Goal: Task Accomplishment & Management: Use online tool/utility

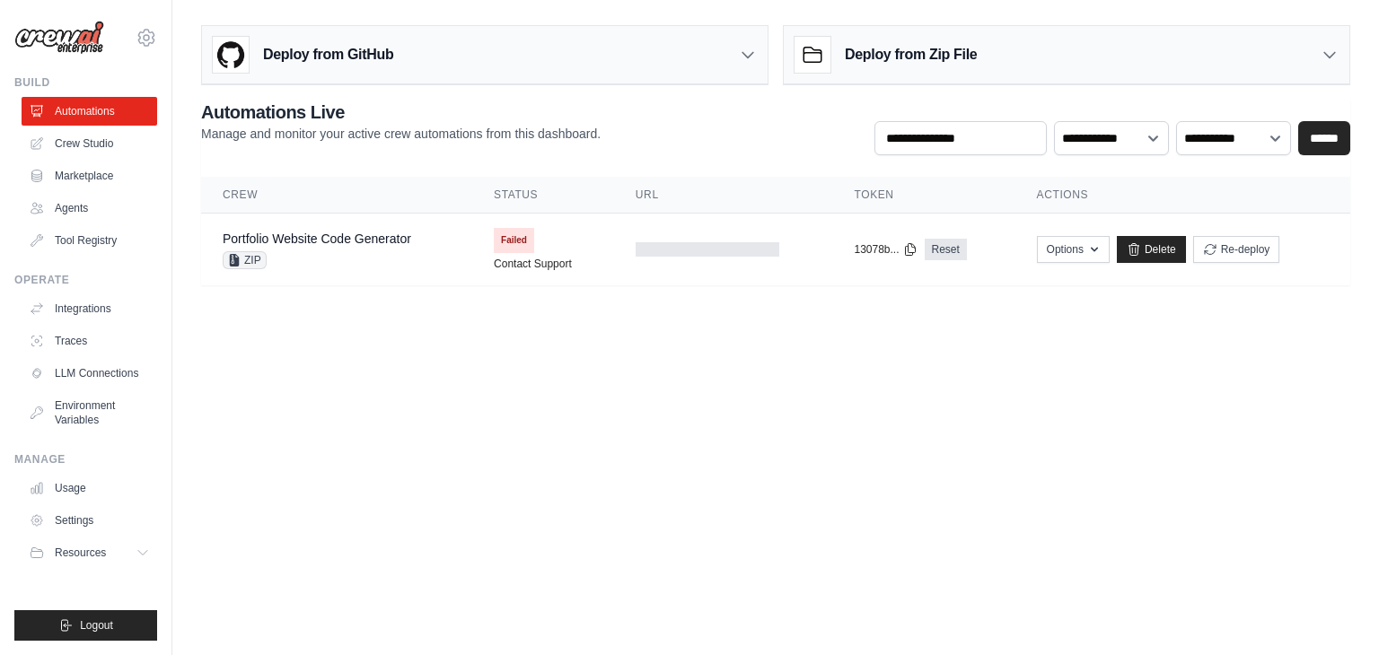
click at [912, 44] on h3 "Deploy from Zip File" at bounding box center [911, 55] width 132 height 22
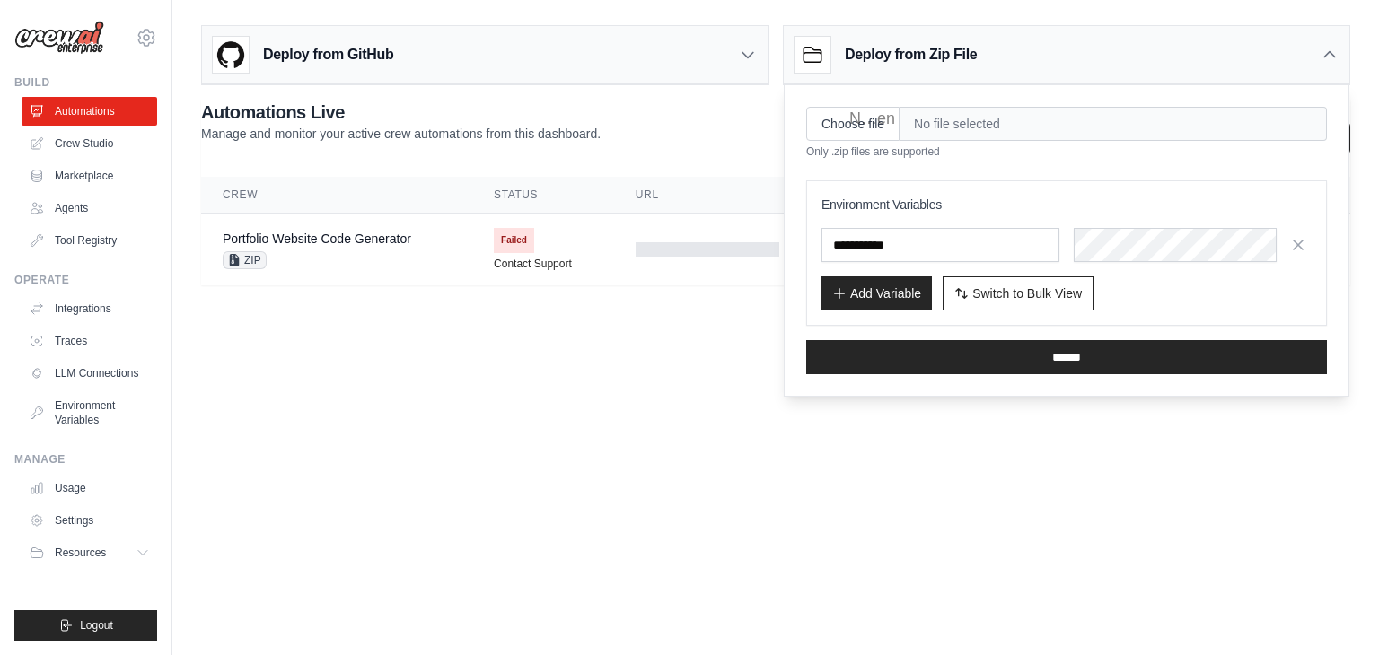
click at [528, 493] on body "jithendrabonam797@gmail.com Settings Build Automations Crew Studio" at bounding box center [689, 327] width 1379 height 655
click at [1330, 46] on icon at bounding box center [1330, 55] width 18 height 18
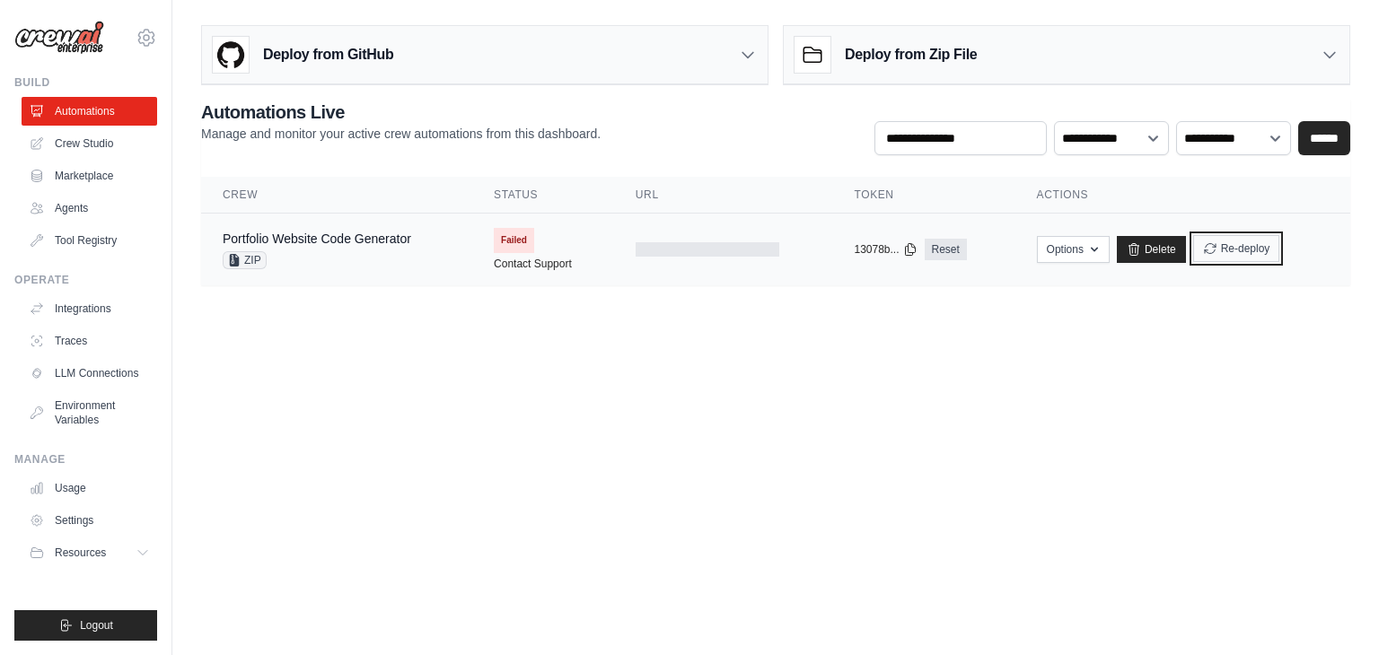
click at [1233, 245] on button "Re-deploy" at bounding box center [1236, 248] width 87 height 27
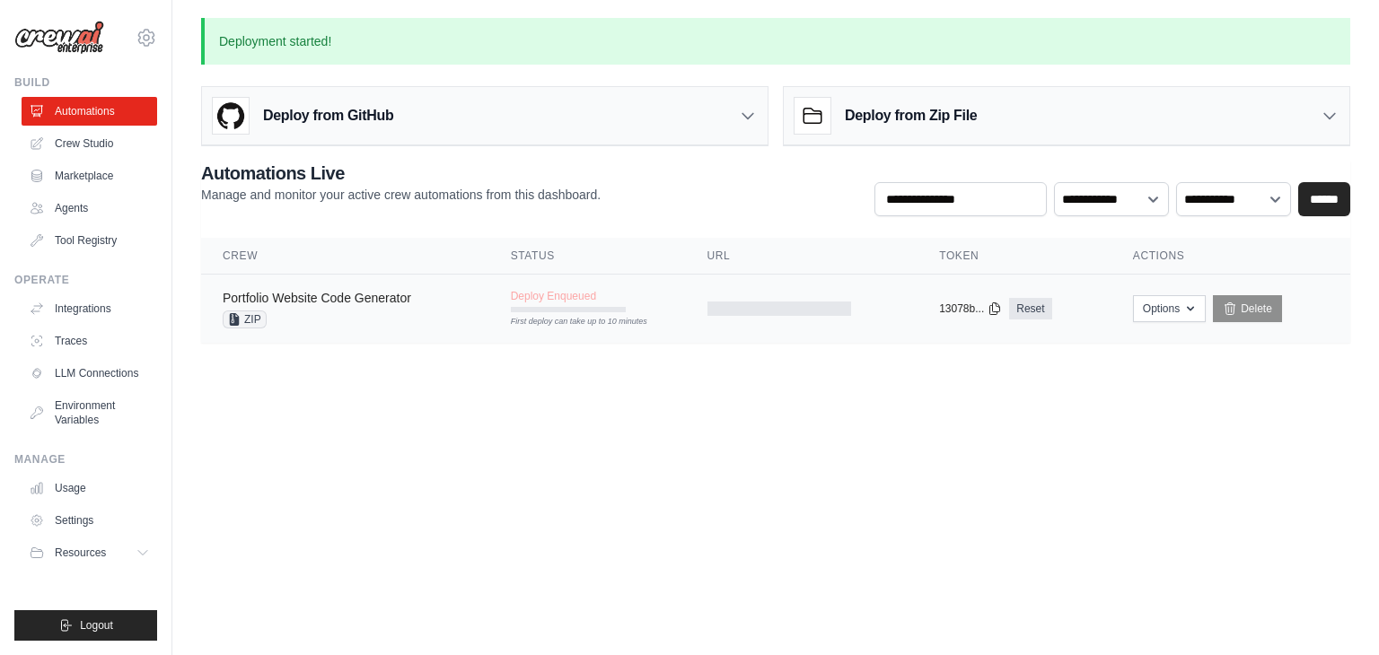
click at [377, 299] on link "Portfolio Website Code Generator" at bounding box center [317, 298] width 189 height 14
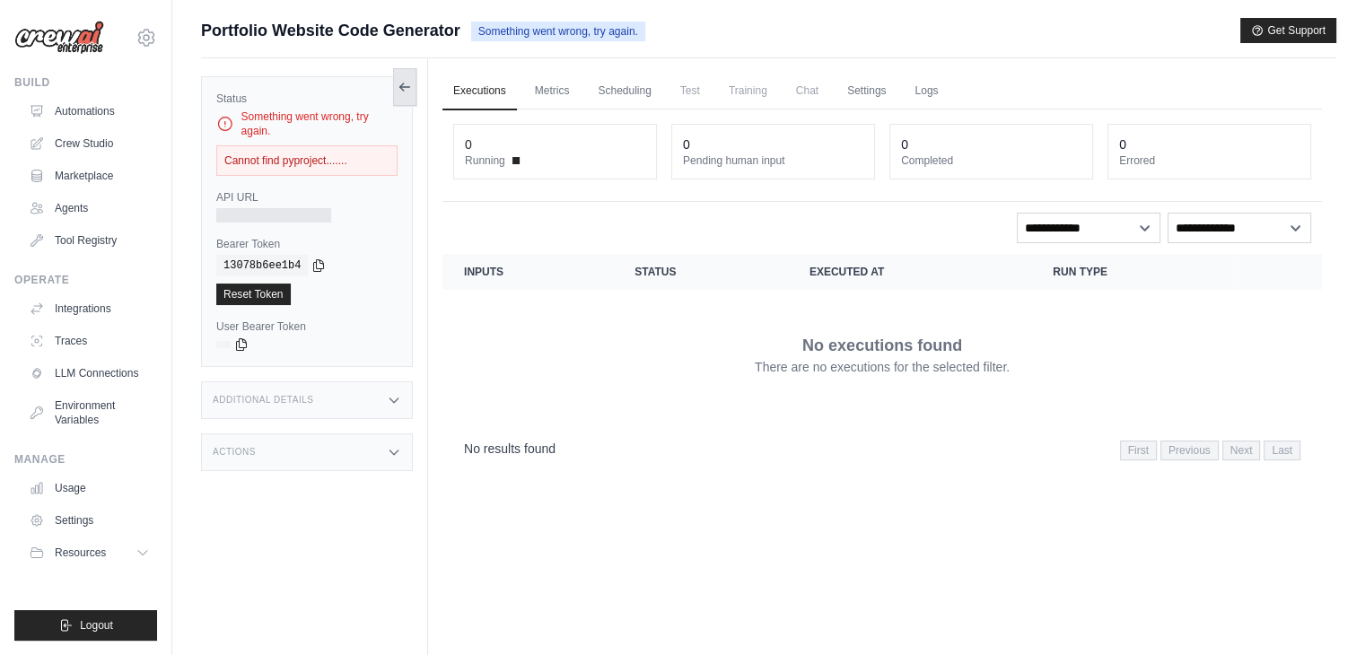
click at [400, 97] on button at bounding box center [404, 87] width 23 height 38
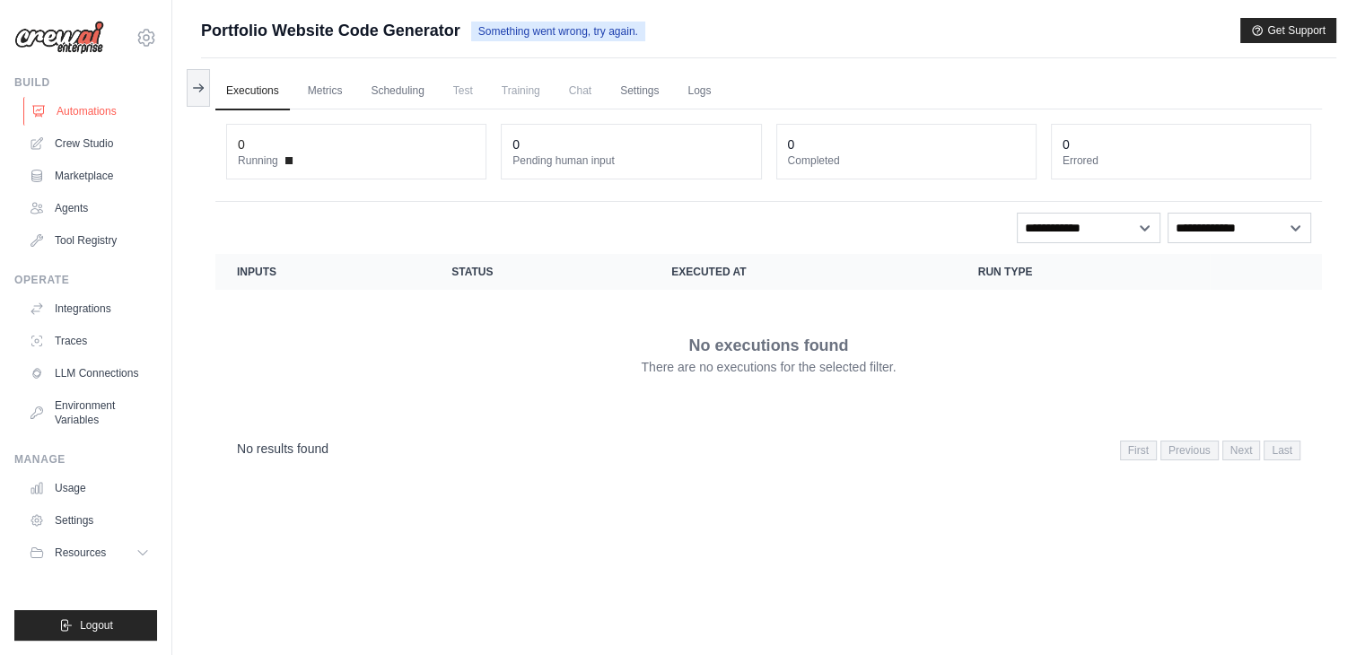
click at [90, 105] on link "Automations" at bounding box center [91, 111] width 136 height 29
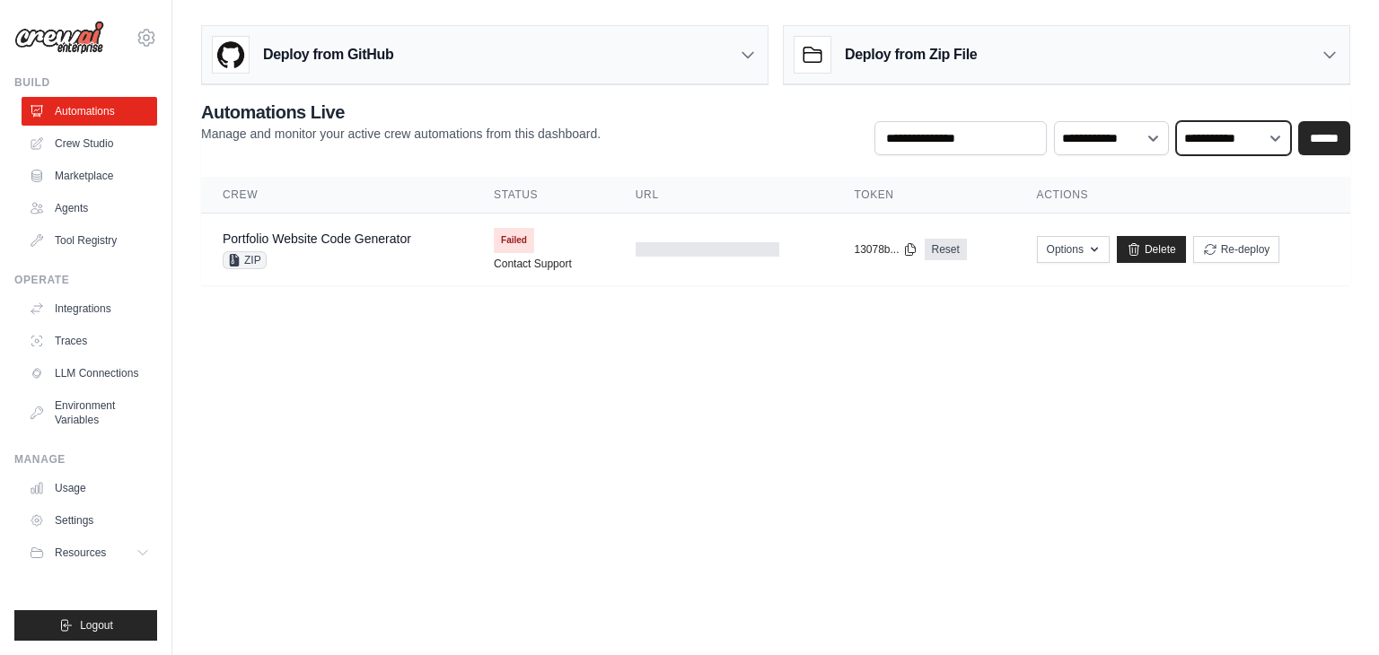
click at [1183, 126] on select "**********" at bounding box center [1233, 138] width 115 height 34
click at [912, 505] on body "jithendrabonam797@gmail.com Settings Build Automations Crew Studio" at bounding box center [689, 327] width 1379 height 655
click at [1134, 250] on icon at bounding box center [1134, 249] width 14 height 14
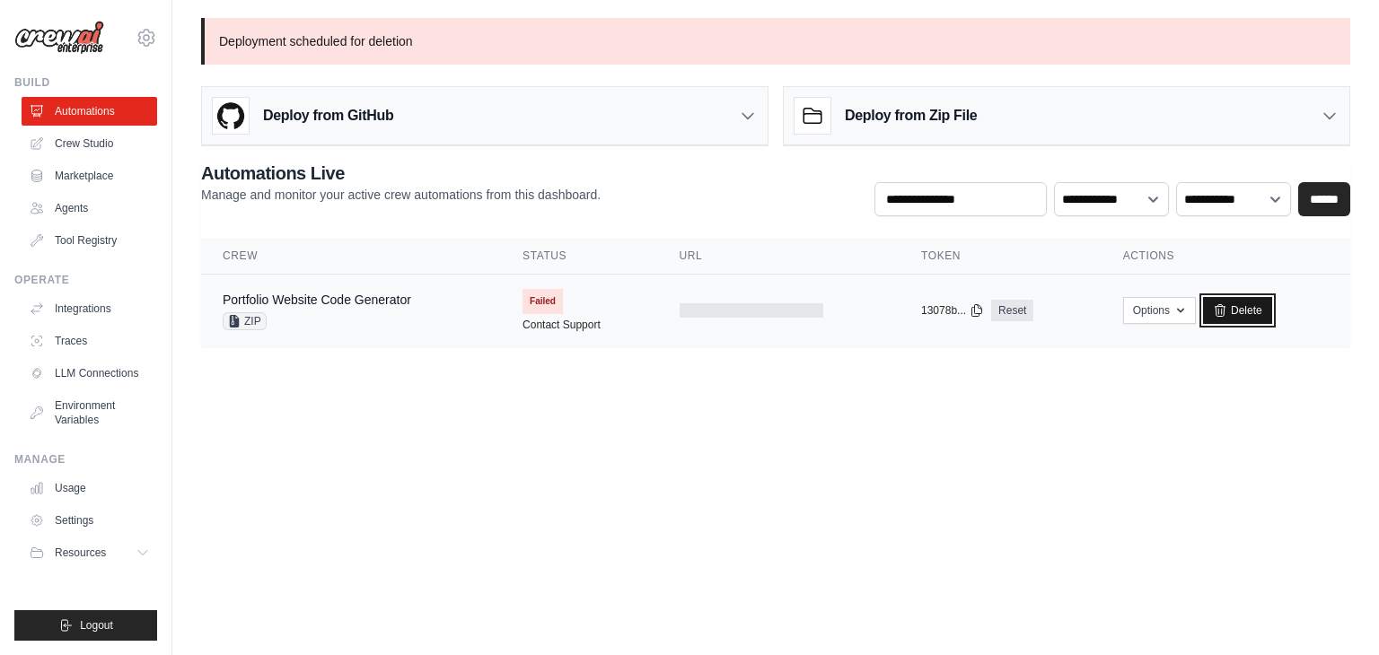
click at [1257, 308] on link "Delete" at bounding box center [1237, 310] width 69 height 27
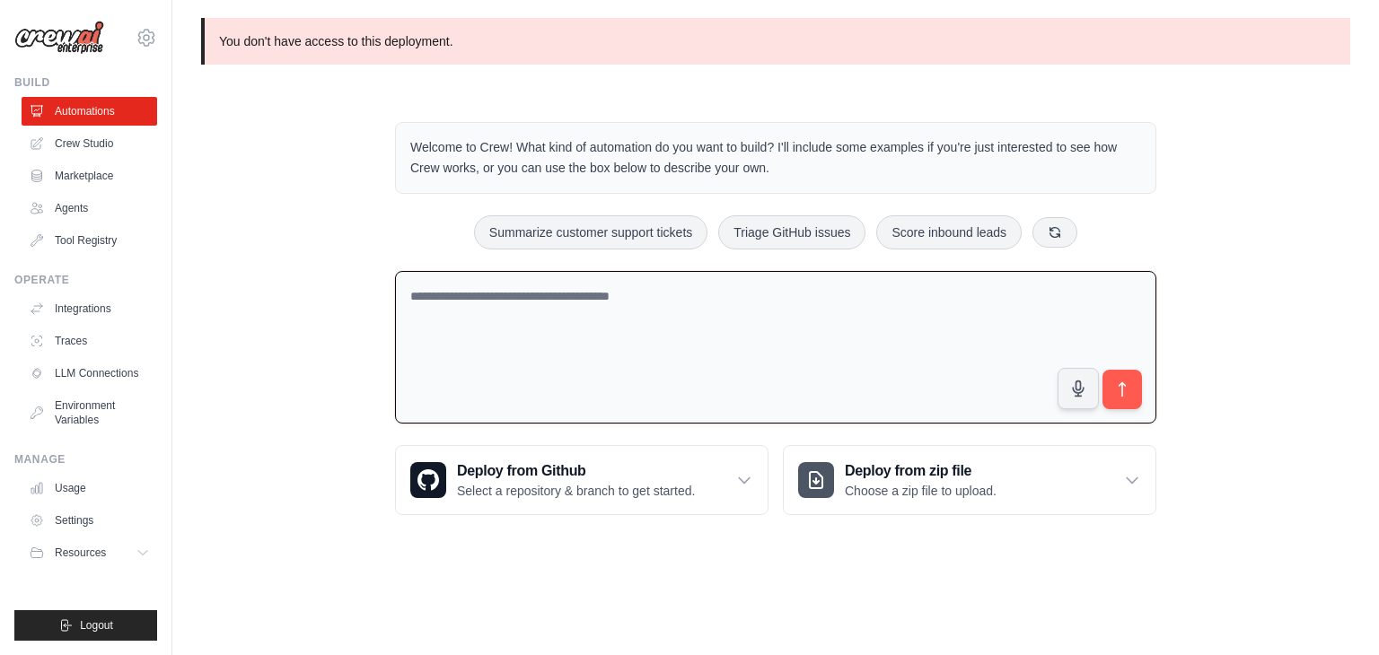
click at [631, 315] on textarea at bounding box center [775, 348] width 761 height 154
click at [946, 471] on h3 "Deploy from zip file" at bounding box center [921, 472] width 152 height 22
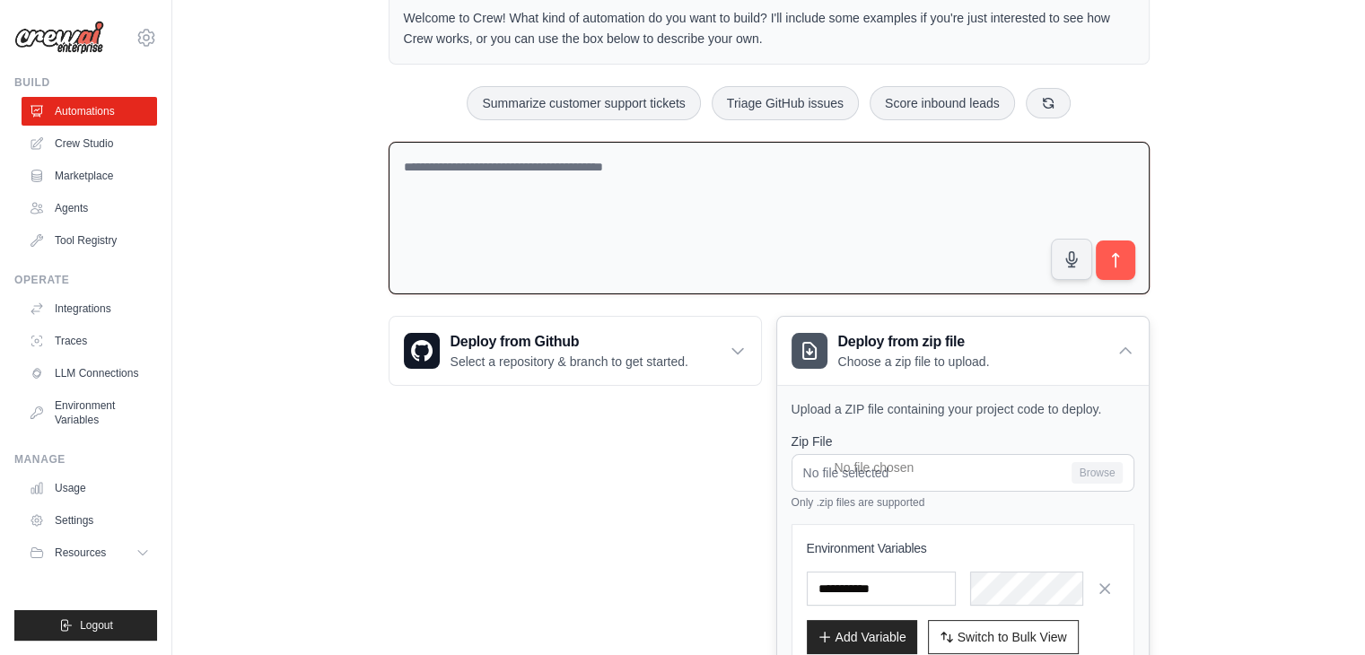
scroll to position [255, 0]
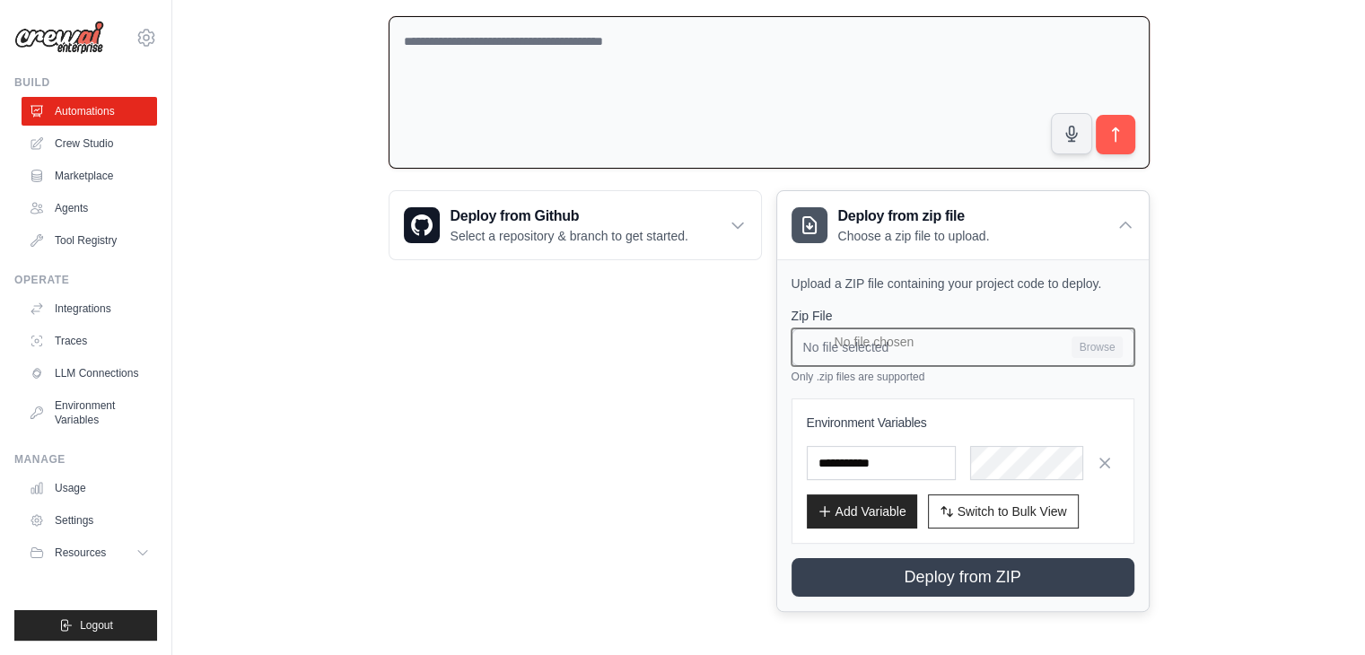
click at [934, 338] on input "No file selected Browse" at bounding box center [963, 348] width 343 height 38
type input "**********"
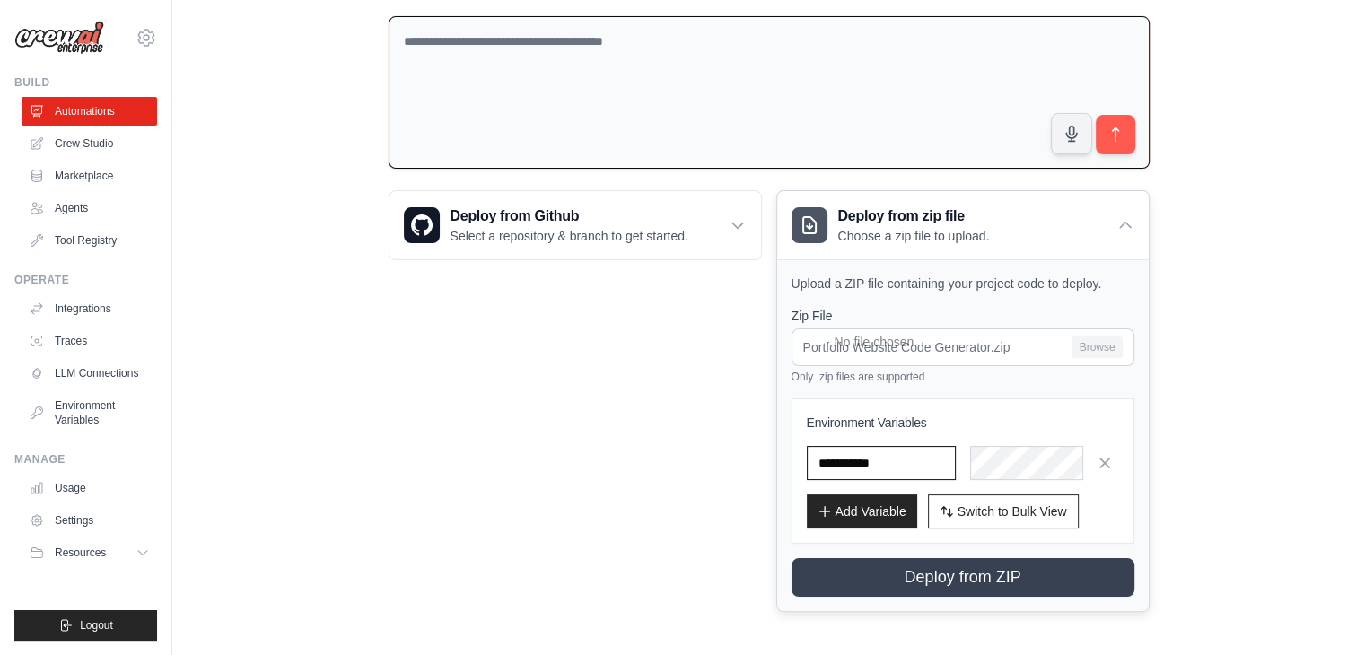
click at [922, 456] on input "text" at bounding box center [881, 463] width 149 height 34
click at [900, 458] on input "text" at bounding box center [881, 463] width 149 height 34
click at [1118, 219] on icon at bounding box center [1126, 225] width 18 height 18
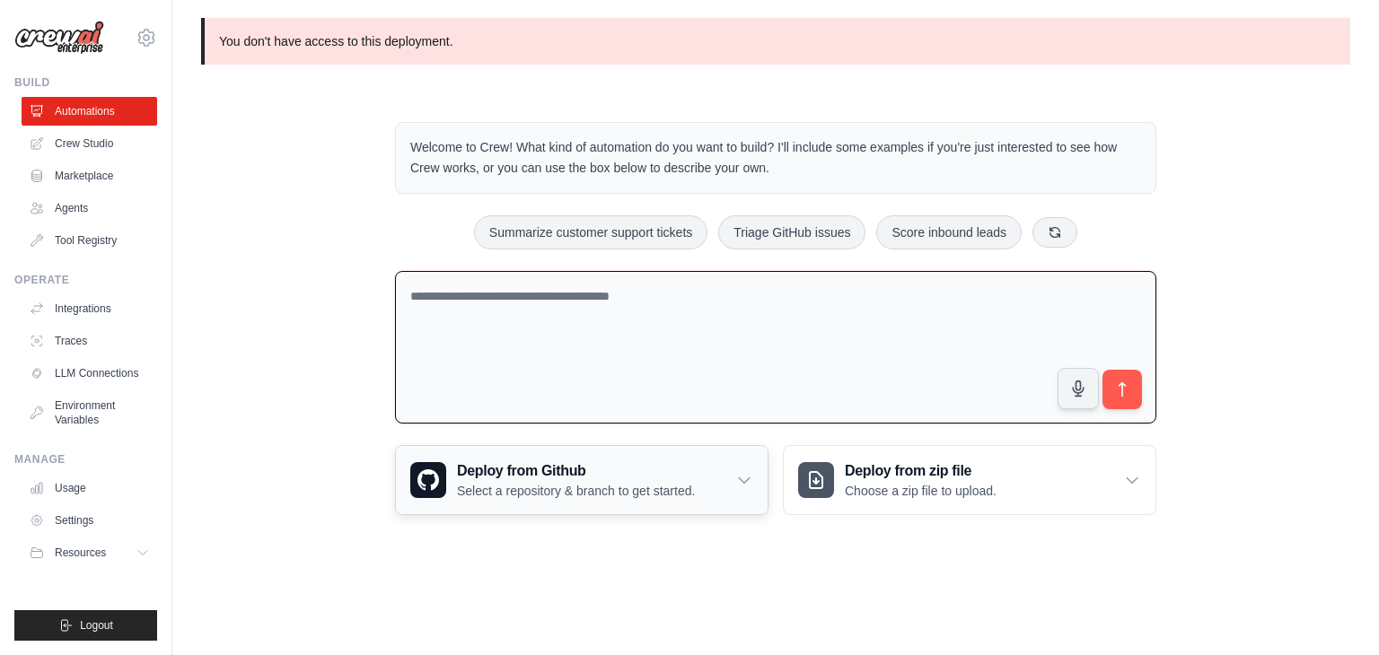
click at [702, 470] on div "Deploy from Github Select a repository & branch to get started." at bounding box center [582, 480] width 372 height 68
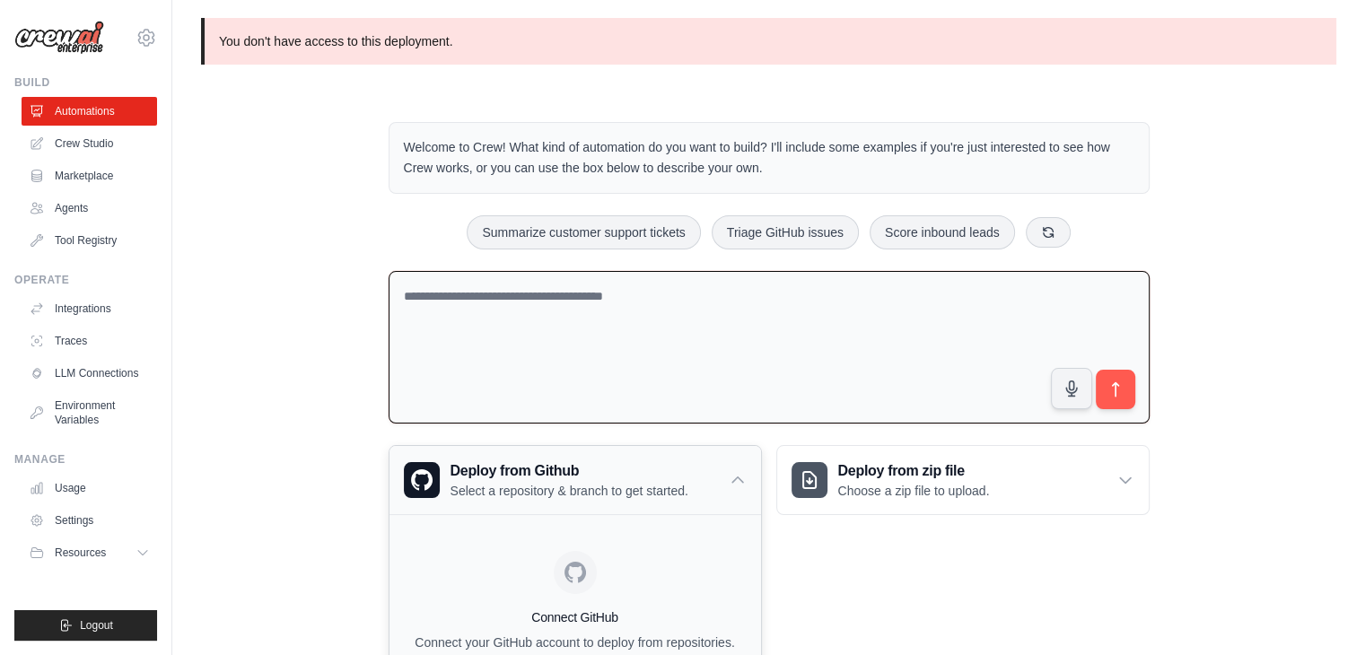
scroll to position [125, 0]
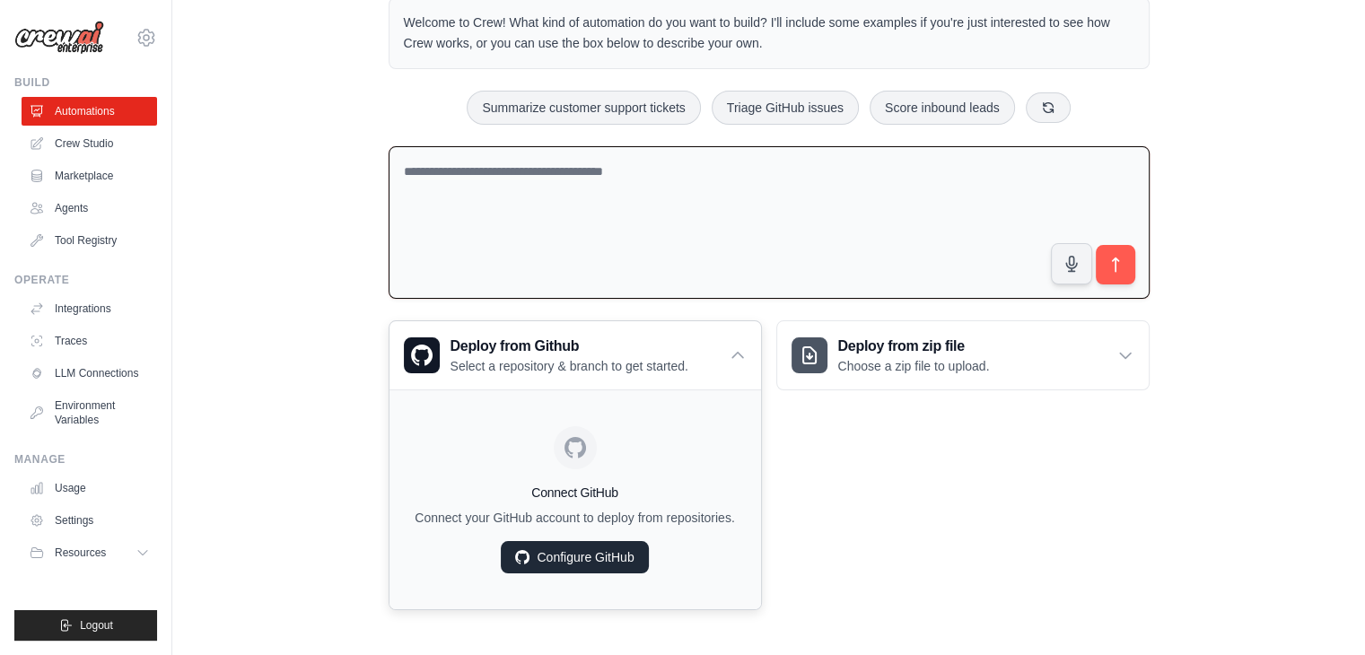
click at [618, 549] on link "Configure GitHub" at bounding box center [574, 557] width 147 height 32
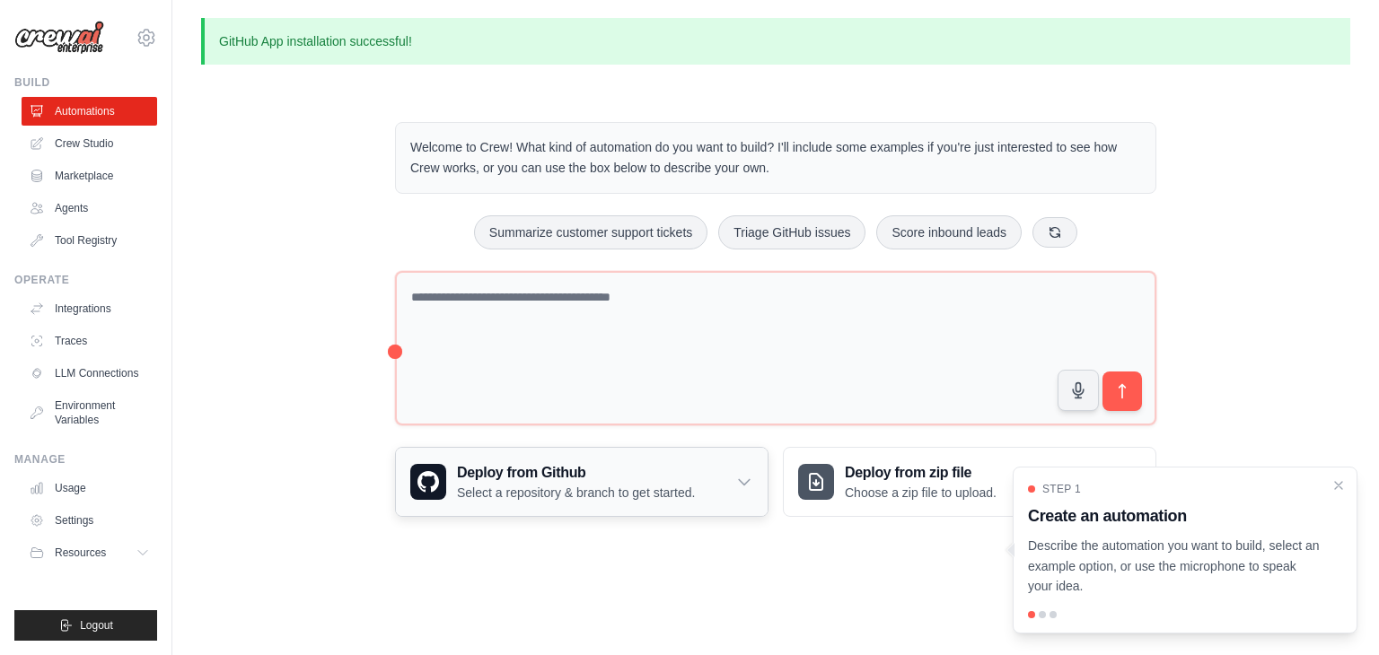
click at [736, 478] on icon at bounding box center [744, 482] width 18 height 18
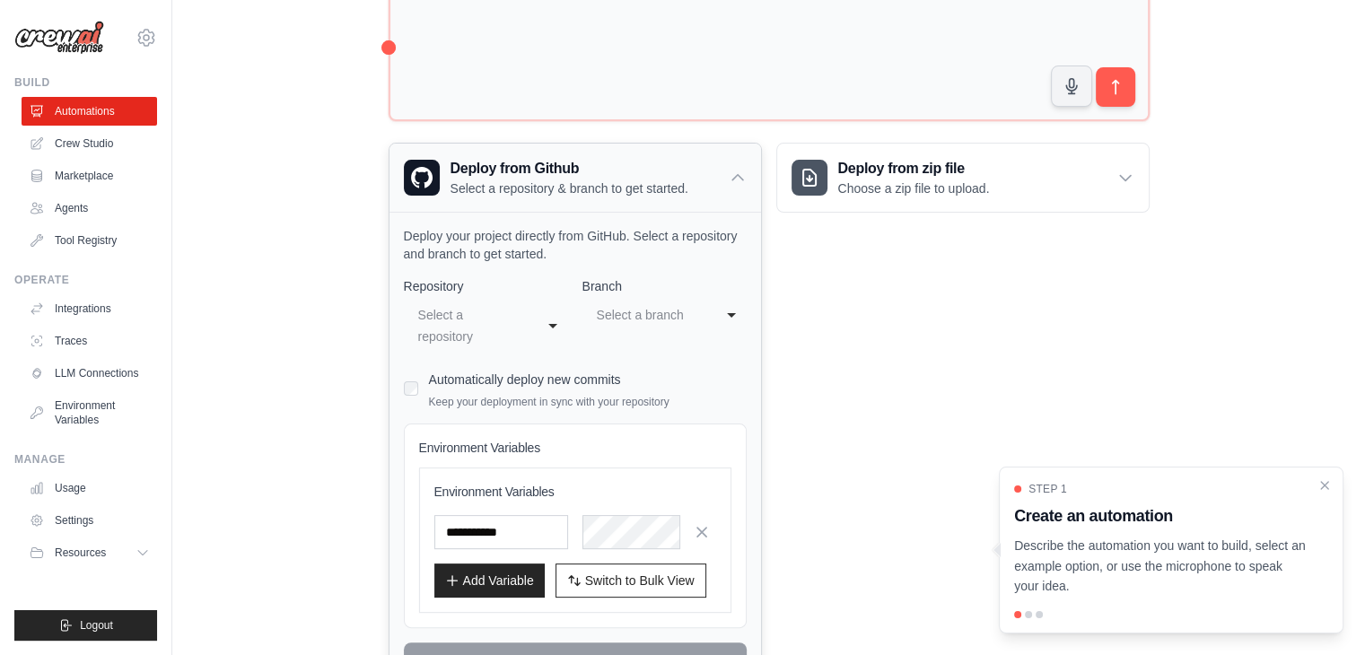
scroll to position [305, 0]
click at [530, 321] on div "Select a repository" at bounding box center [474, 325] width 118 height 50
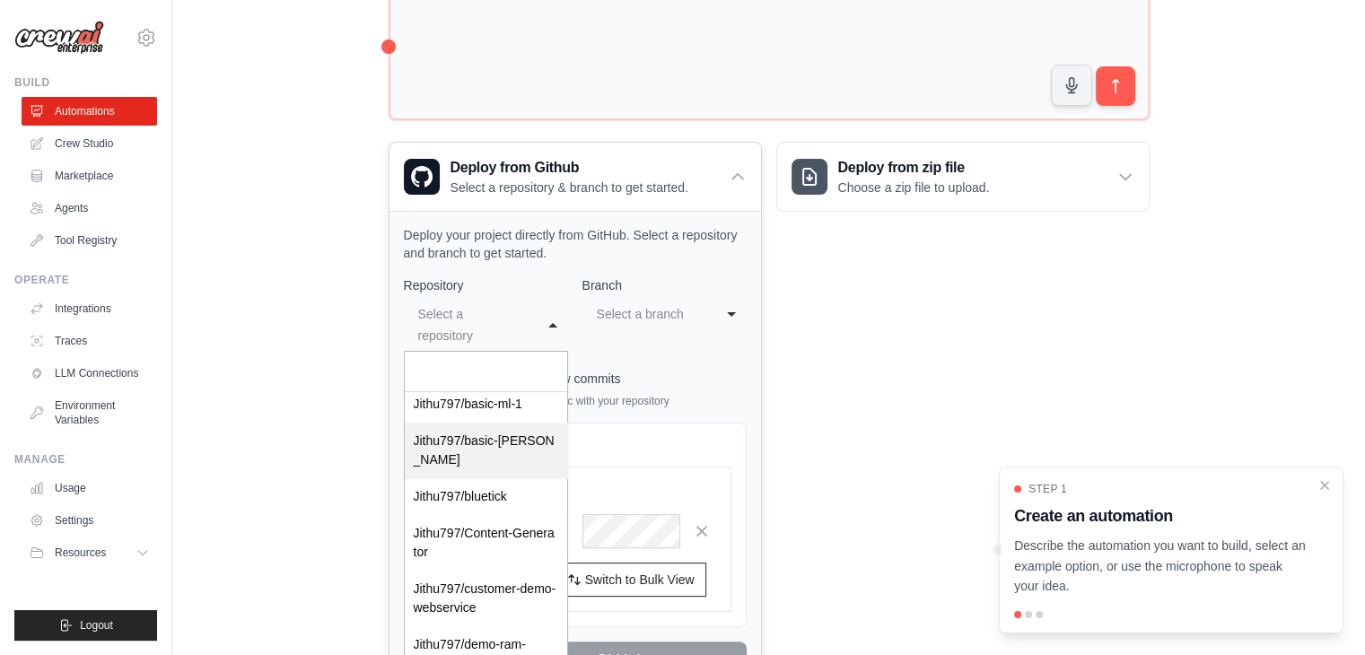
scroll to position [176, 0]
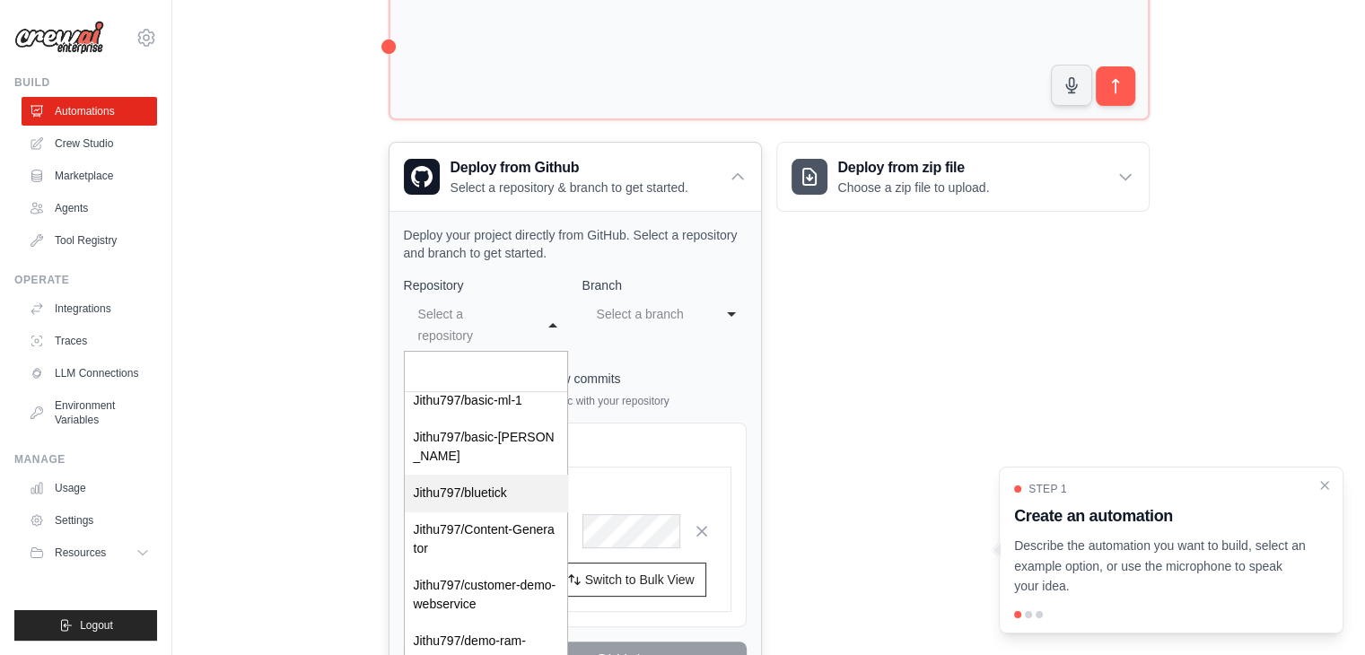
select select "*********"
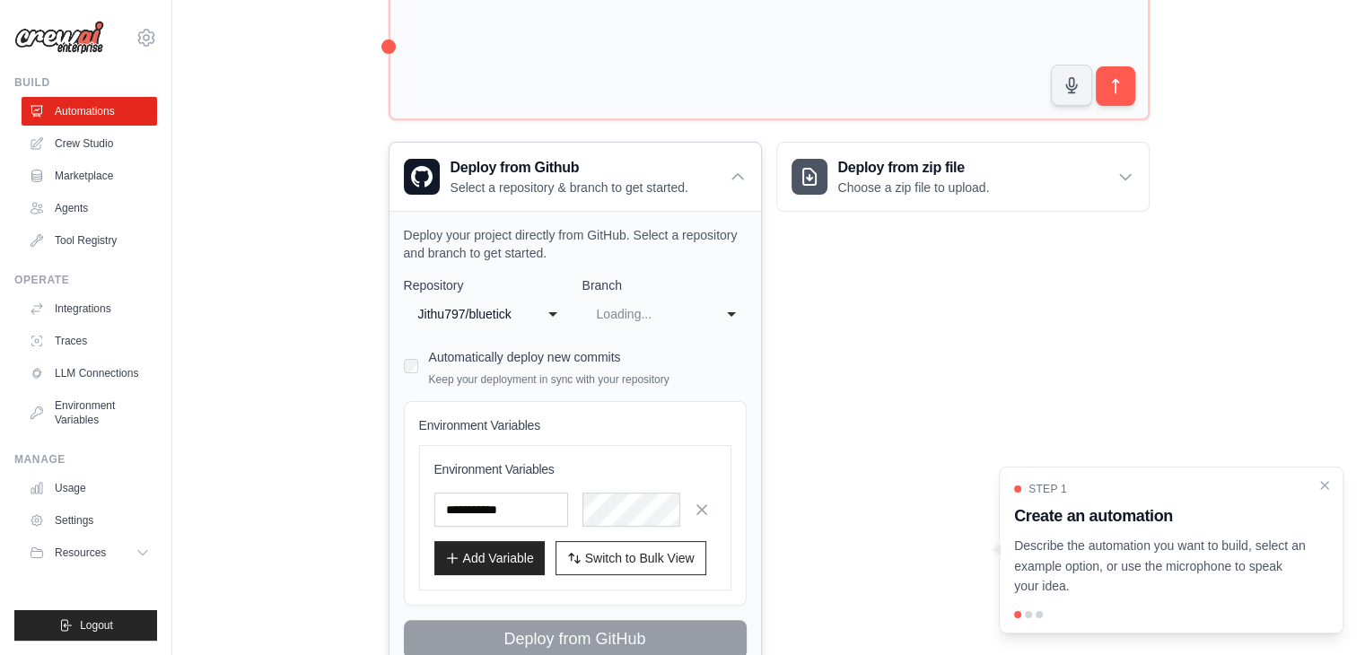
scroll to position [0, 0]
select select "****"
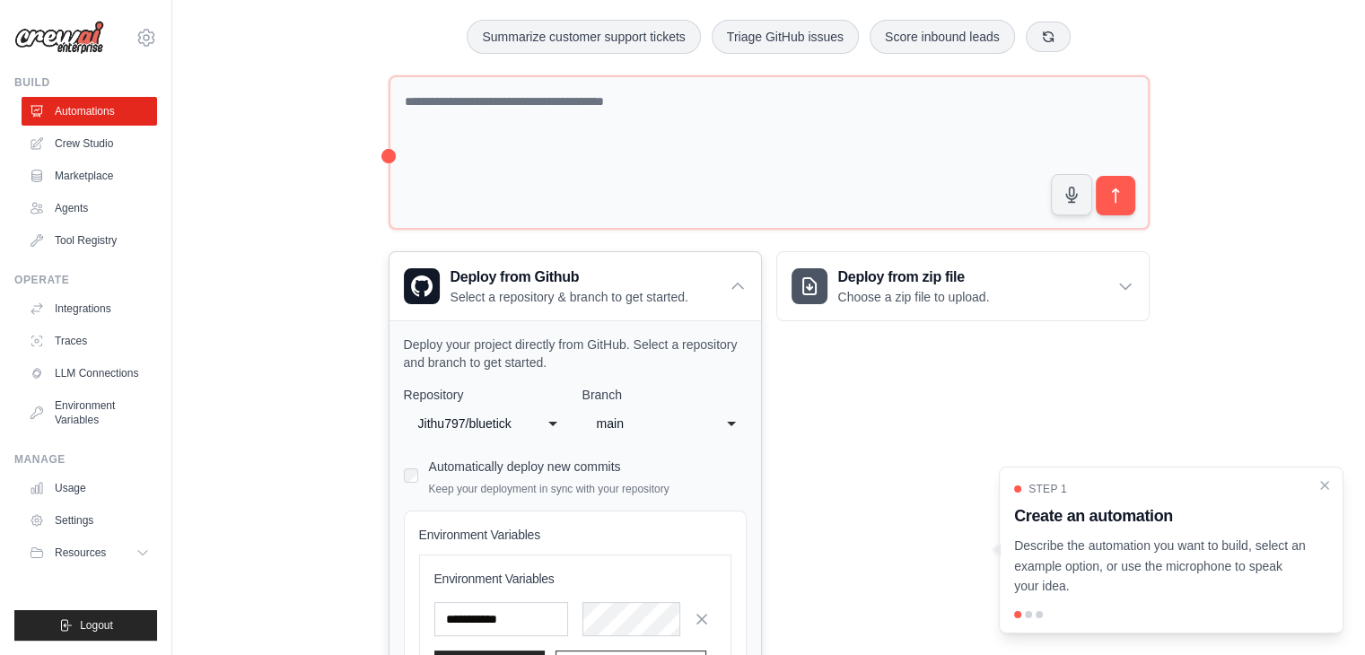
scroll to position [188, 0]
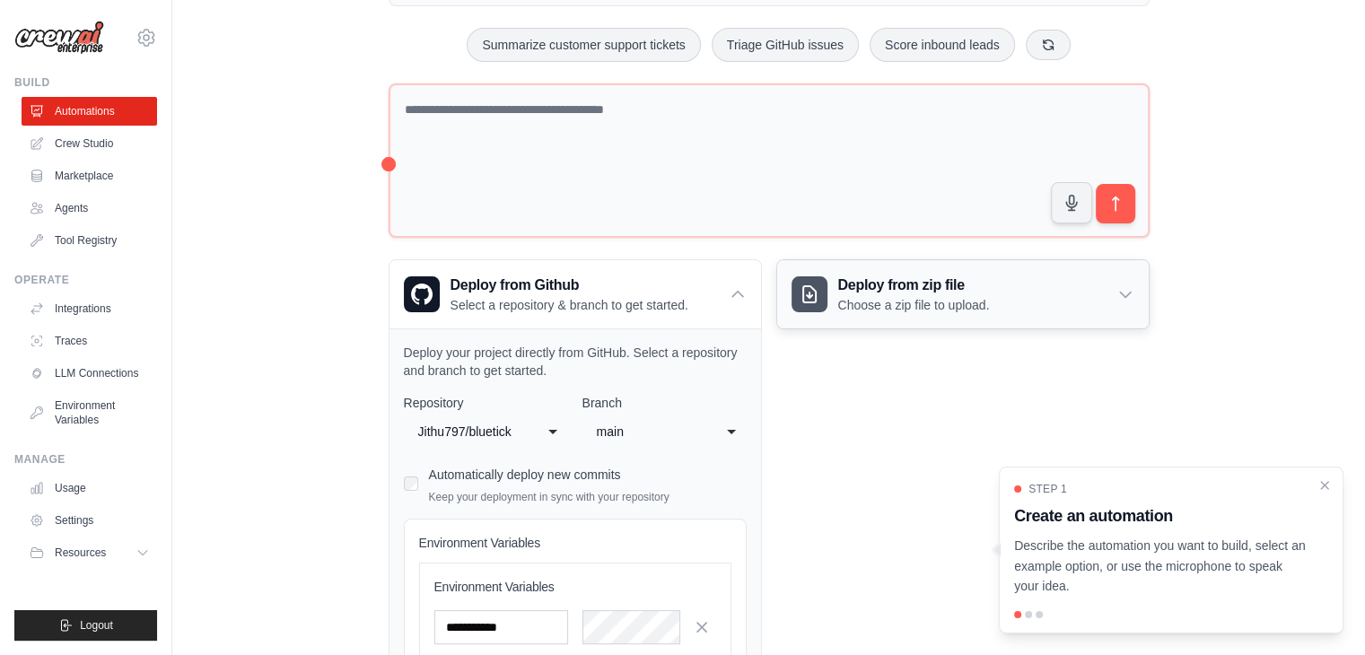
click at [1015, 285] on div "Deploy from zip file Choose a zip file to upload." at bounding box center [963, 294] width 372 height 68
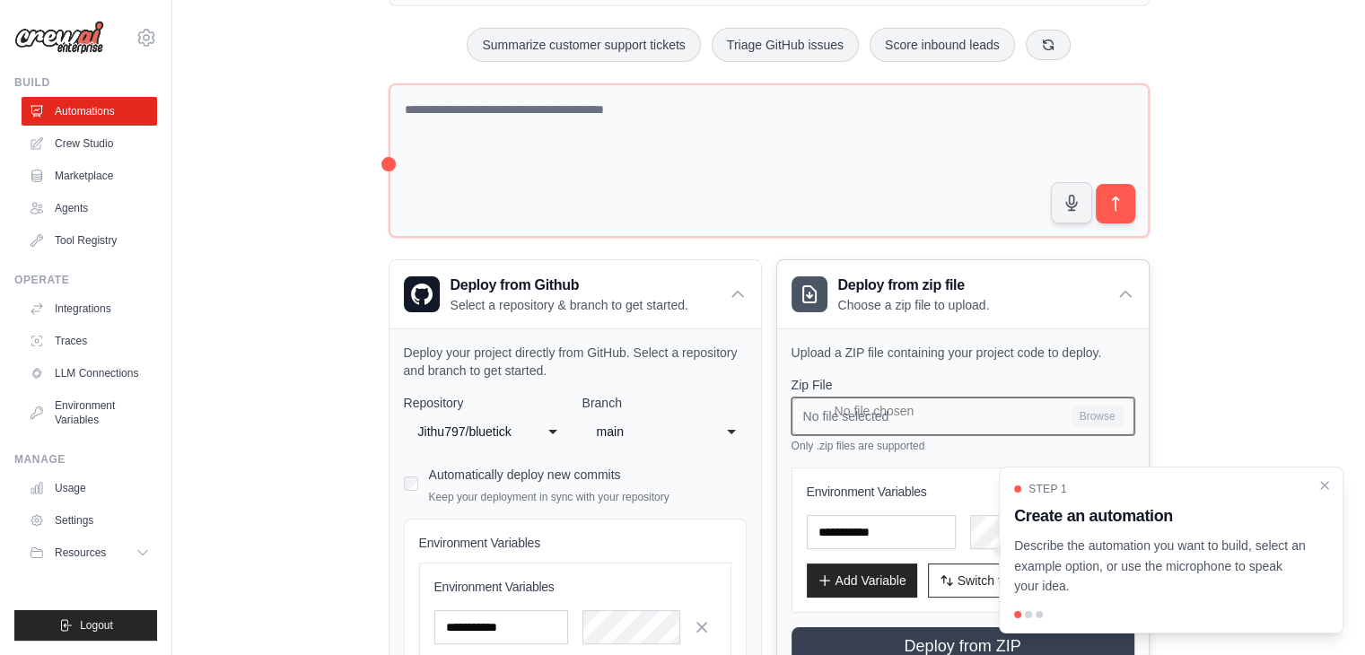
click at [917, 425] on input "No file selected Browse" at bounding box center [963, 417] width 343 height 38
type input "**********"
click at [1324, 486] on icon "Close walkthrough" at bounding box center [1325, 485] width 16 height 16
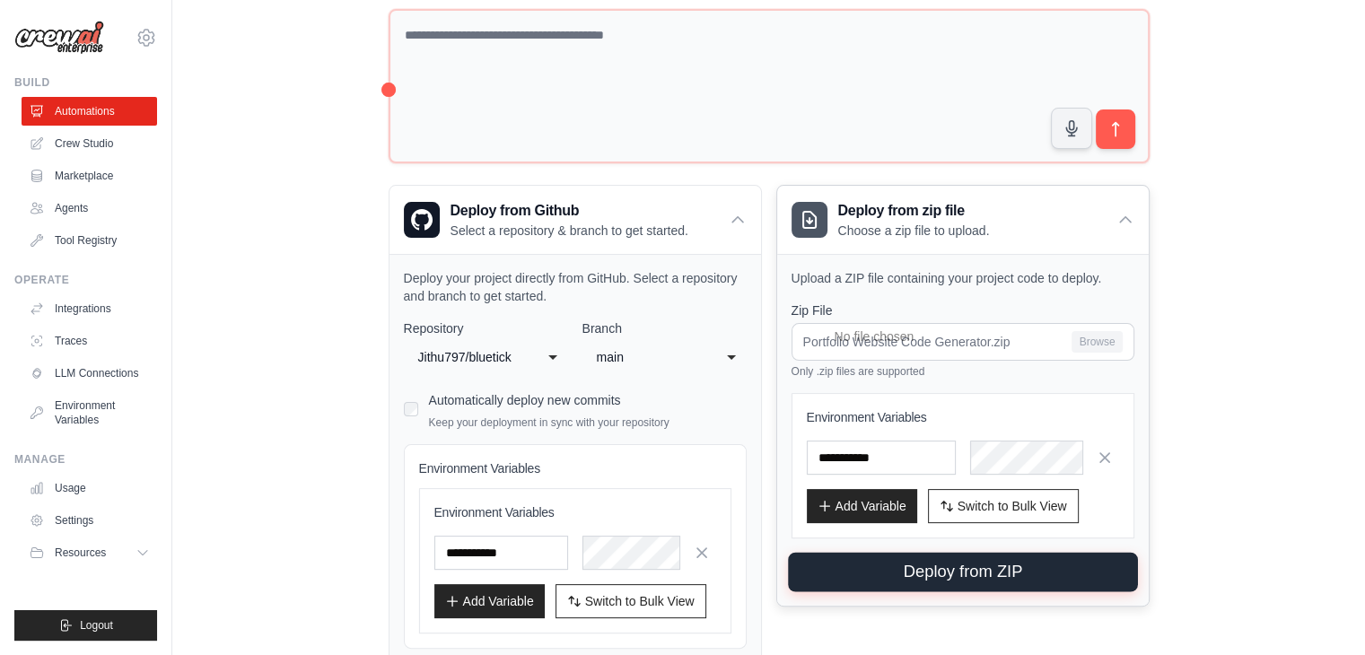
scroll to position [270, 0]
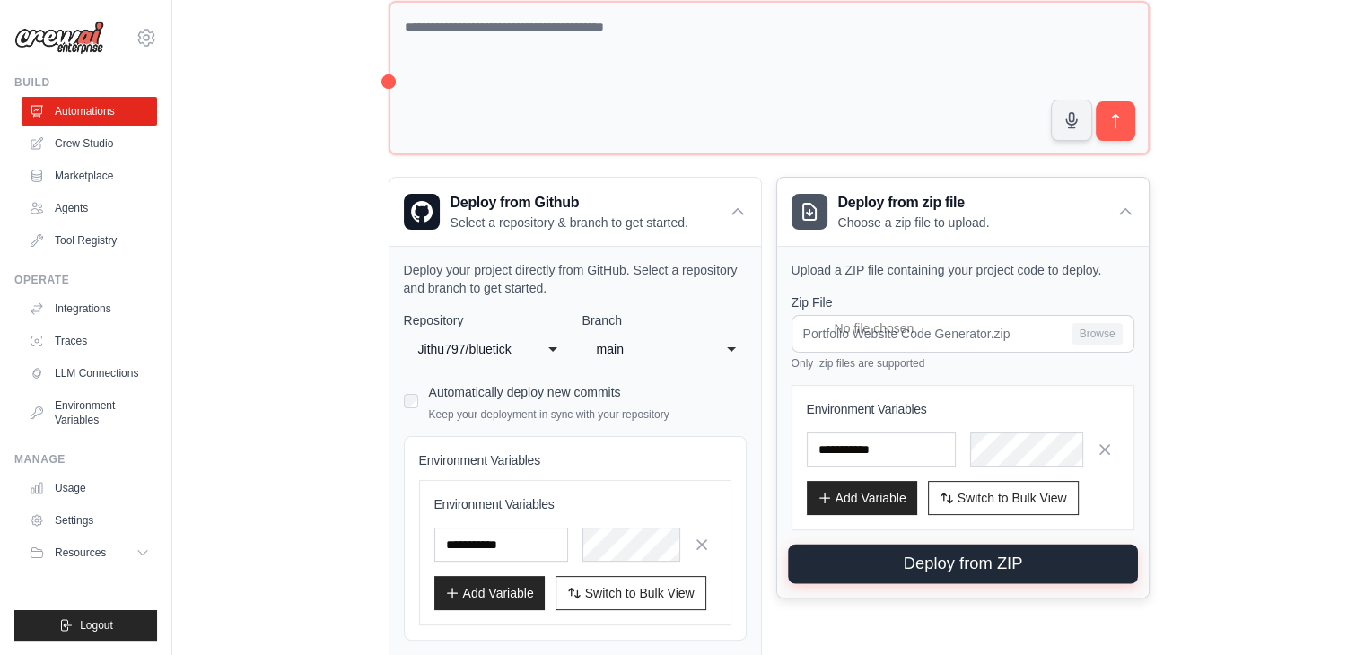
click at [972, 566] on button "Deploy from ZIP" at bounding box center [963, 564] width 350 height 39
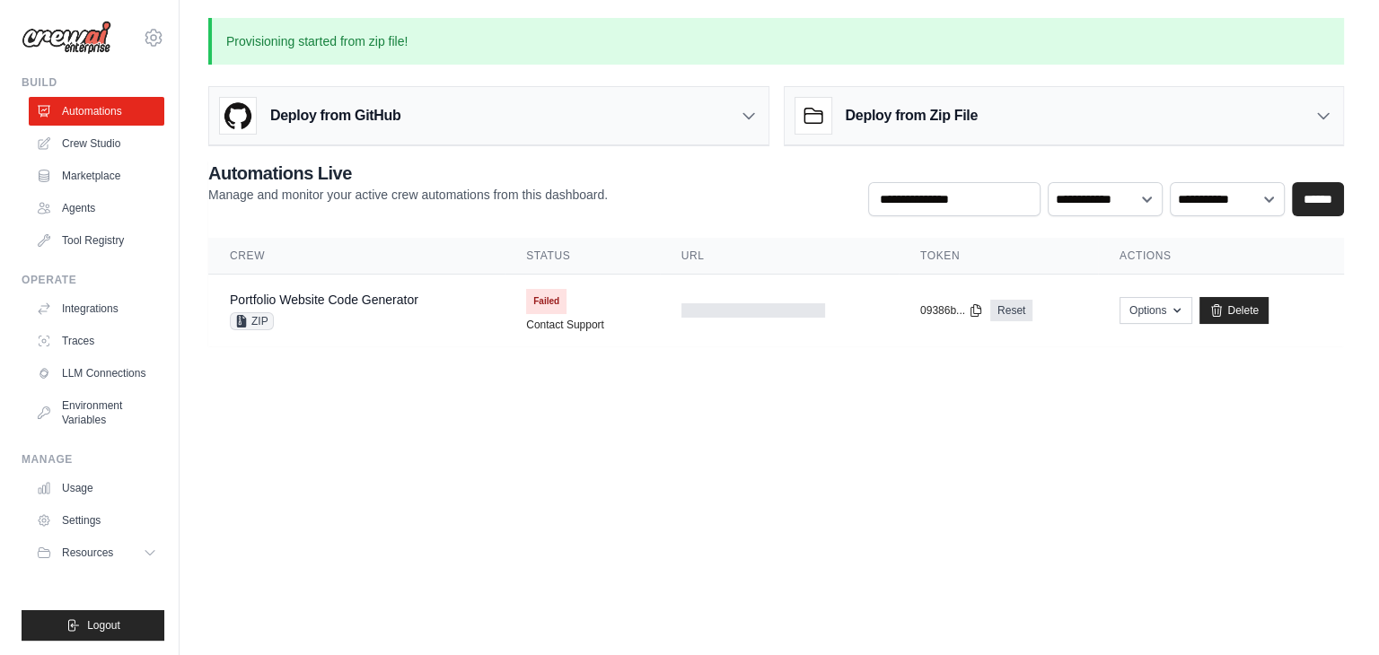
scroll to position [0, 0]
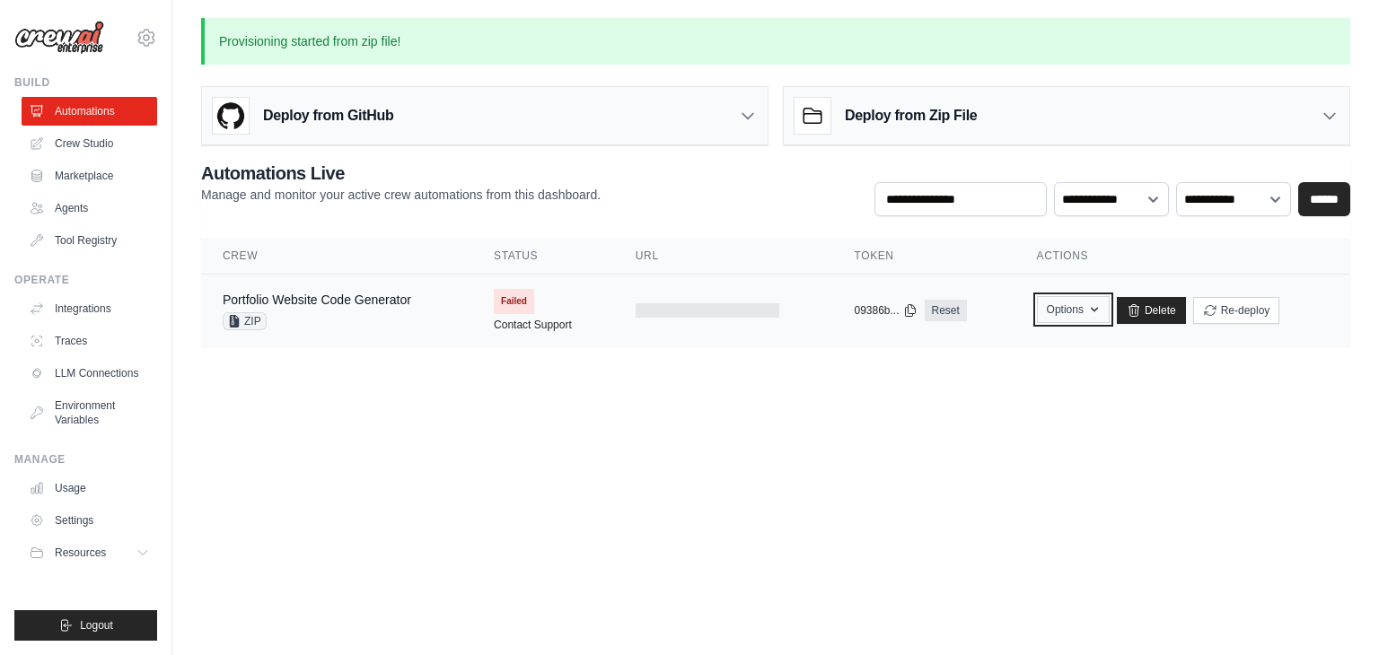
click at [1075, 303] on button "Options" at bounding box center [1073, 309] width 73 height 27
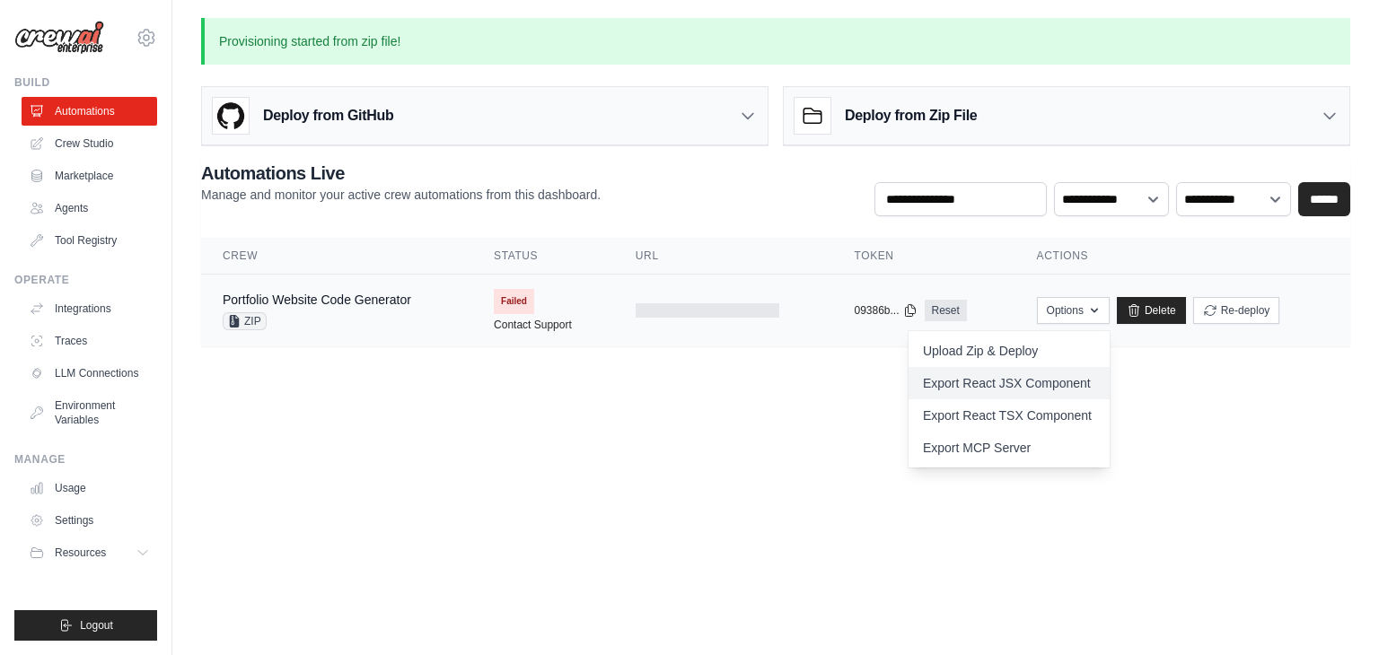
click at [1023, 382] on link "Export React JSX Component" at bounding box center [1008, 383] width 201 height 32
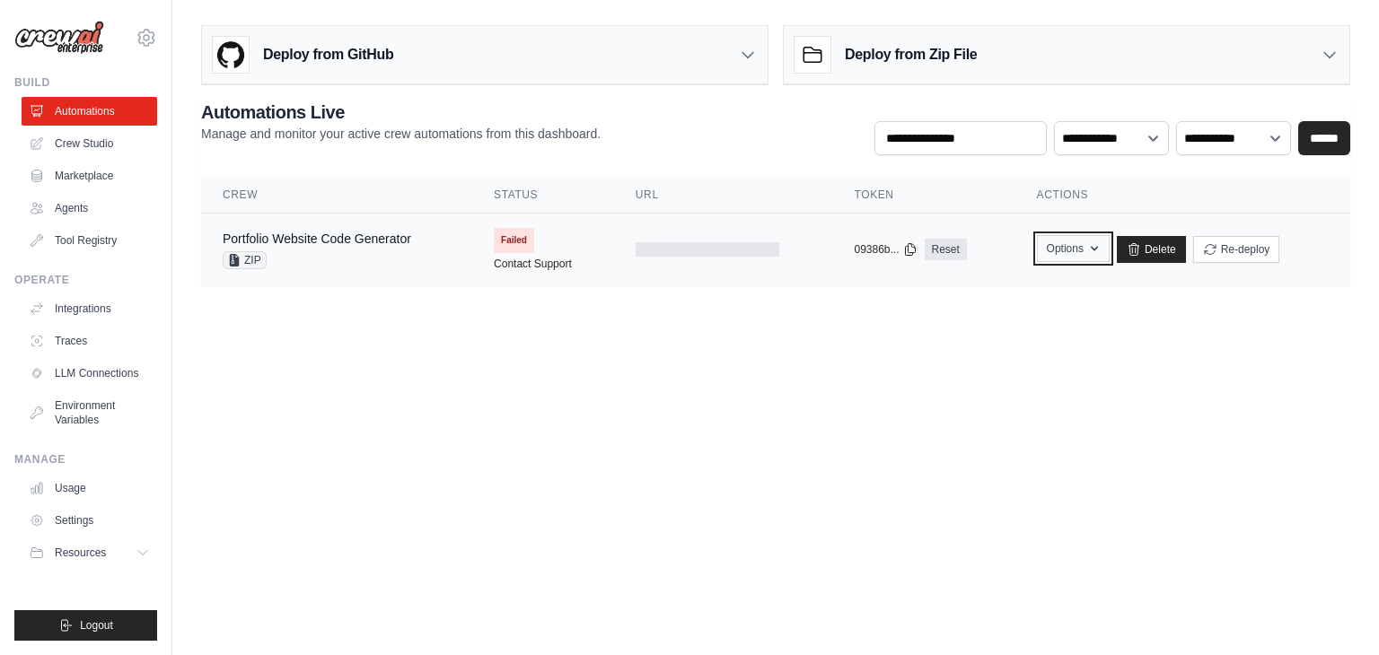
click at [1099, 252] on icon "button" at bounding box center [1094, 248] width 14 height 14
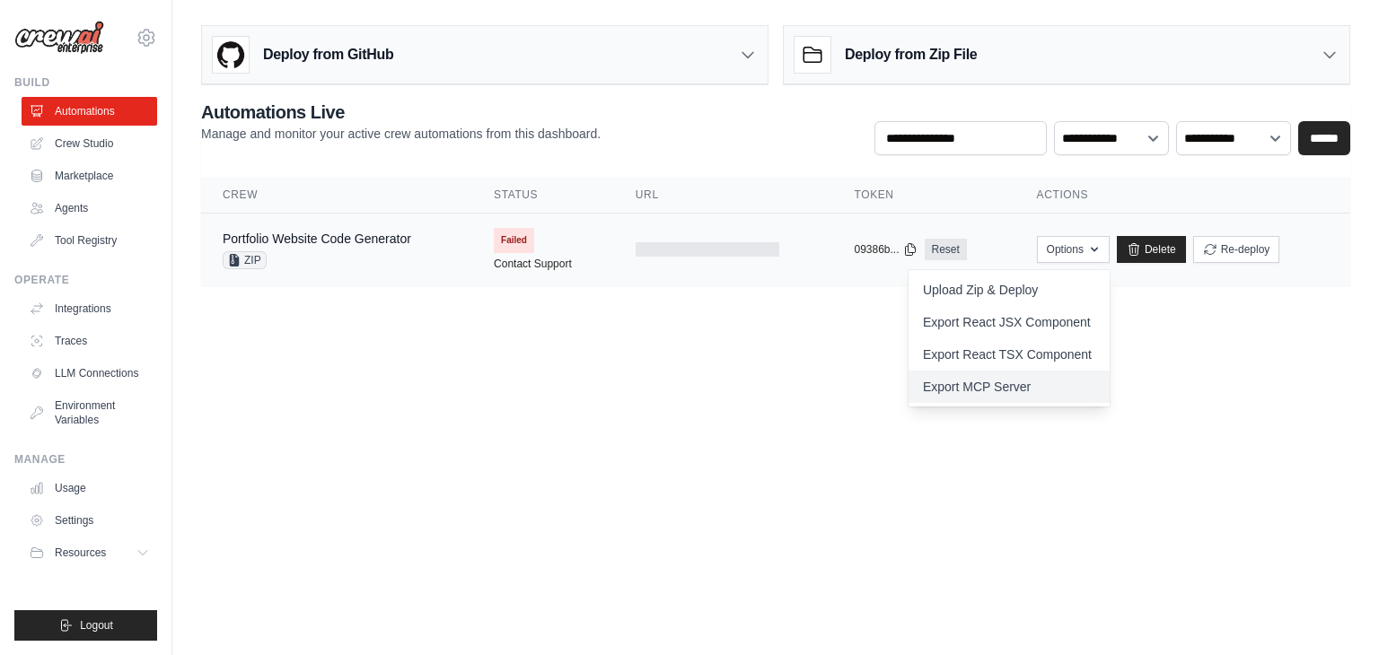
click at [997, 389] on link "Export MCP Server" at bounding box center [1008, 387] width 201 height 32
click at [996, 284] on button "Upload Zip & Deploy" at bounding box center [980, 289] width 144 height 32
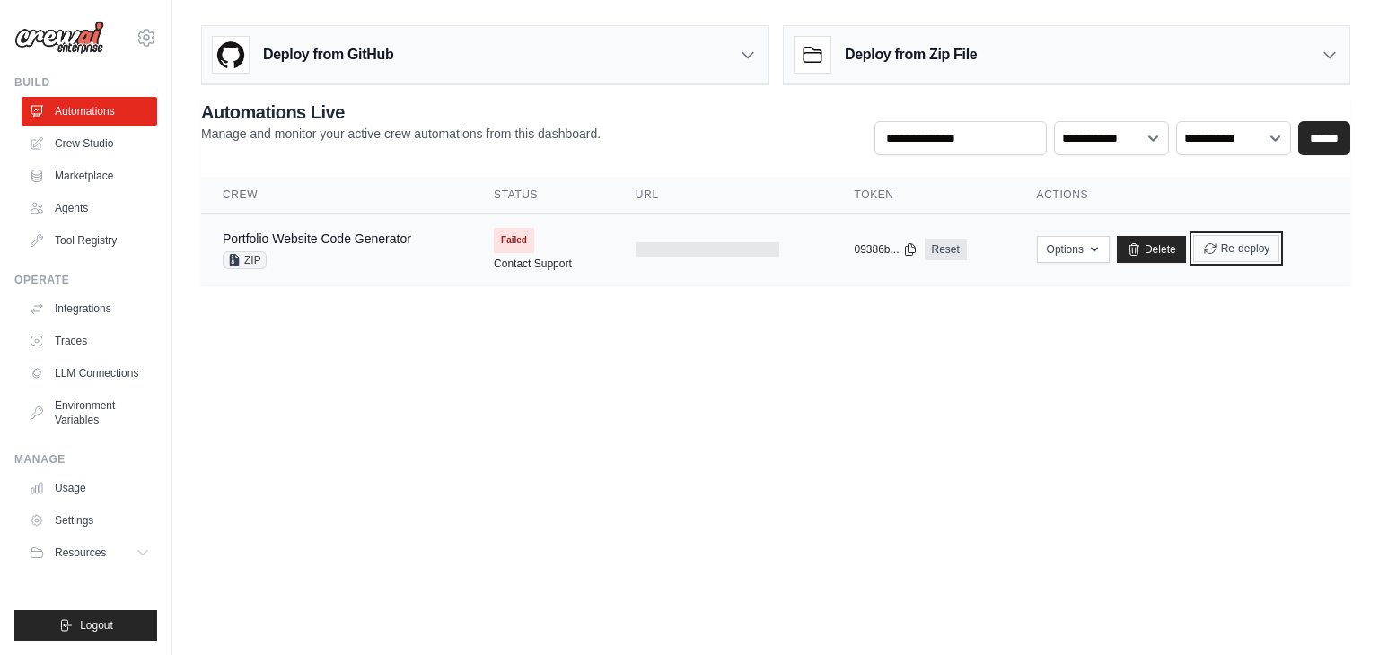
click at [1251, 241] on button "Re-deploy" at bounding box center [1236, 248] width 87 height 27
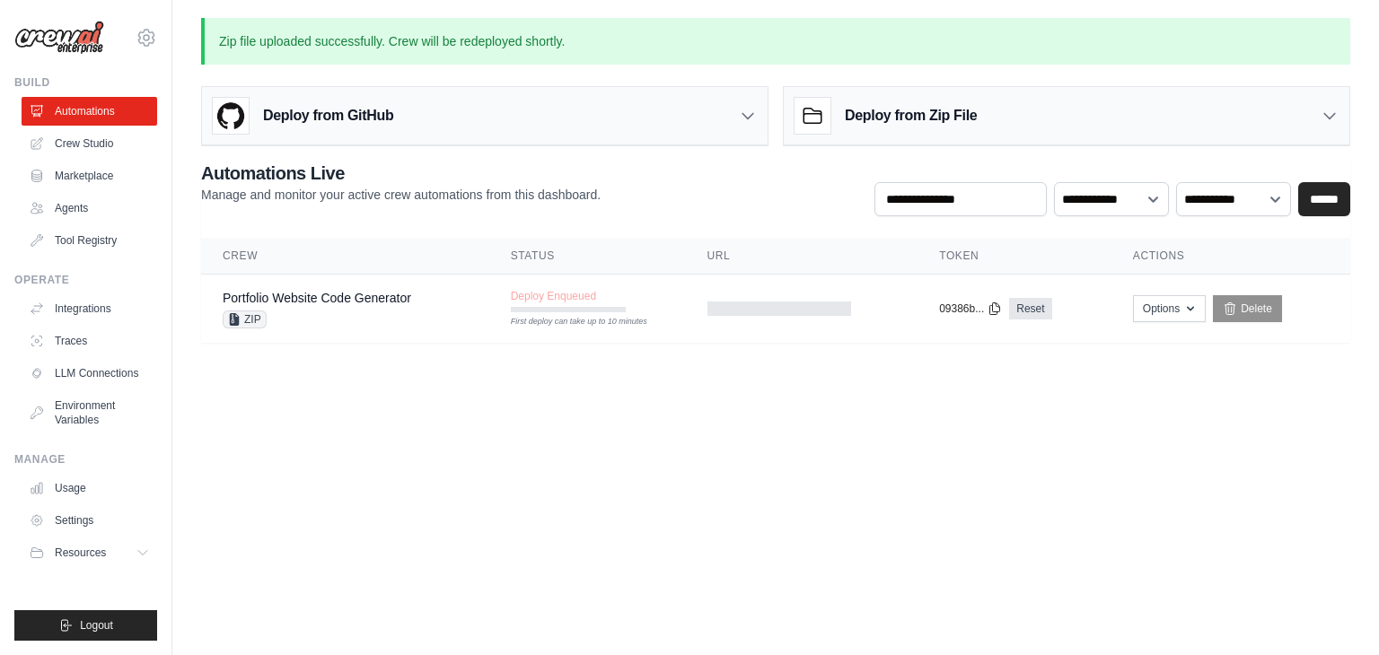
click at [1163, 249] on th "Actions" at bounding box center [1230, 256] width 239 height 37
click at [1113, 201] on select "**********" at bounding box center [1111, 199] width 115 height 34
click at [1227, 192] on select "**********" at bounding box center [1233, 199] width 115 height 34
click at [1110, 392] on body "[EMAIL_ADDRESS][DOMAIN_NAME] Settings Build Automations Crew Studio" at bounding box center [689, 327] width 1379 height 655
click at [1210, 191] on select "**********" at bounding box center [1233, 199] width 115 height 34
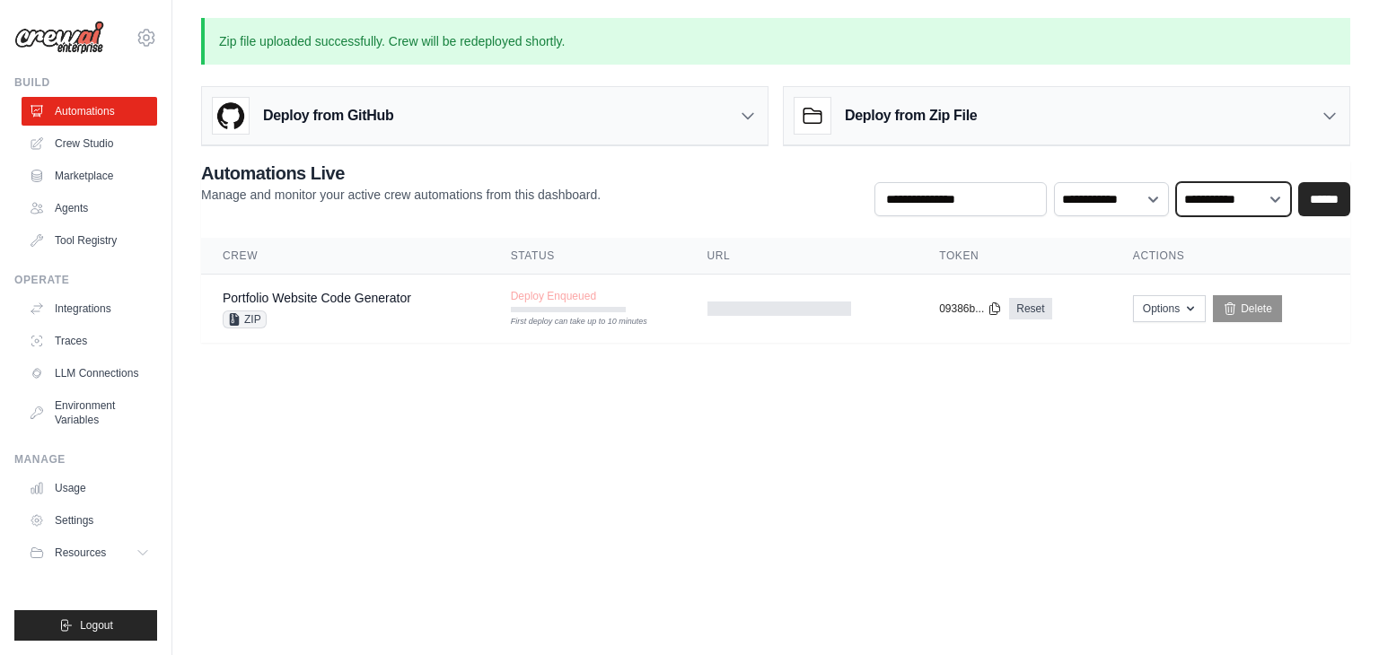
select select "******"
click at [1177, 182] on select "**********" at bounding box center [1233, 199] width 115 height 34
click at [443, 120] on div "Deploy from GitHub" at bounding box center [485, 116] width 566 height 58
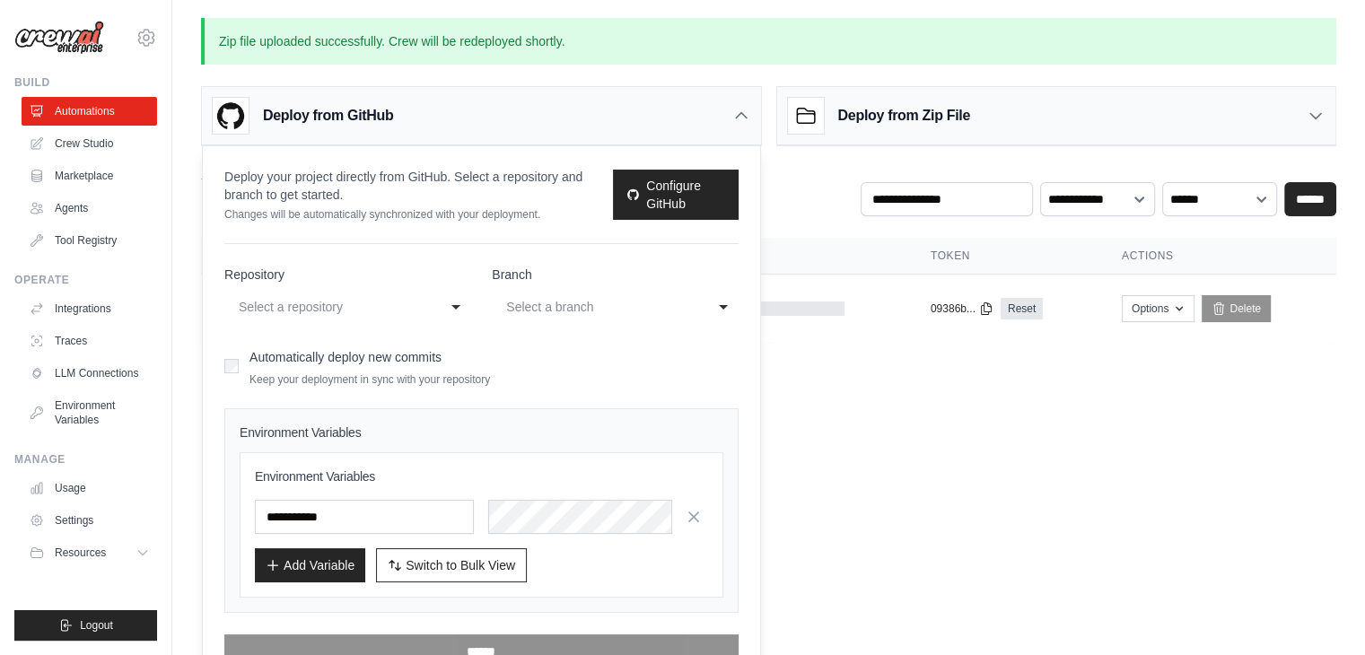
scroll to position [33, 0]
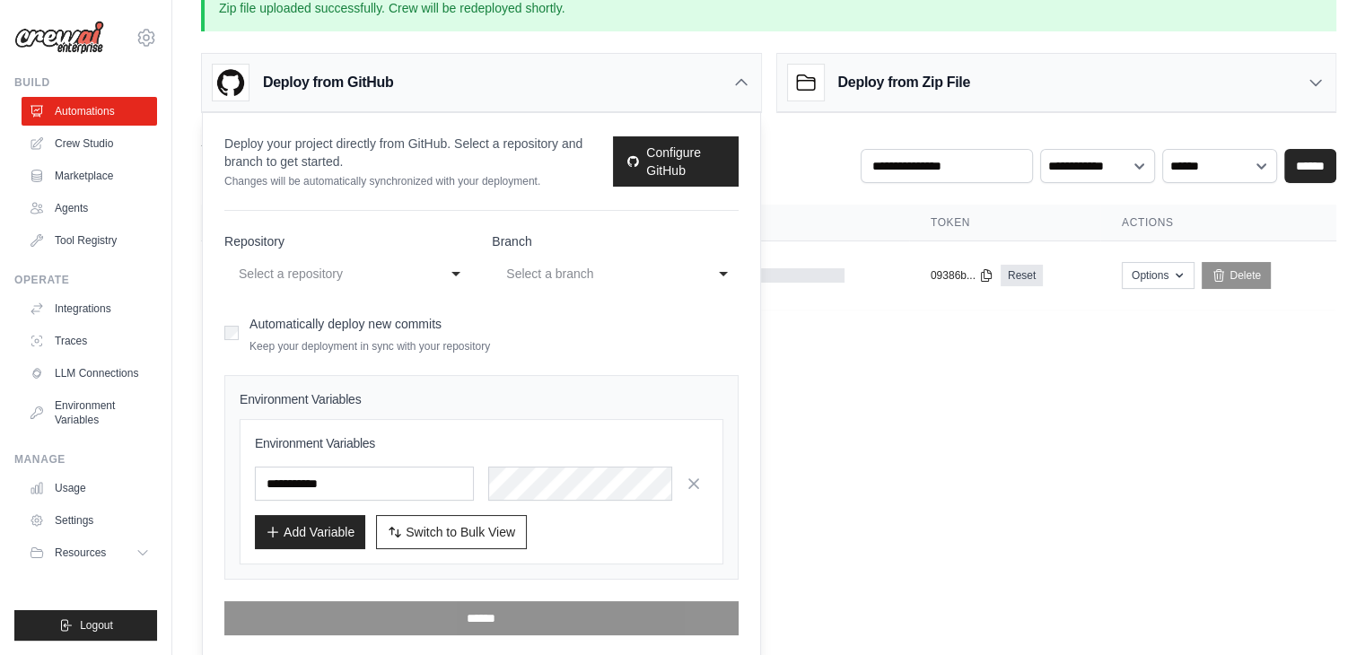
click at [418, 276] on div "Select a repository" at bounding box center [329, 274] width 181 height 22
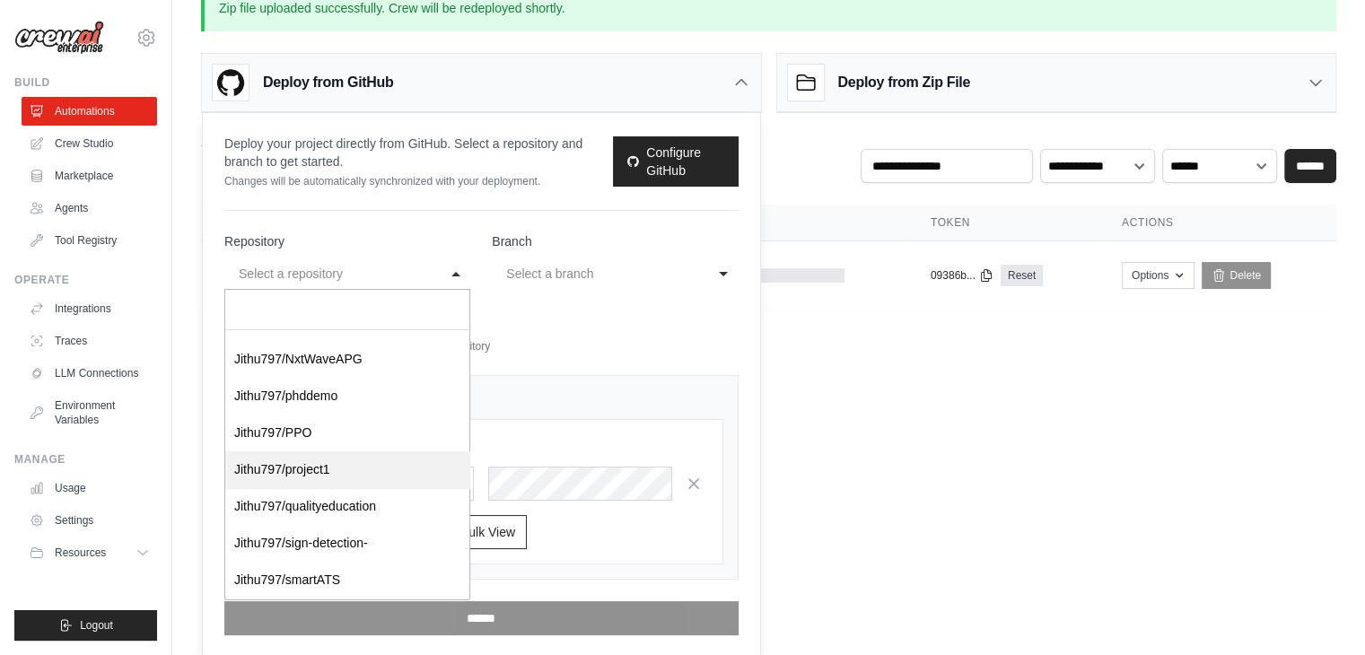
scroll to position [1038, 0]
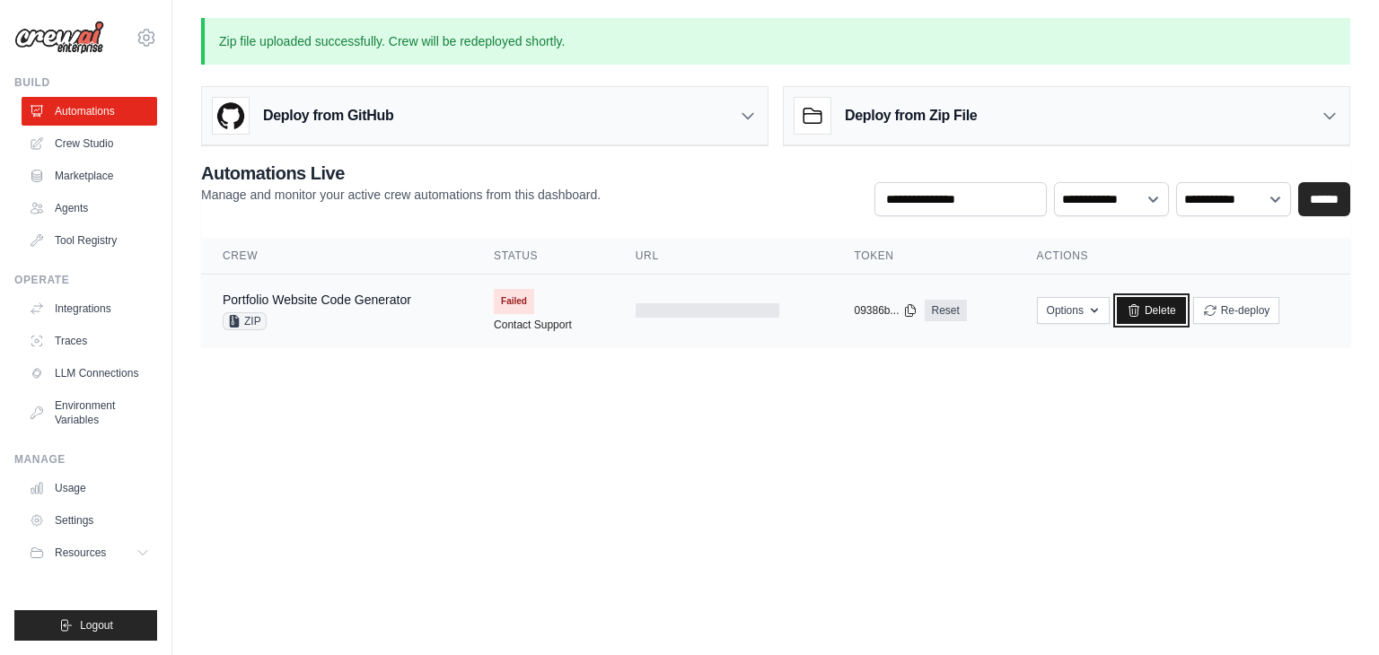
click at [1170, 303] on link "Delete" at bounding box center [1151, 310] width 69 height 27
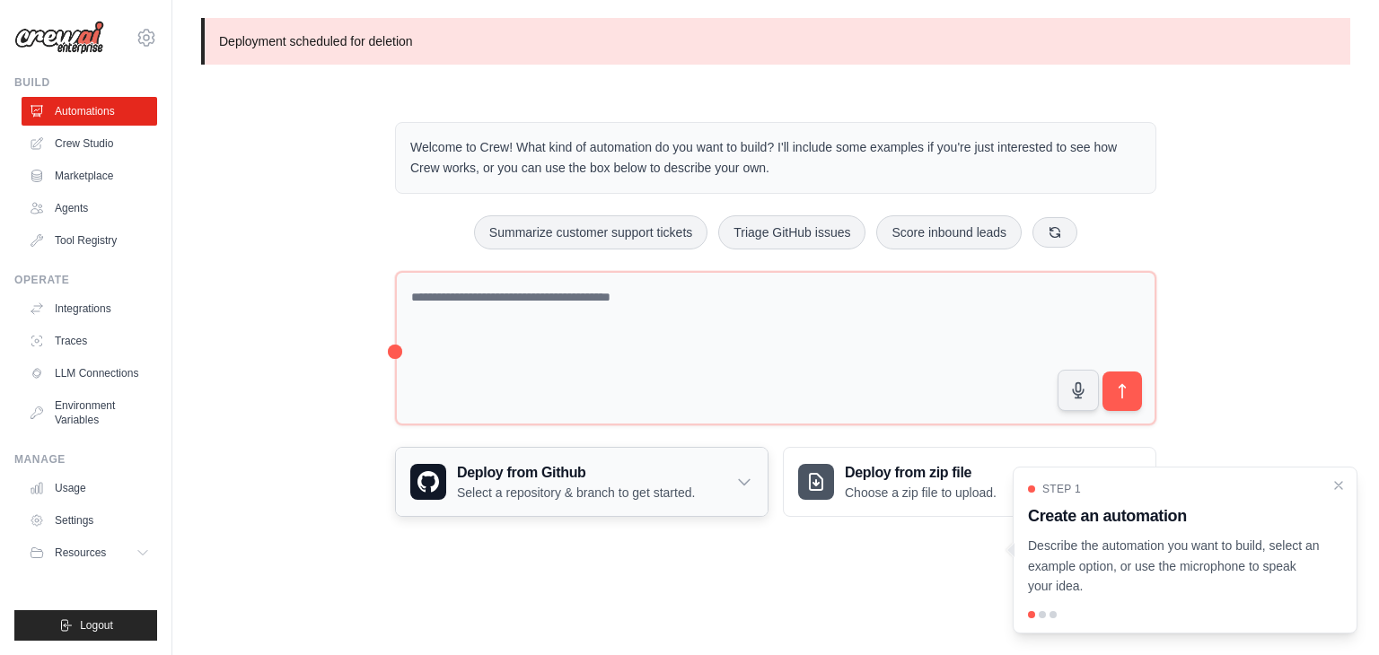
click at [571, 474] on h3 "Deploy from Github" at bounding box center [576, 473] width 238 height 22
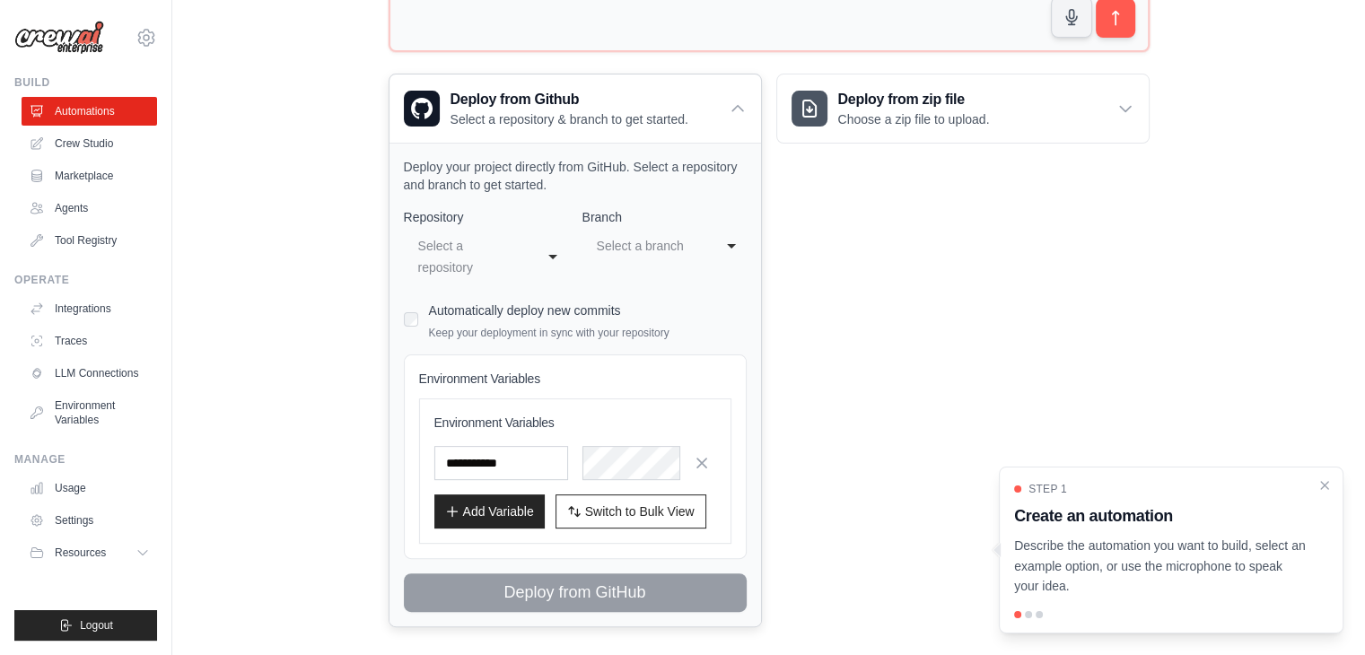
scroll to position [376, 0]
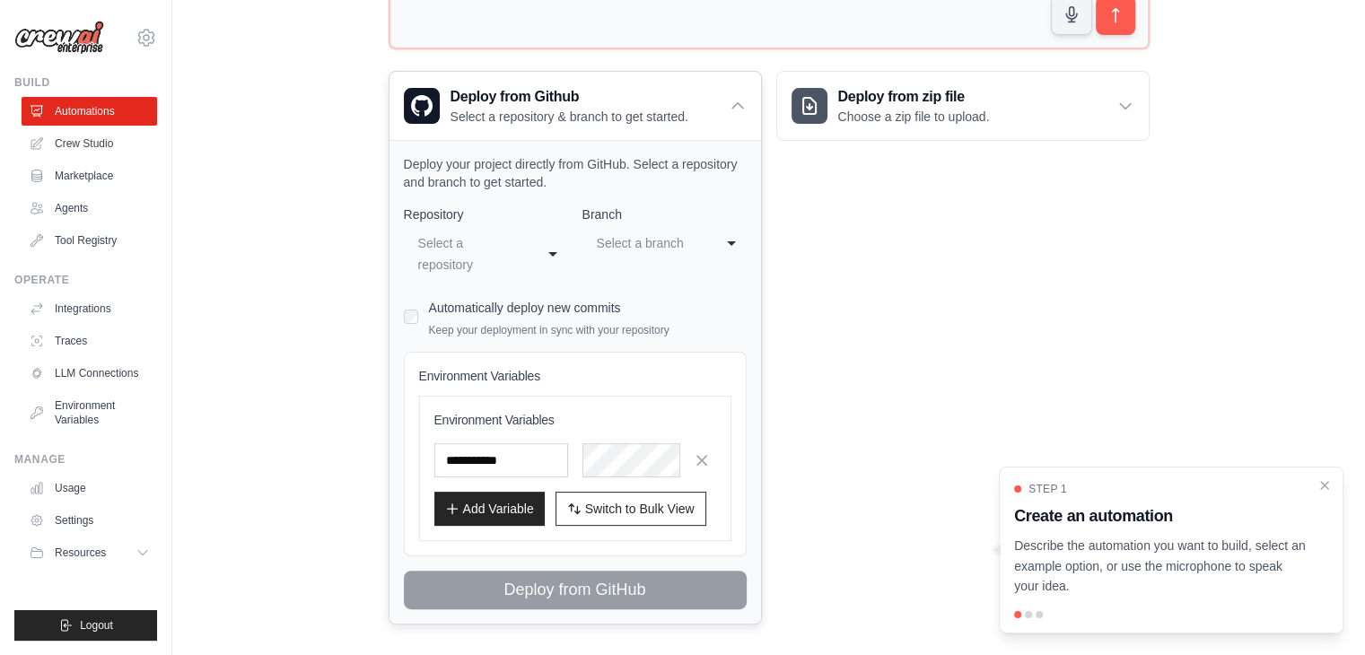
click at [531, 254] on div "Select a repository" at bounding box center [474, 254] width 118 height 50
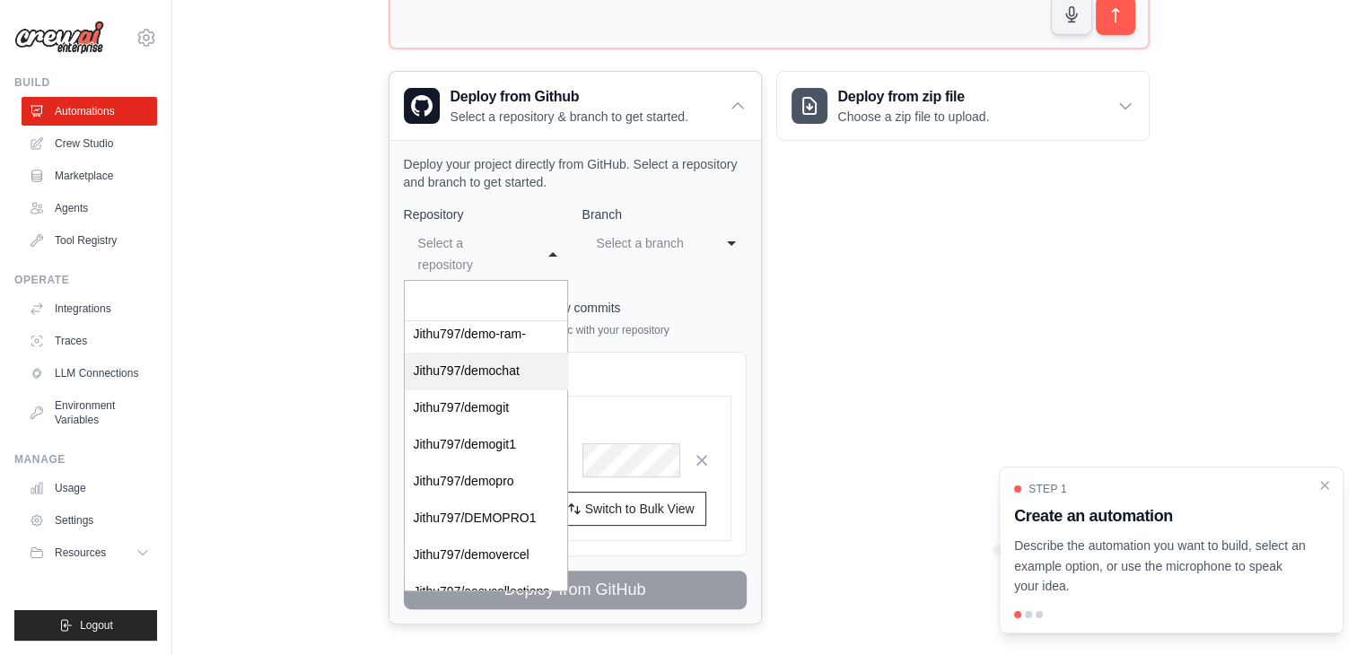
scroll to position [430, 0]
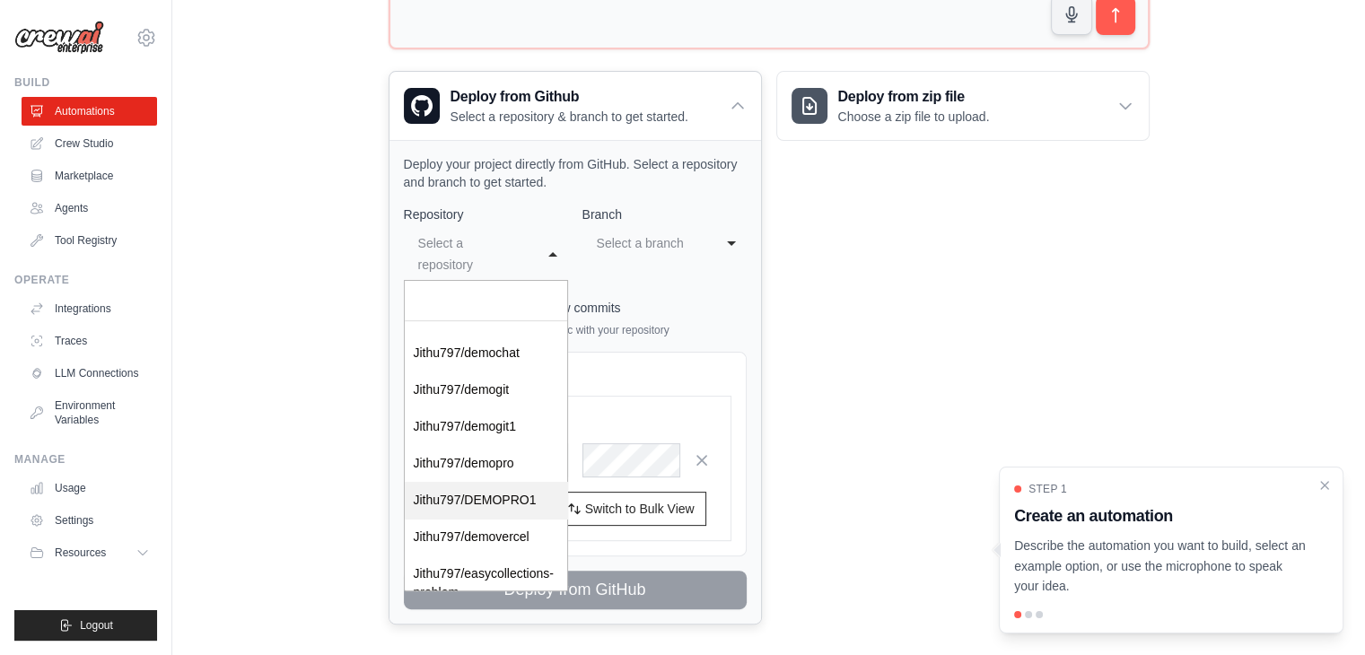
select select "**********"
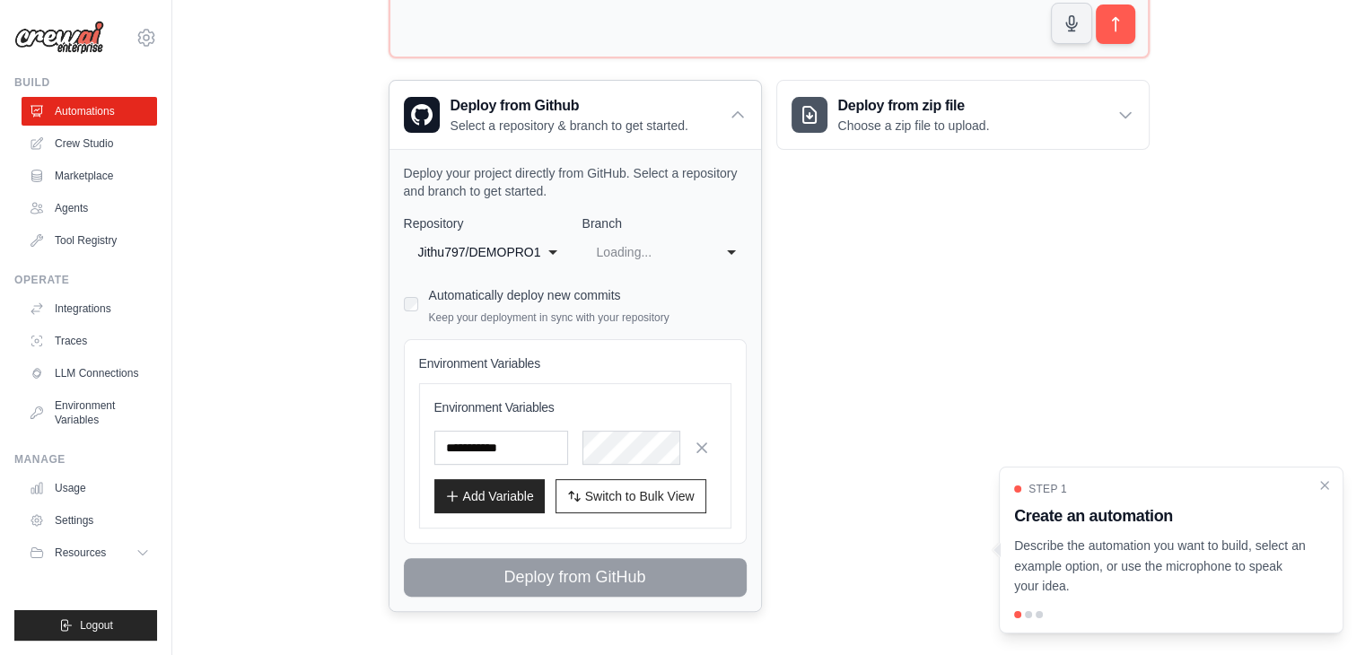
scroll to position [0, 0]
select select "****"
click at [652, 255] on div "main" at bounding box center [647, 252] width 100 height 22
click at [621, 330] on div "**********" at bounding box center [575, 406] width 343 height 382
click at [553, 443] on input "text" at bounding box center [501, 448] width 134 height 34
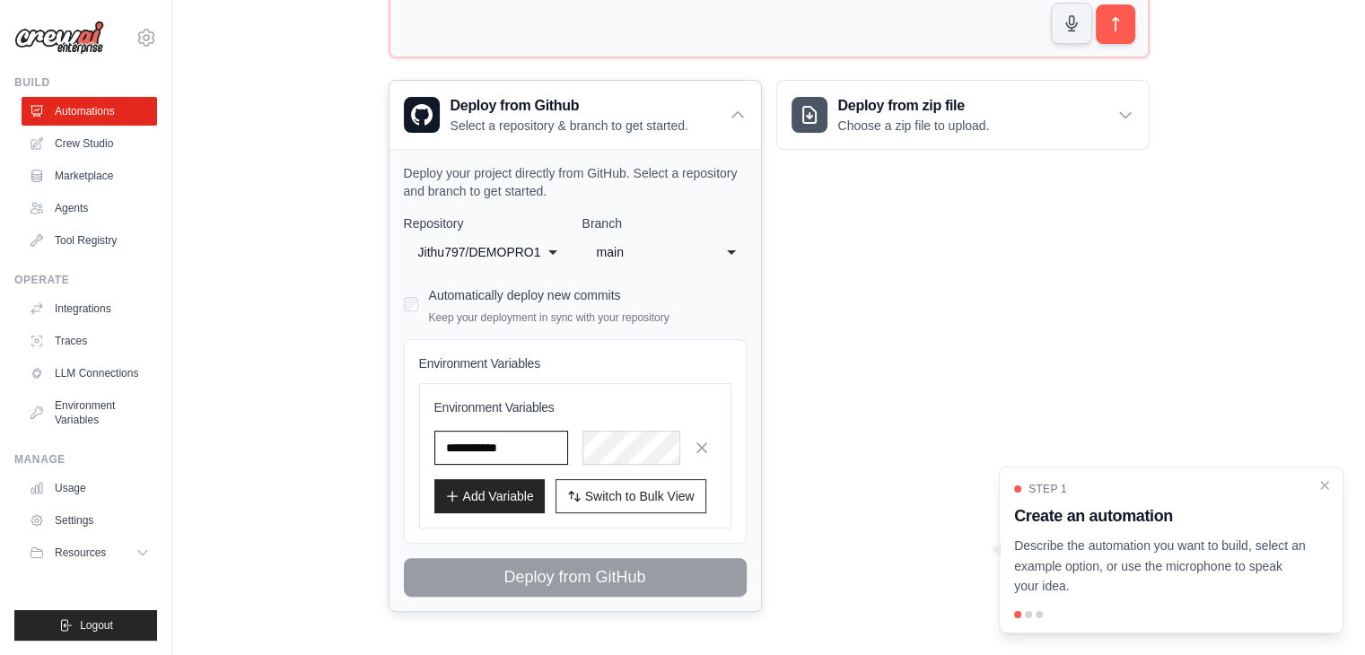
drag, startPoint x: 527, startPoint y: 439, endPoint x: 417, endPoint y: 444, distance: 110.6
click at [417, 444] on div "Environment Variables Environment Variables Add Variable Switch to Bulk View Sw…" at bounding box center [575, 441] width 343 height 205
click at [624, 499] on span "Switch to Bulk View" at bounding box center [640, 496] width 110 height 18
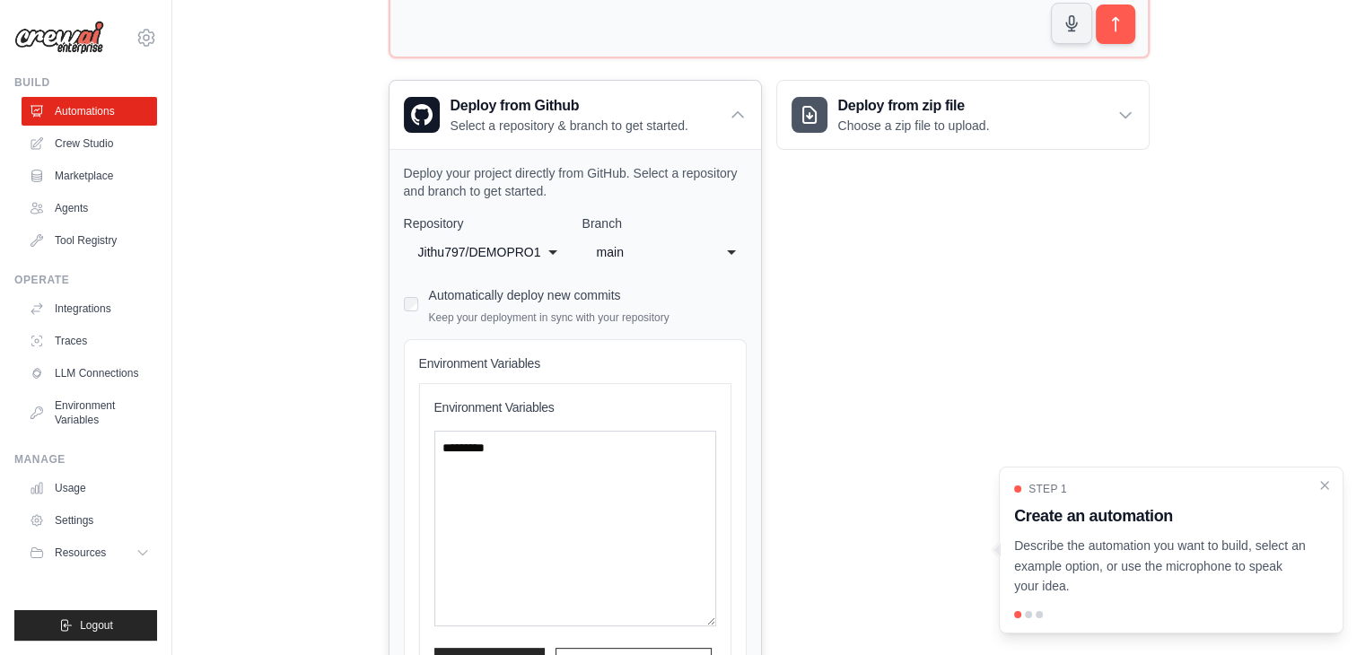
scroll to position [536, 0]
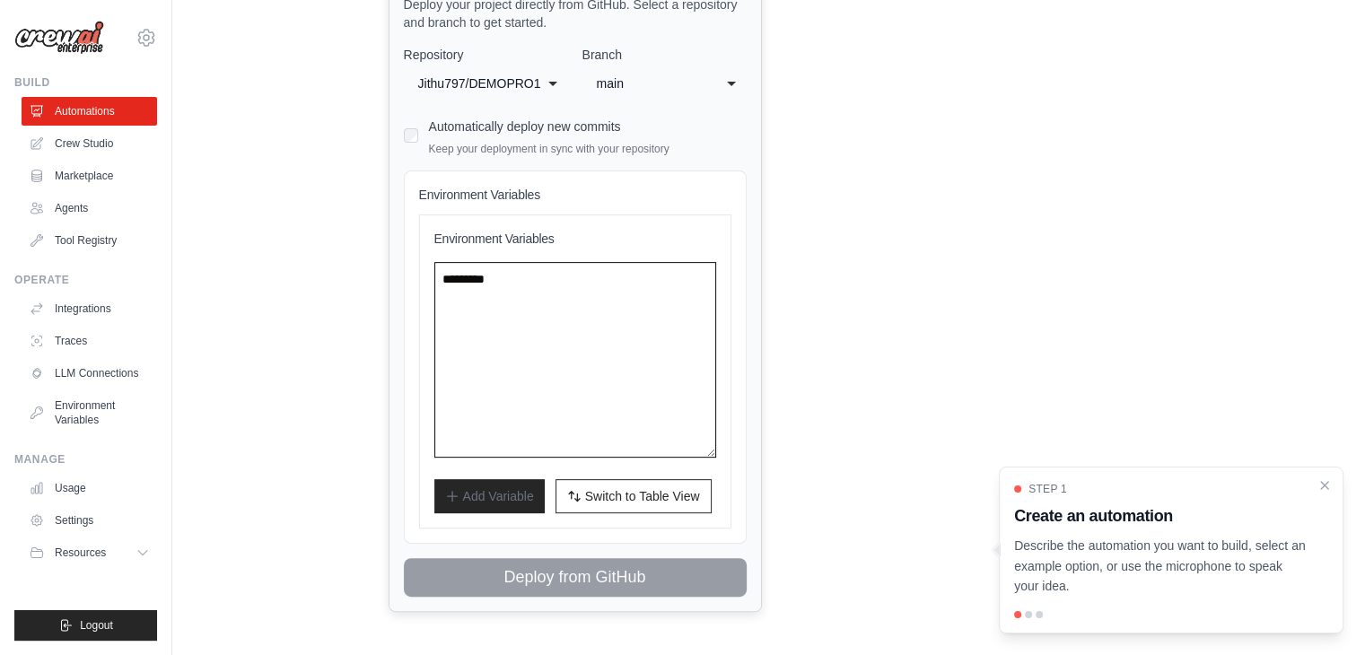
click at [570, 310] on textarea at bounding box center [575, 360] width 282 height 196
click at [616, 487] on span "Switch to Table View" at bounding box center [642, 496] width 115 height 18
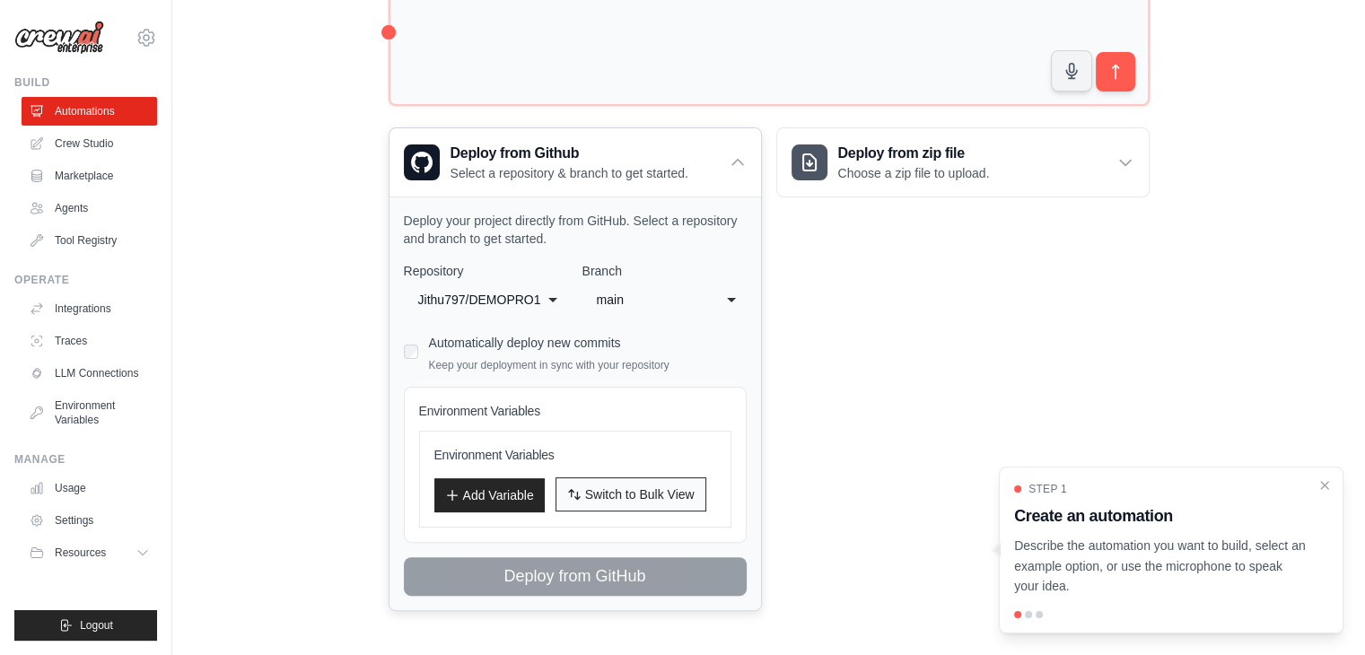
click at [616, 486] on span "Switch to Bulk View" at bounding box center [640, 495] width 110 height 18
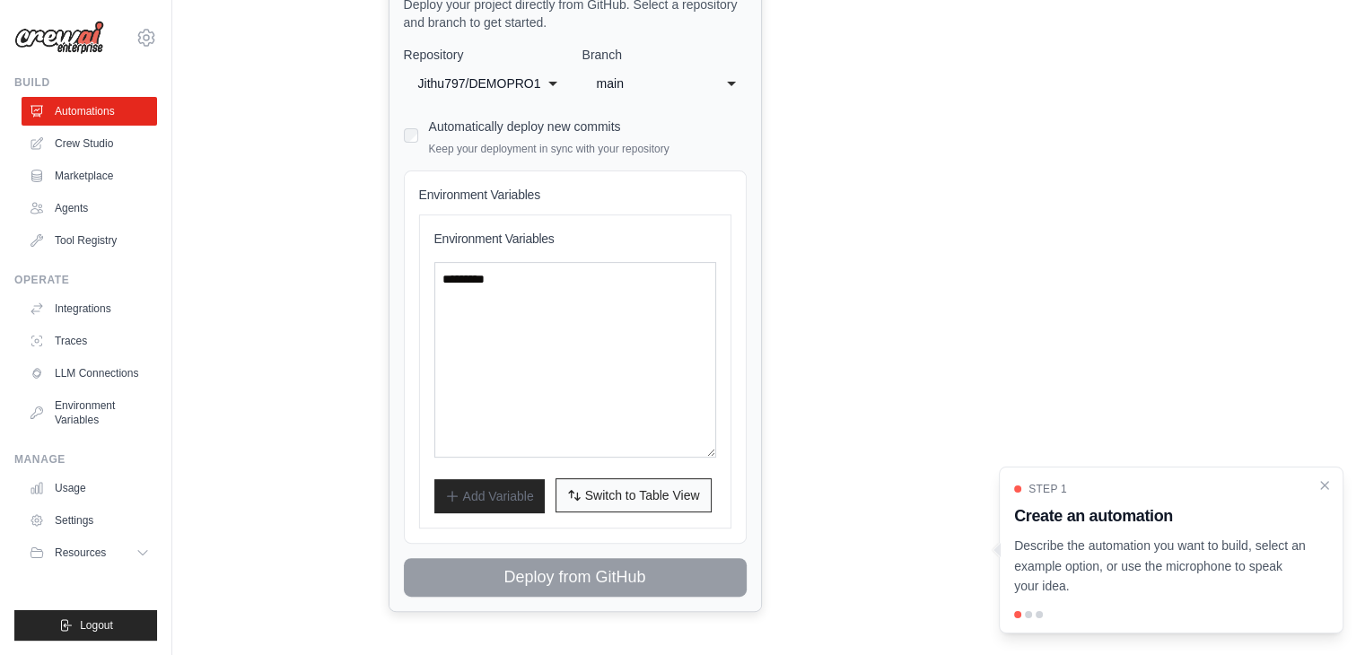
click at [616, 487] on span "Switch to Table View" at bounding box center [642, 496] width 115 height 18
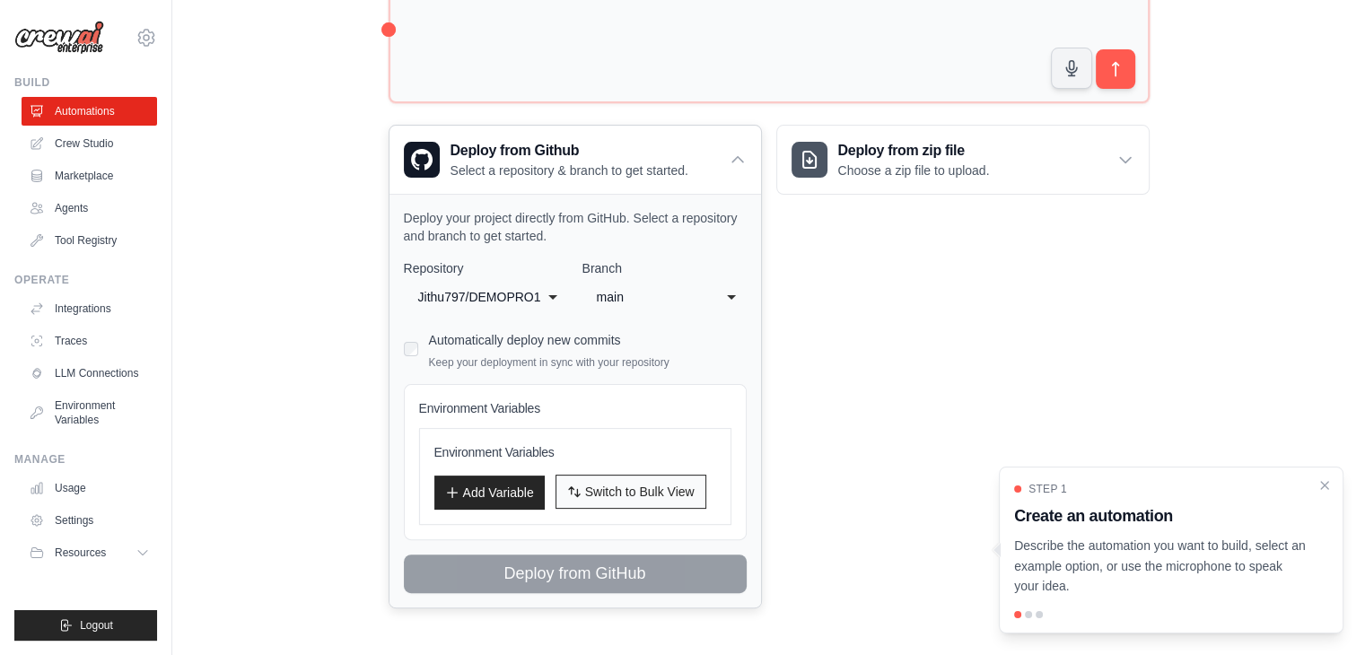
scroll to position [320, 0]
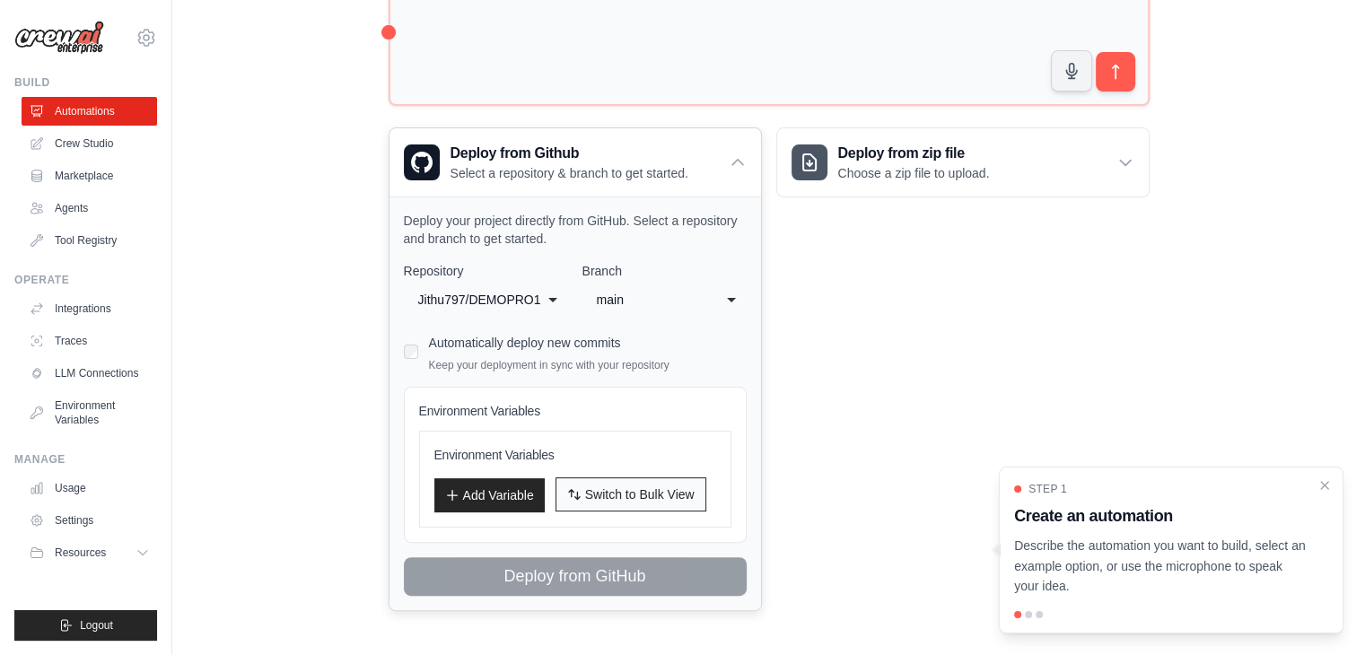
click at [616, 486] on span "Switch to Bulk View" at bounding box center [640, 495] width 110 height 18
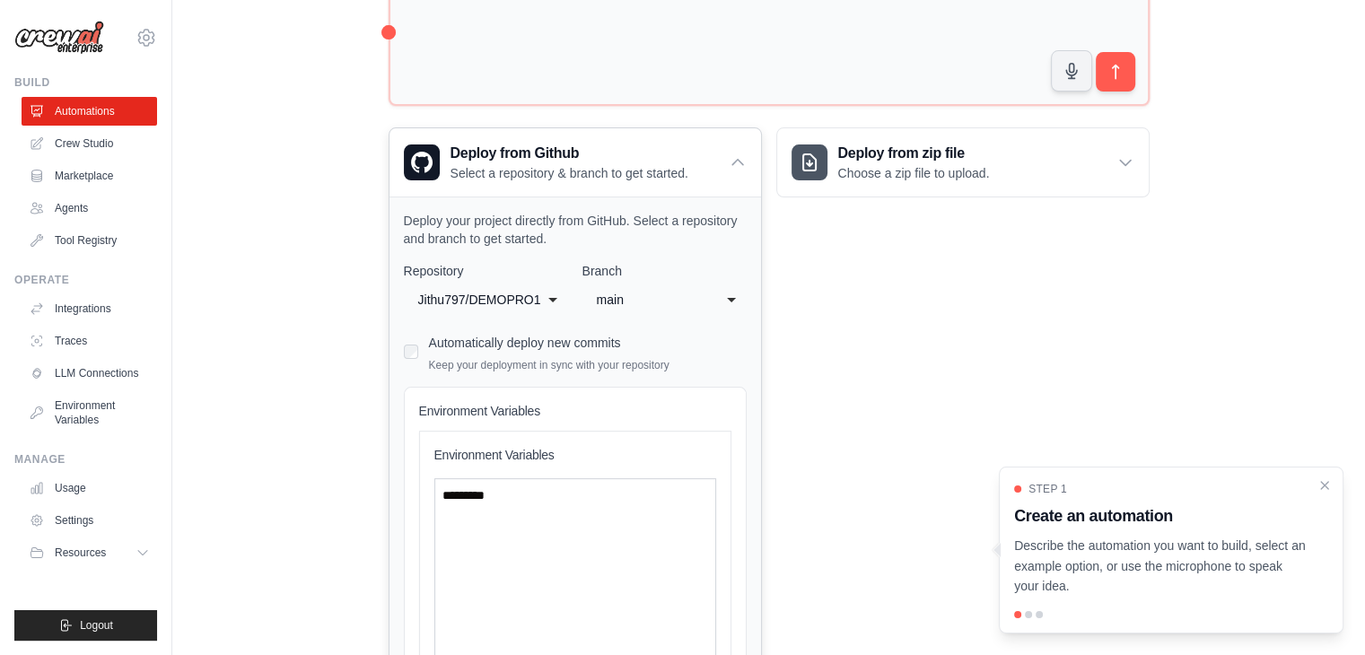
scroll to position [536, 0]
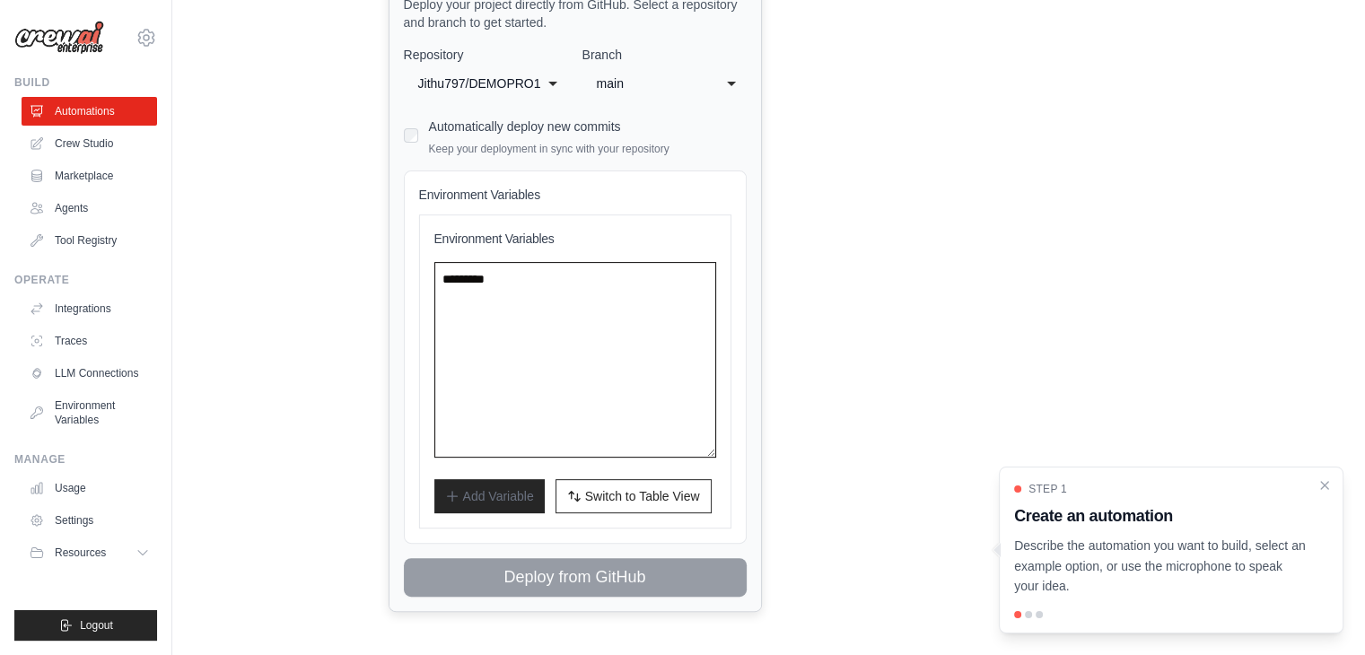
click at [567, 347] on textarea at bounding box center [575, 360] width 282 height 196
drag, startPoint x: 535, startPoint y: 279, endPoint x: 428, endPoint y: 278, distance: 106.8
click at [428, 278] on div "Environment Variables Add Variable Switch to Bulk View Switch to Table View" at bounding box center [575, 372] width 312 height 314
click at [619, 482] on button "Switch to Bulk View Switch to Table View" at bounding box center [634, 495] width 156 height 34
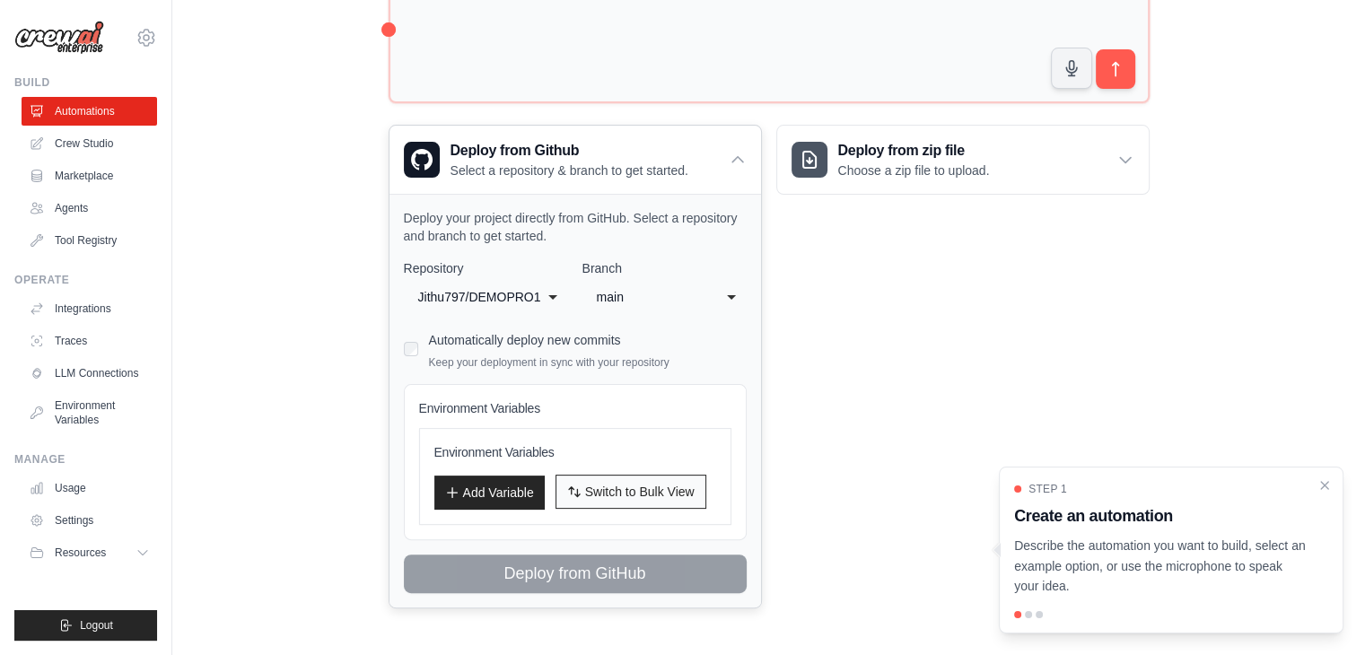
scroll to position [320, 0]
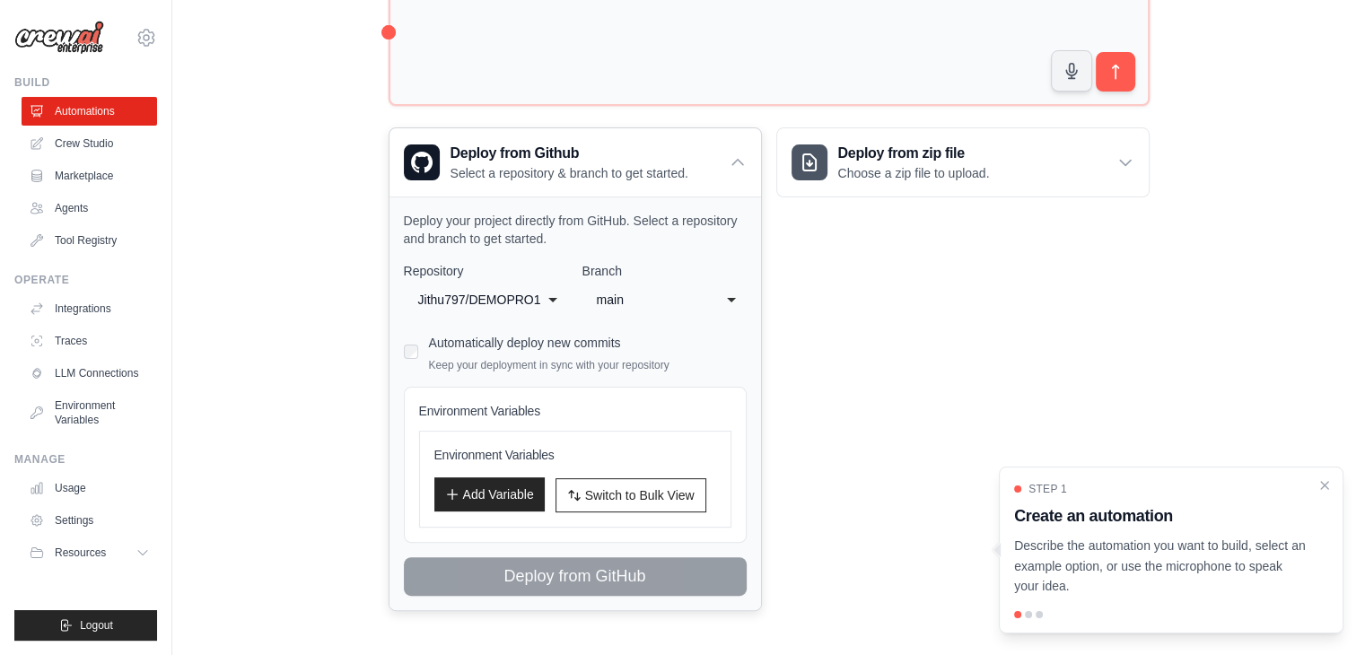
click at [490, 486] on button "Add Variable" at bounding box center [489, 495] width 110 height 34
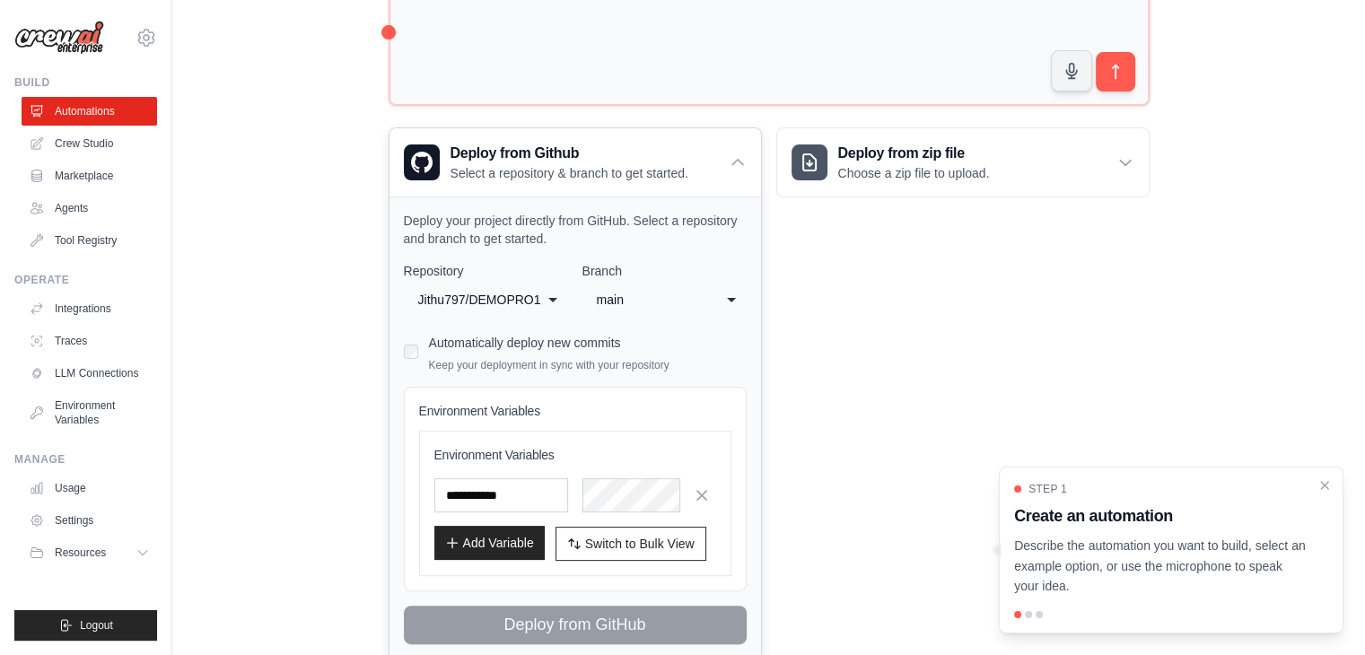
click at [478, 543] on button "Add Variable" at bounding box center [489, 543] width 110 height 34
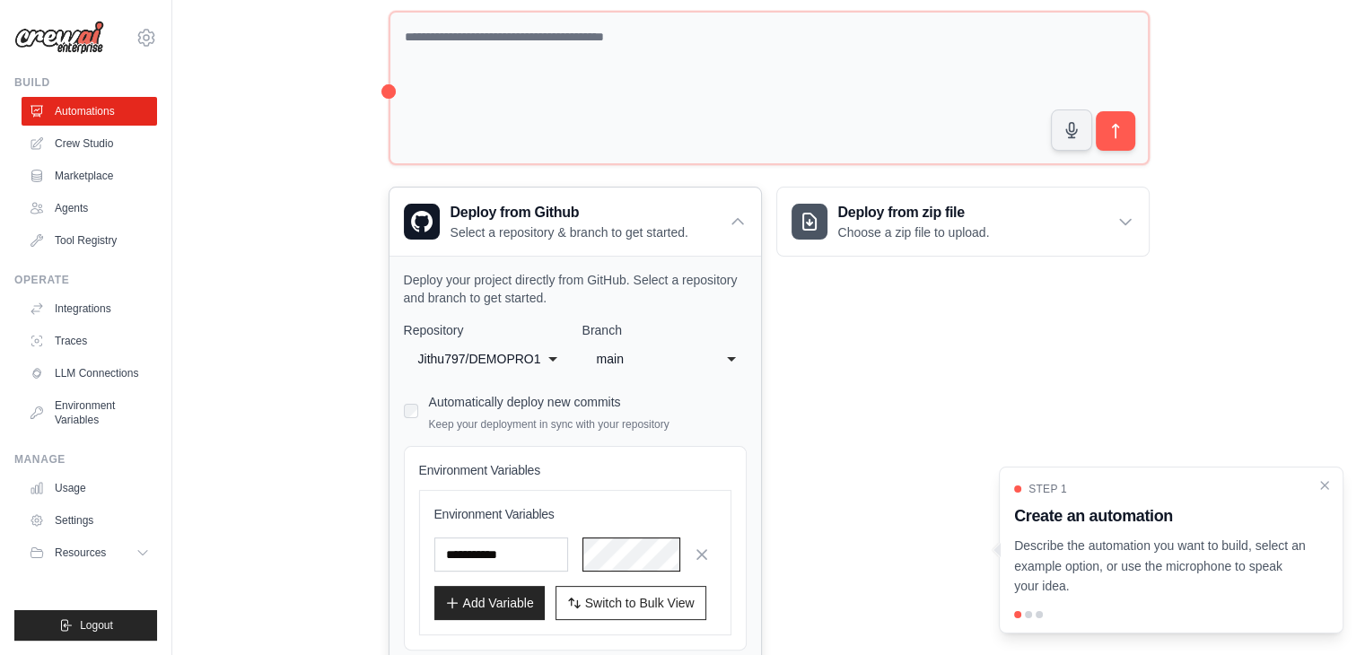
scroll to position [367, 0]
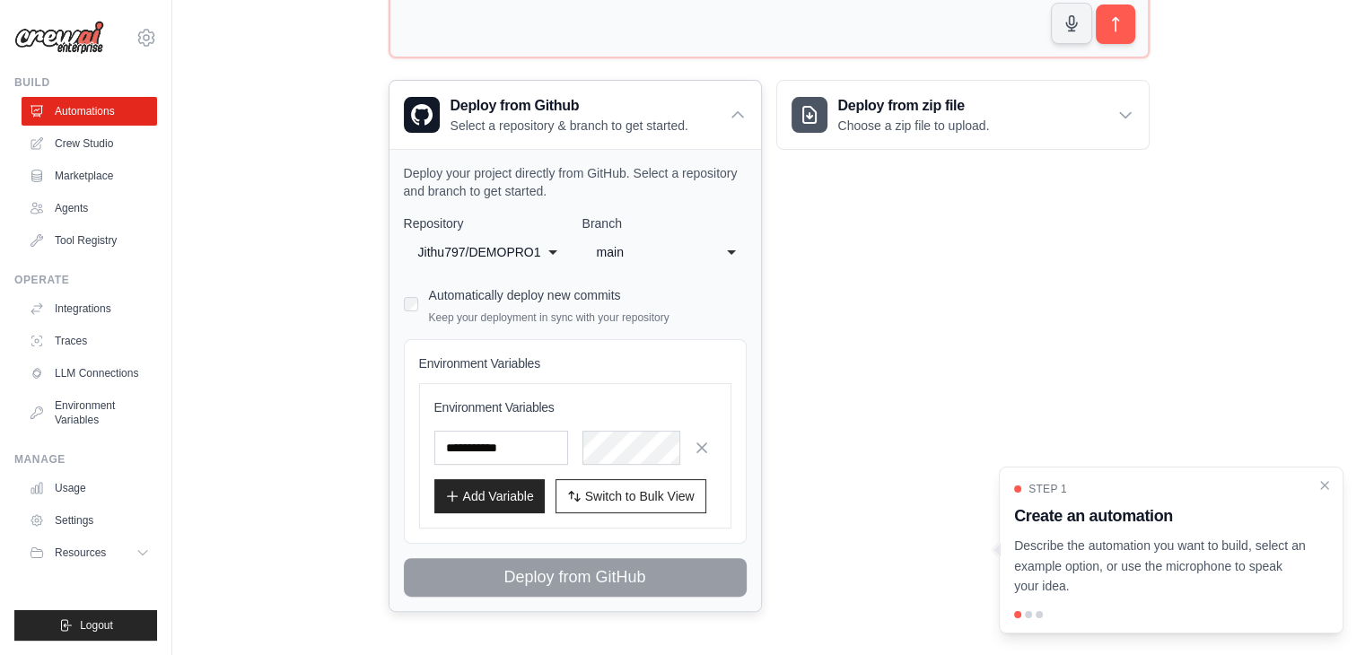
click at [636, 522] on div "Environment Variables Add Variable Switch to Bulk View Switch to Table View" at bounding box center [575, 455] width 312 height 145
click at [506, 496] on button "Add Variable" at bounding box center [489, 495] width 110 height 34
click at [488, 496] on button "Add Variable" at bounding box center [489, 495] width 110 height 34
click at [486, 482] on button "Add Variable" at bounding box center [489, 495] width 110 height 34
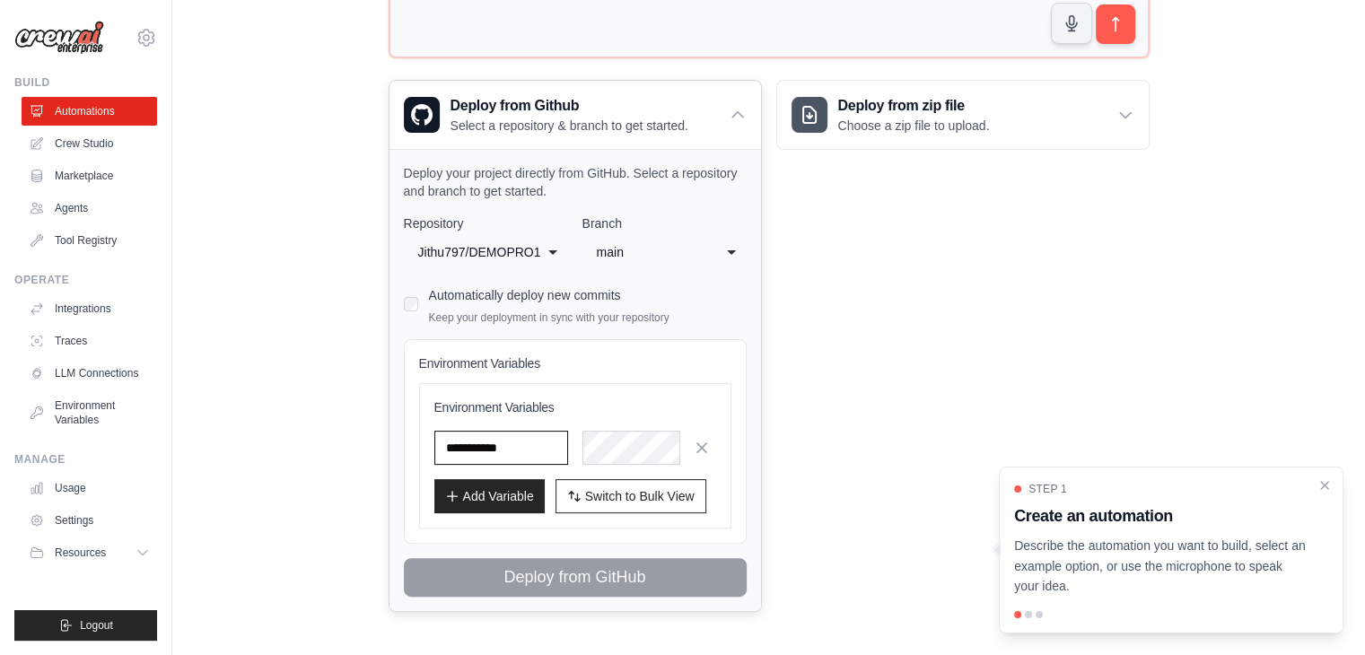
click at [481, 436] on input "text" at bounding box center [501, 448] width 134 height 34
drag, startPoint x: 546, startPoint y: 443, endPoint x: 457, endPoint y: 453, distance: 89.5
click at [457, 453] on input "text" at bounding box center [501, 448] width 134 height 34
type input "**********"
click at [496, 492] on button "Add Variable" at bounding box center [489, 495] width 110 height 34
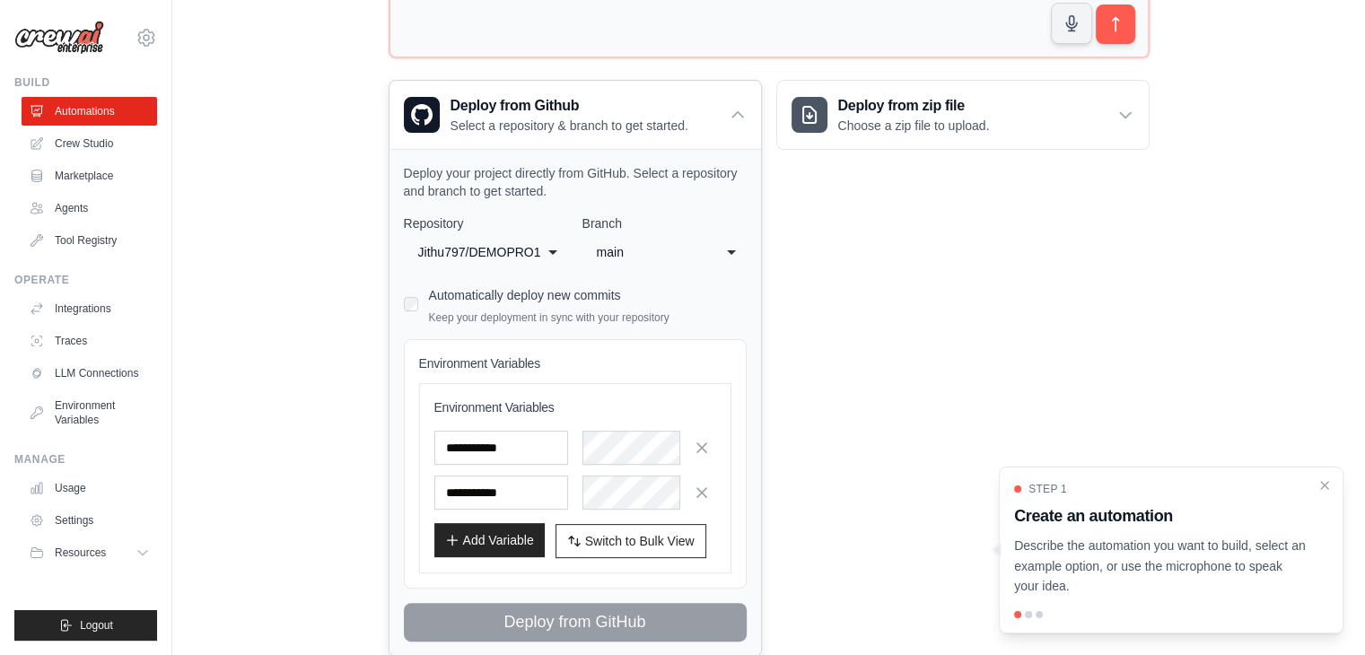
scroll to position [412, 0]
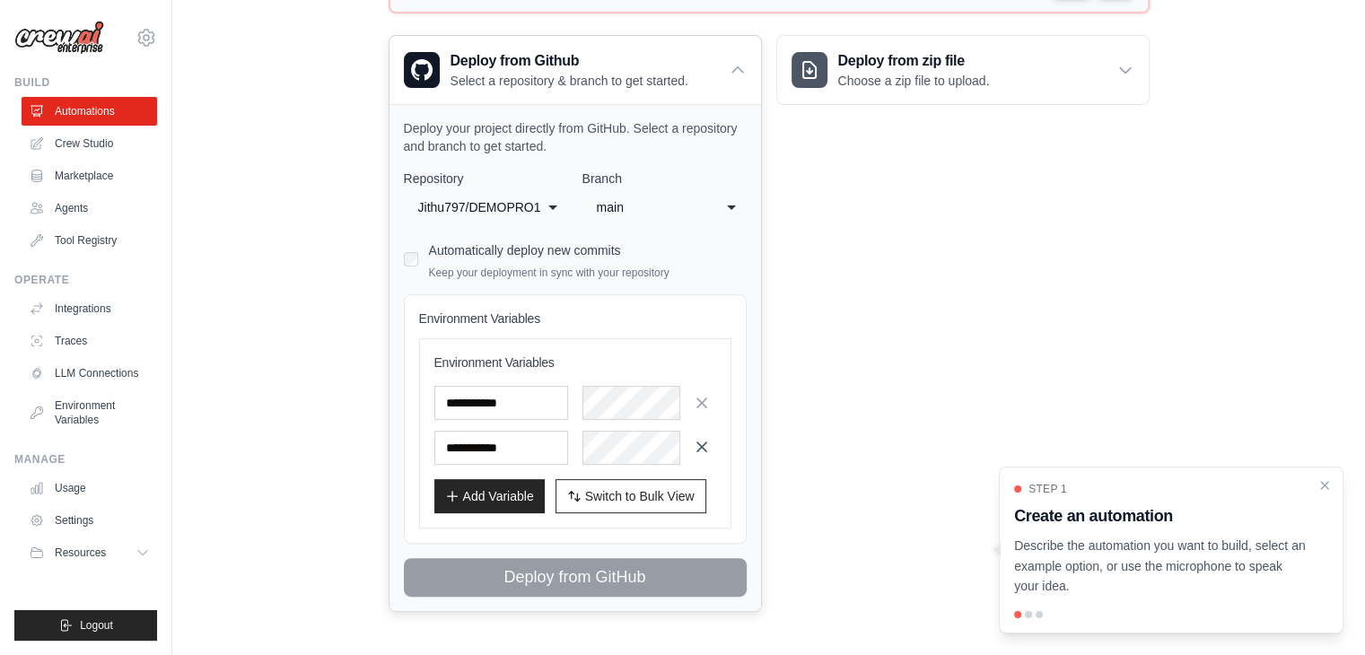
click at [703, 449] on icon "button" at bounding box center [702, 447] width 18 height 18
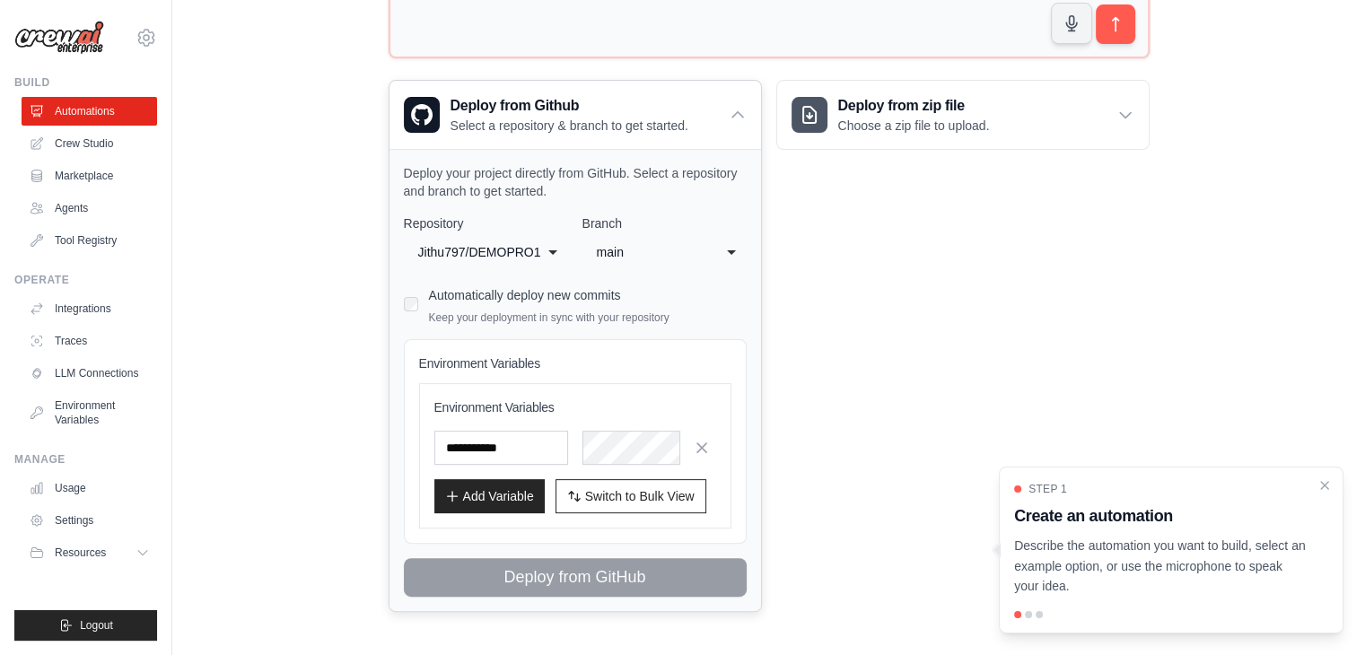
click at [400, 301] on div "**********" at bounding box center [576, 380] width 372 height 462
click at [421, 303] on div "Automatically deploy new commits Keep your deployment in sync with your reposit…" at bounding box center [575, 304] width 343 height 42
click at [276, 334] on div "Welcome to Crew! What kind of automation do you want to build? I'll include som…" at bounding box center [769, 183] width 1136 height 915
click at [742, 123] on div "Deploy from Github Select a repository & branch to get started." at bounding box center [576, 115] width 372 height 68
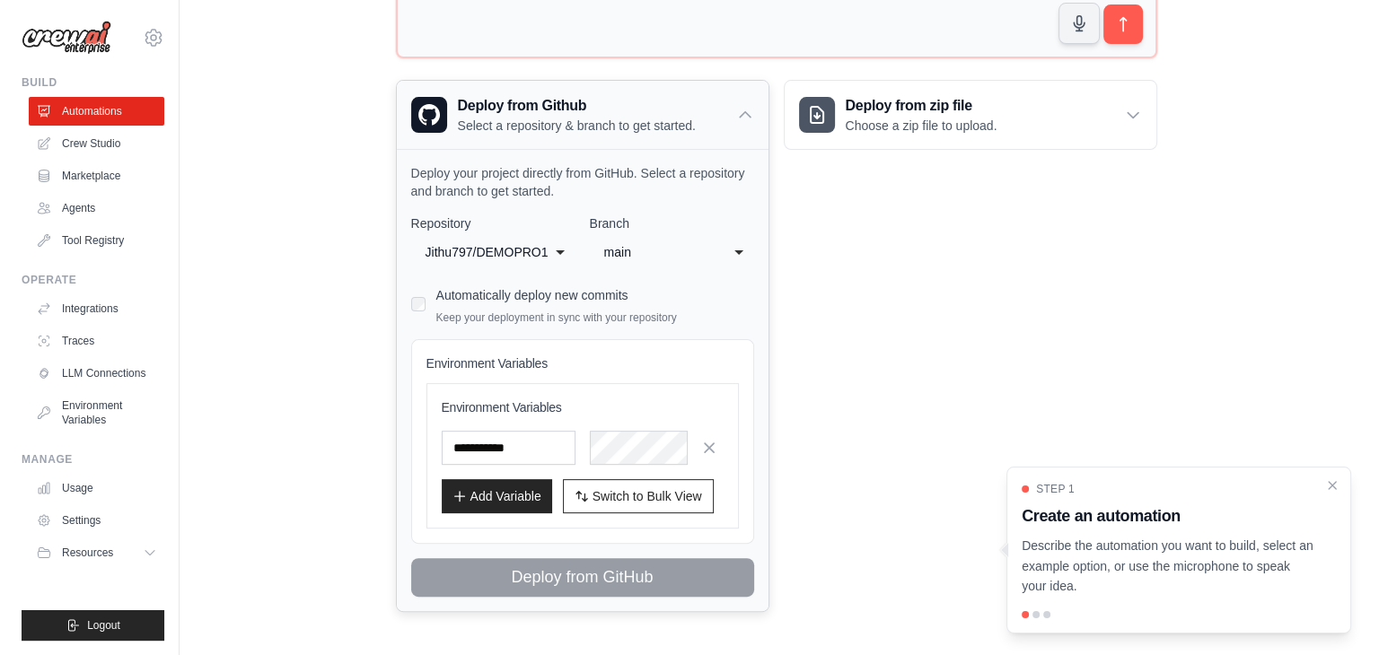
scroll to position [0, 0]
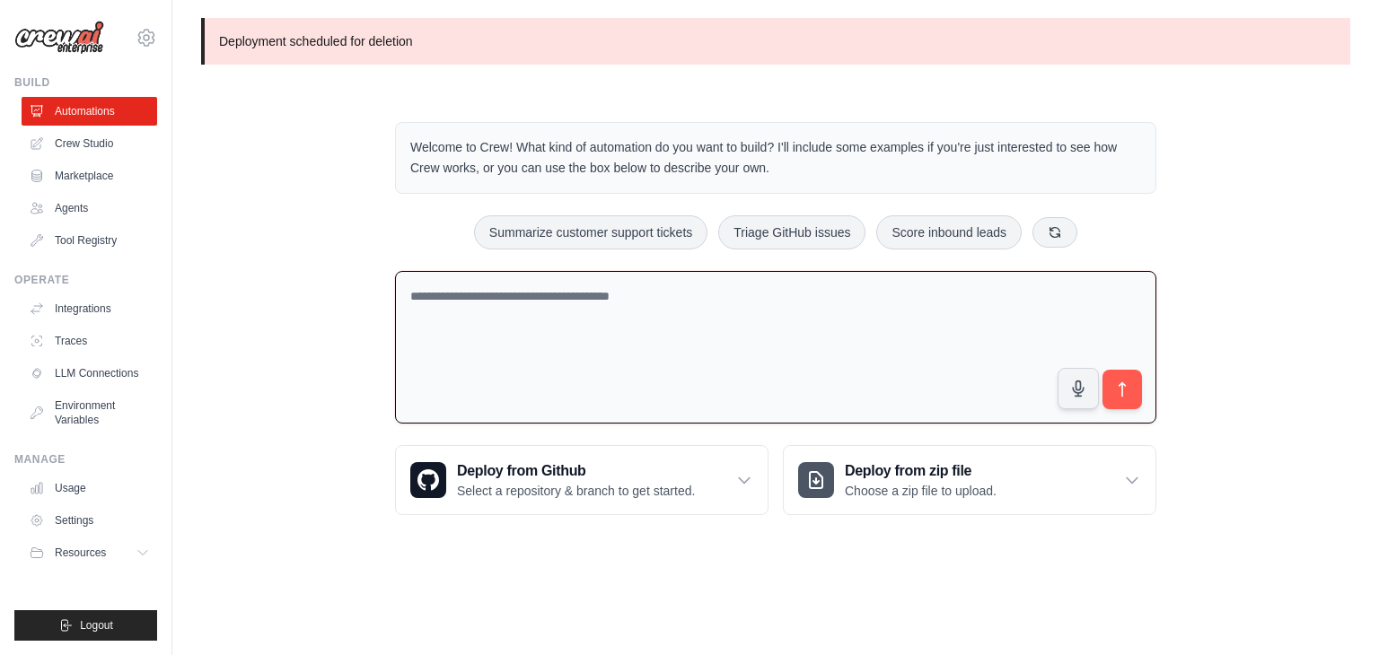
click at [571, 322] on textarea at bounding box center [775, 348] width 761 height 154
click at [1050, 226] on icon at bounding box center [1055, 231] width 10 height 10
click at [549, 231] on button "Automate social media posting" at bounding box center [553, 232] width 202 height 34
type textarea "**********"
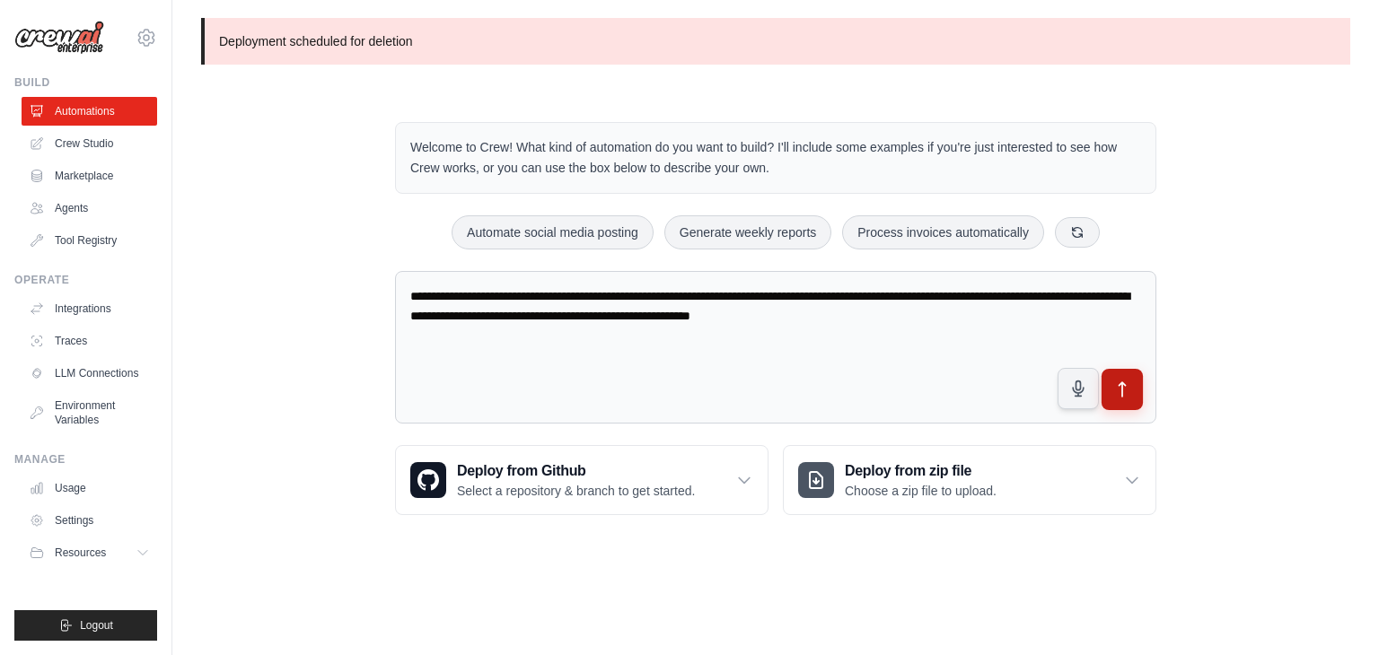
drag, startPoint x: 1143, startPoint y: 386, endPoint x: 1133, endPoint y: 385, distance: 9.9
click at [1133, 385] on div "**********" at bounding box center [775, 351] width 761 height 161
click at [1133, 385] on button "submit" at bounding box center [1122, 389] width 41 height 41
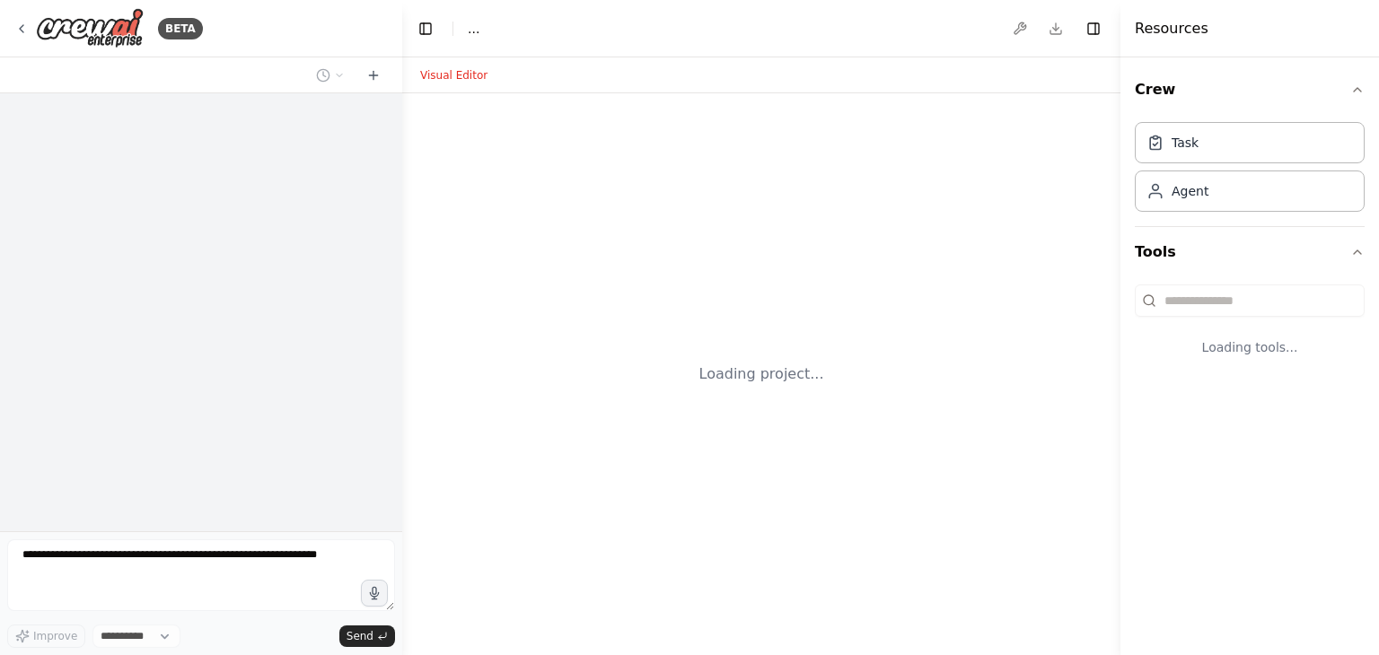
select select "****"
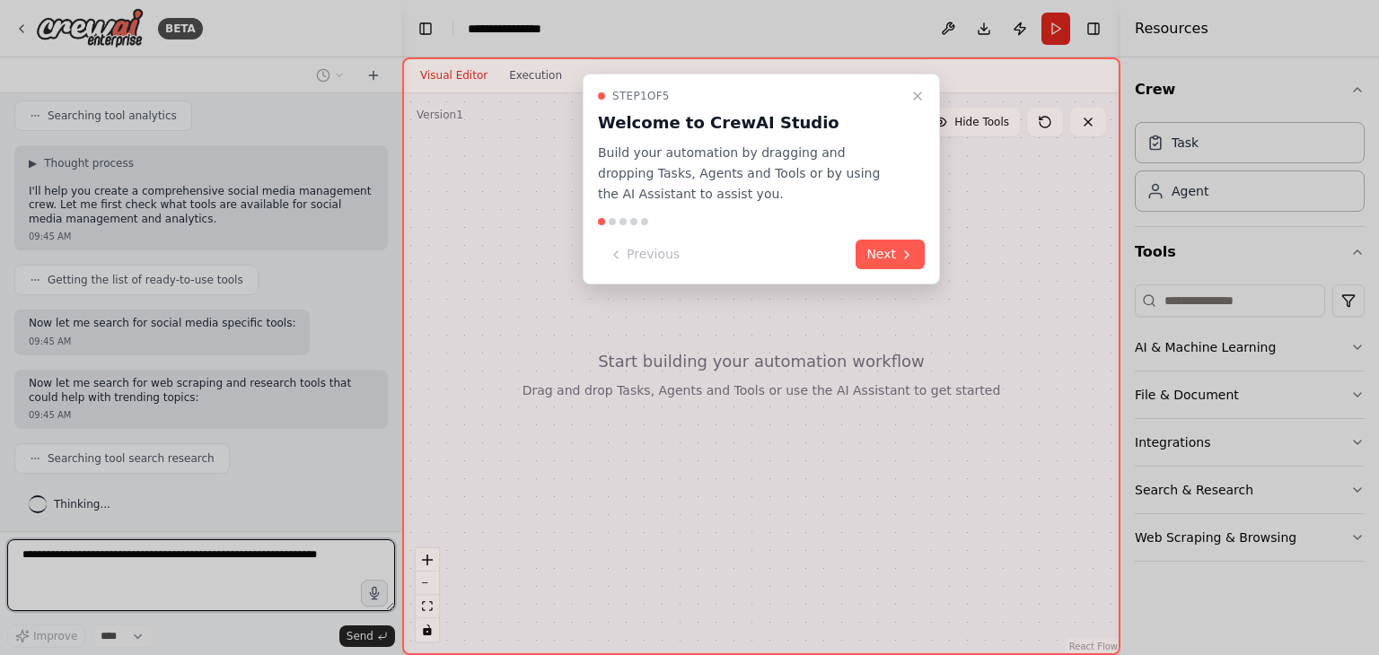
scroll to position [571, 0]
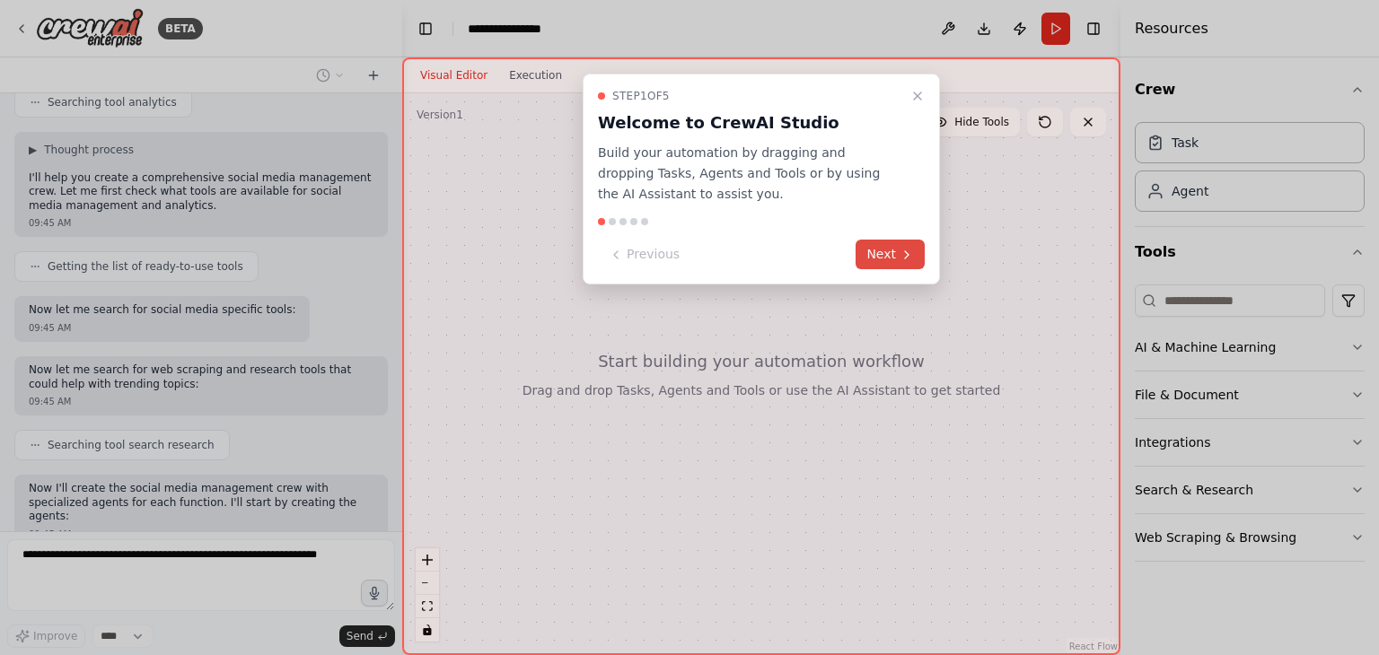
click at [906, 252] on icon at bounding box center [907, 254] width 4 height 7
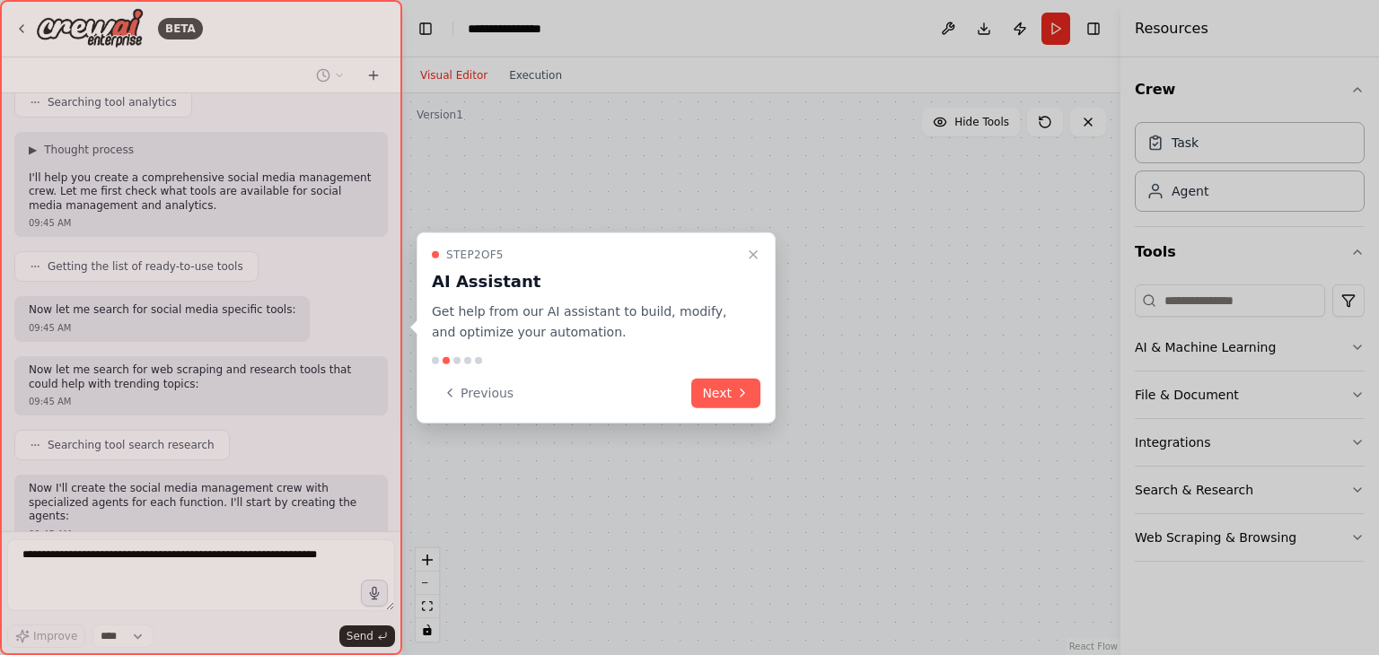
scroll to position [689, 0]
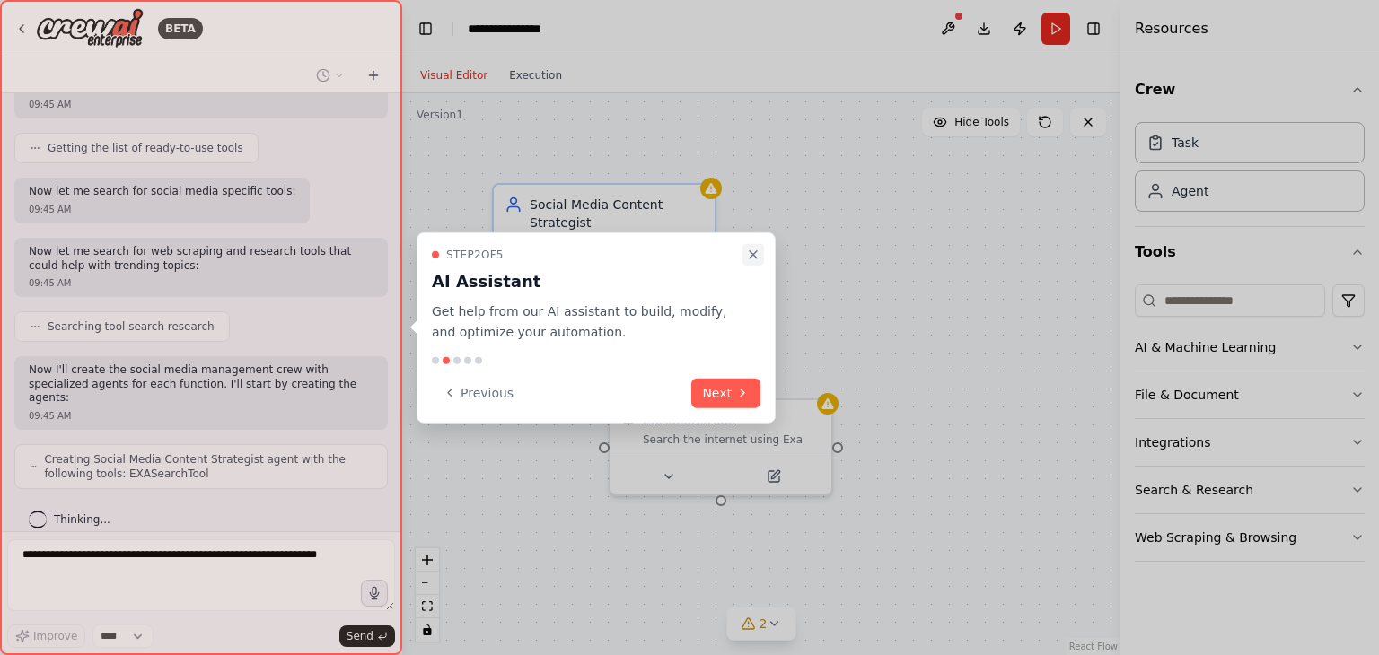
click at [755, 254] on icon "Close walkthrough" at bounding box center [753, 255] width 14 height 14
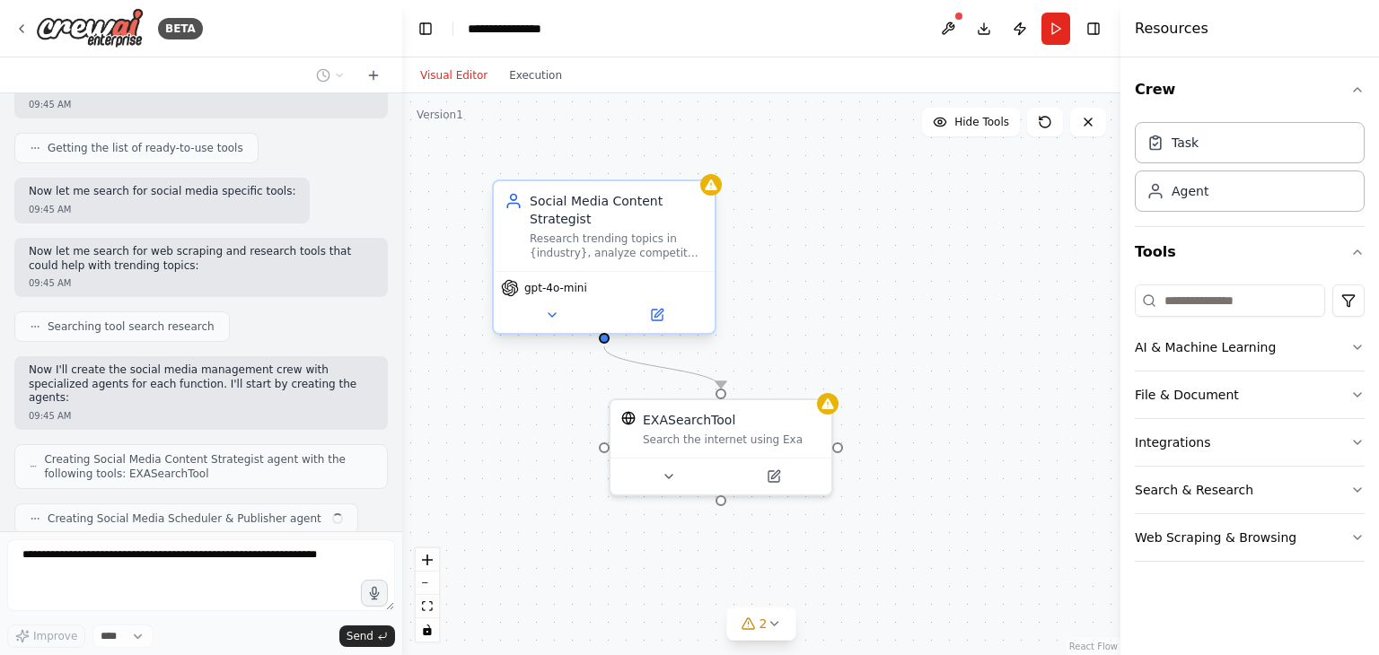
scroll to position [734, 0]
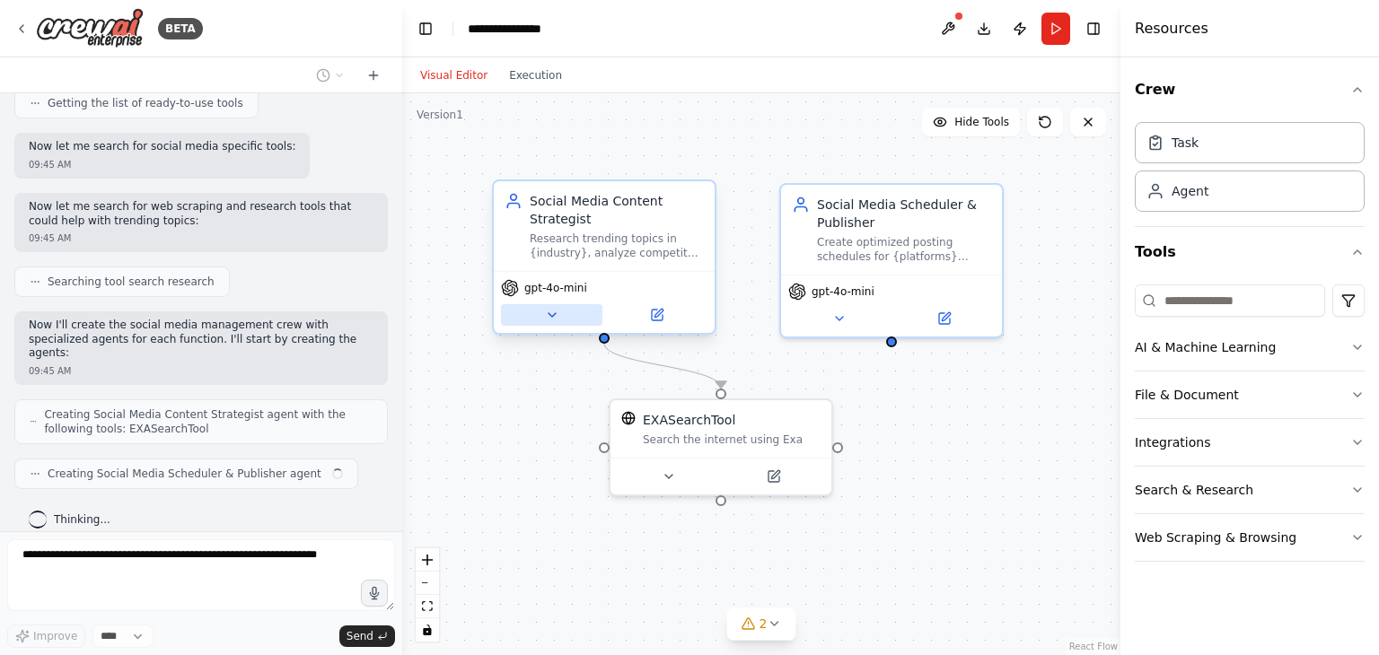
click at [545, 312] on icon at bounding box center [552, 315] width 14 height 14
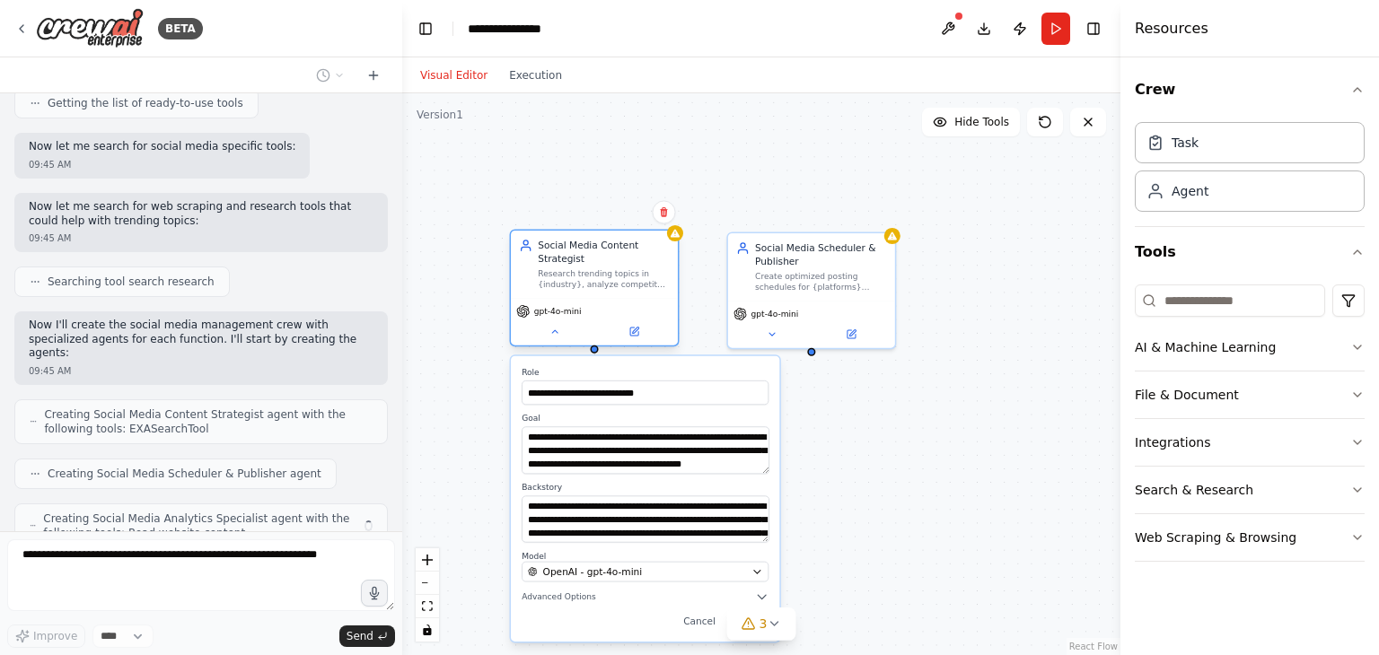
scroll to position [794, 0]
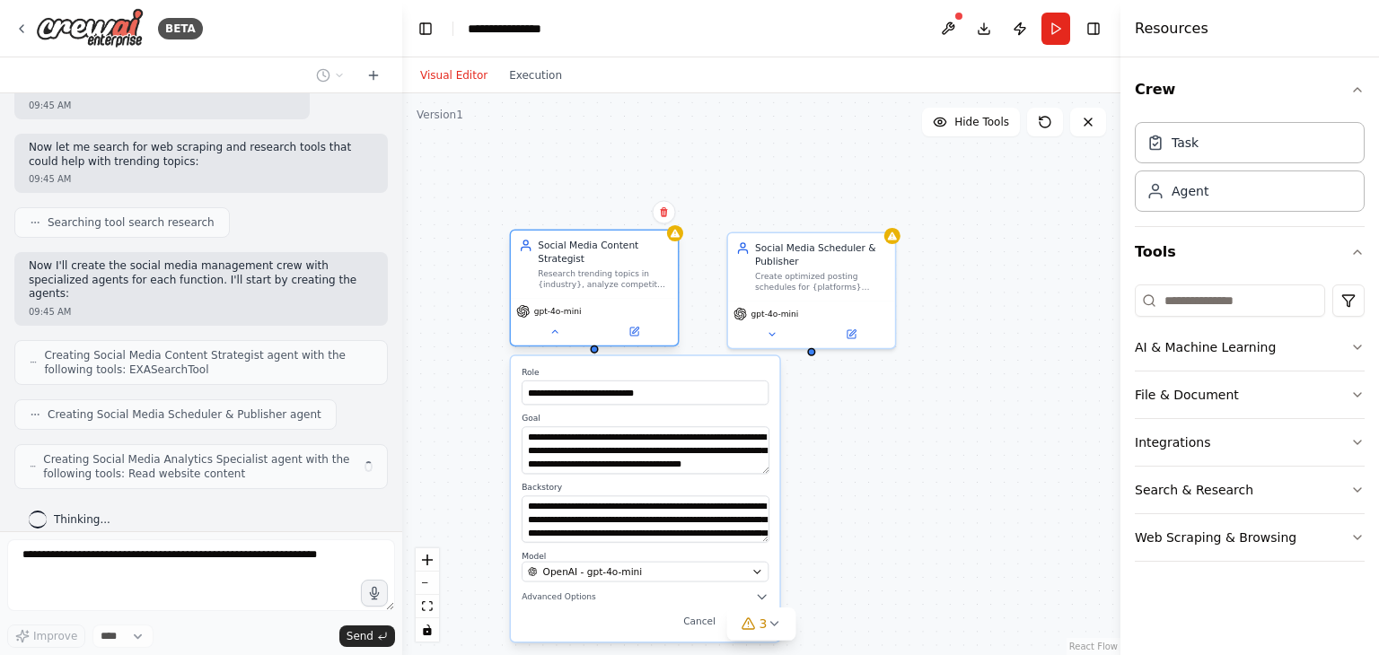
click at [538, 312] on span "gpt-4o-mini" at bounding box center [558, 311] width 48 height 11
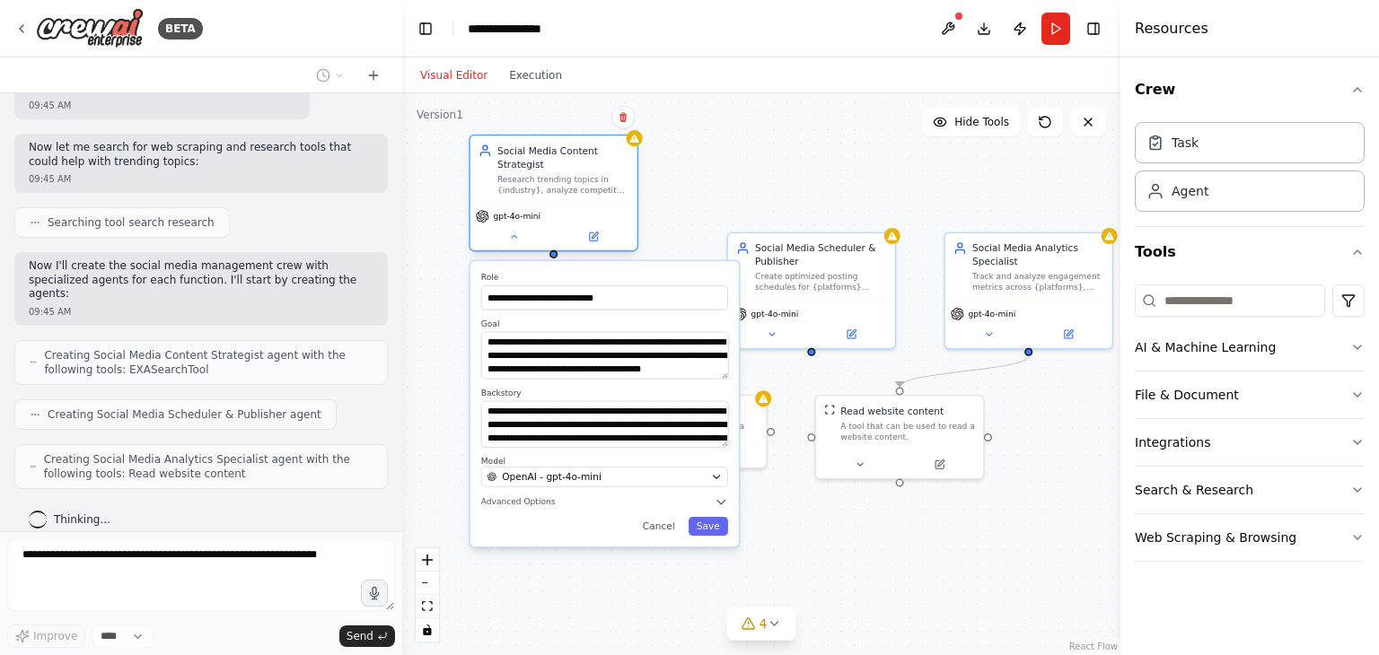
drag, startPoint x: 538, startPoint y: 312, endPoint x: 496, endPoint y: 220, distance: 101.6
click at [496, 220] on span "gpt-4o-mini" at bounding box center [517, 216] width 48 height 11
click at [959, 565] on div ".deletable-edge-delete-btn { width: 20px; height: 20px; border: 0px solid #ffff…" at bounding box center [761, 374] width 718 height 562
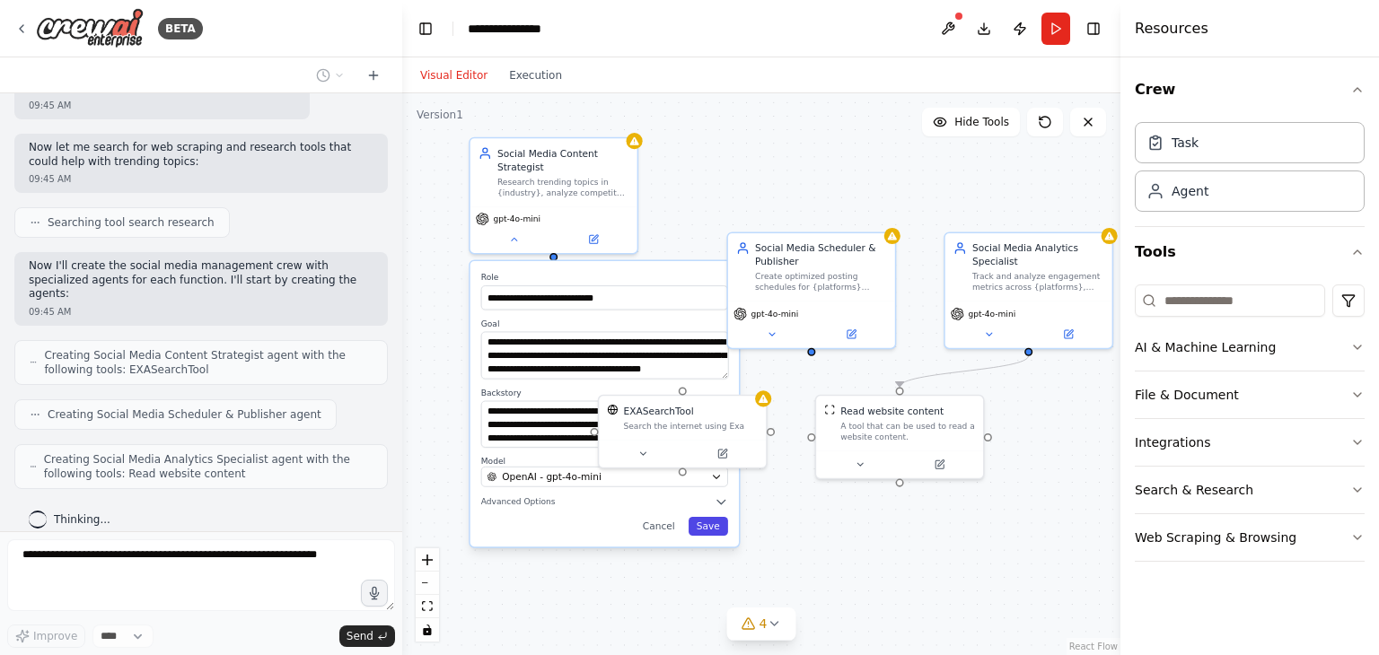
click at [718, 530] on button "Save" at bounding box center [708, 526] width 39 height 19
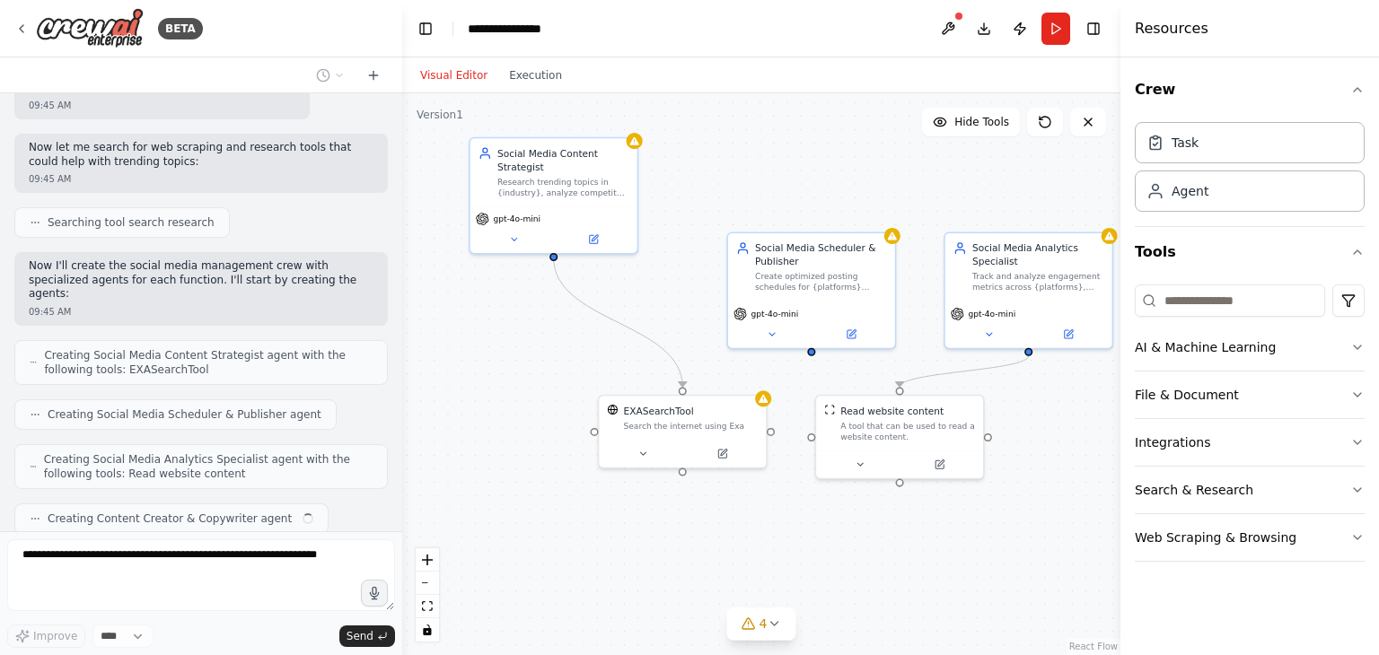
scroll to position [838, 0]
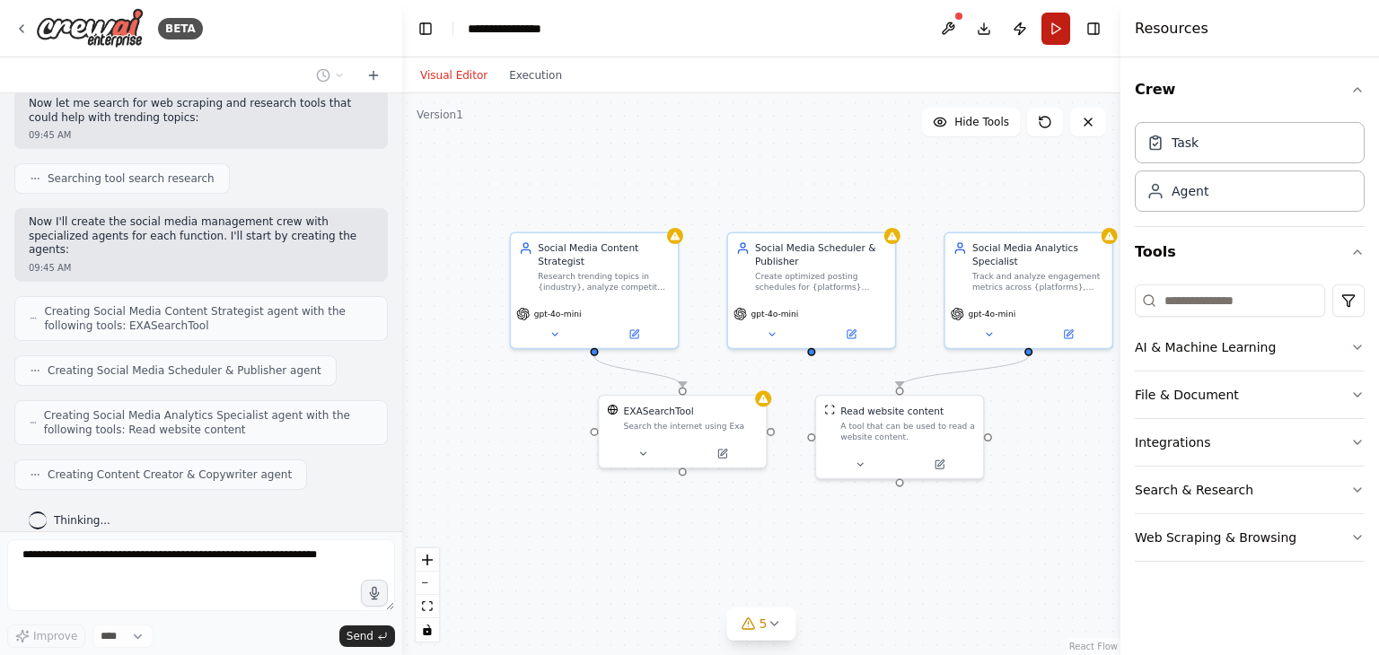
click at [1066, 26] on button "Run" at bounding box center [1055, 29] width 29 height 32
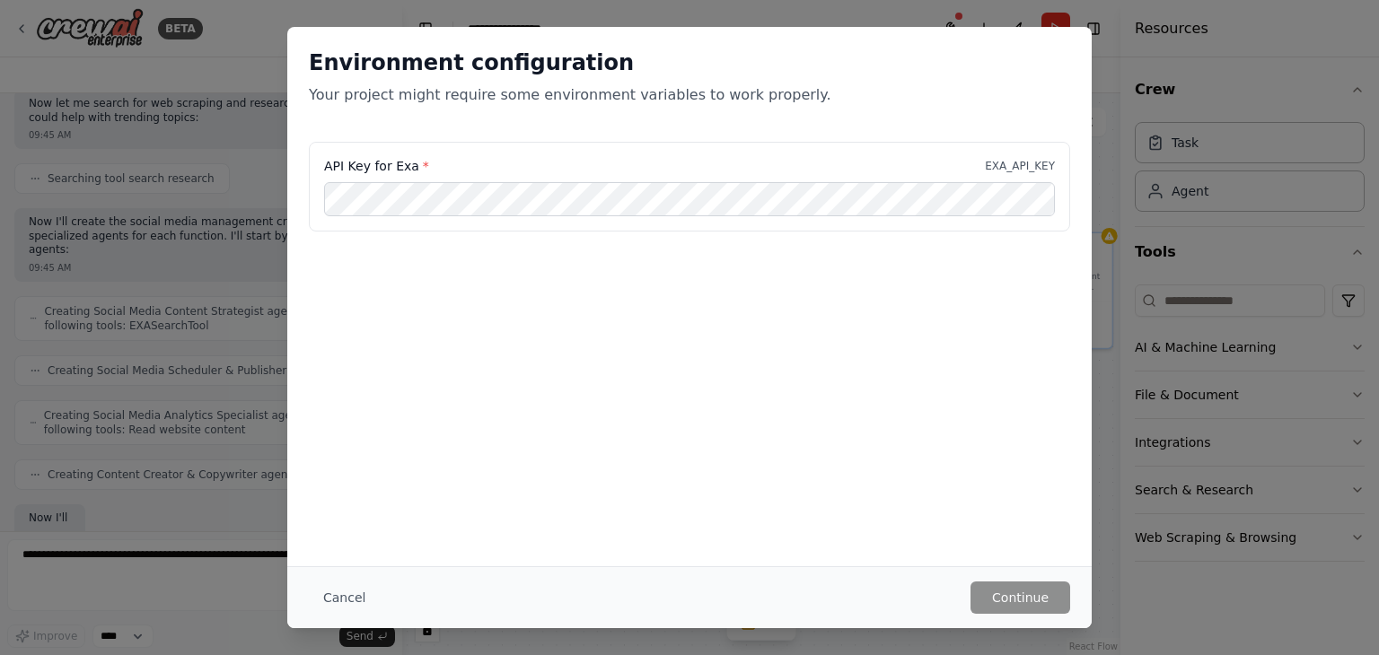
scroll to position [943, 0]
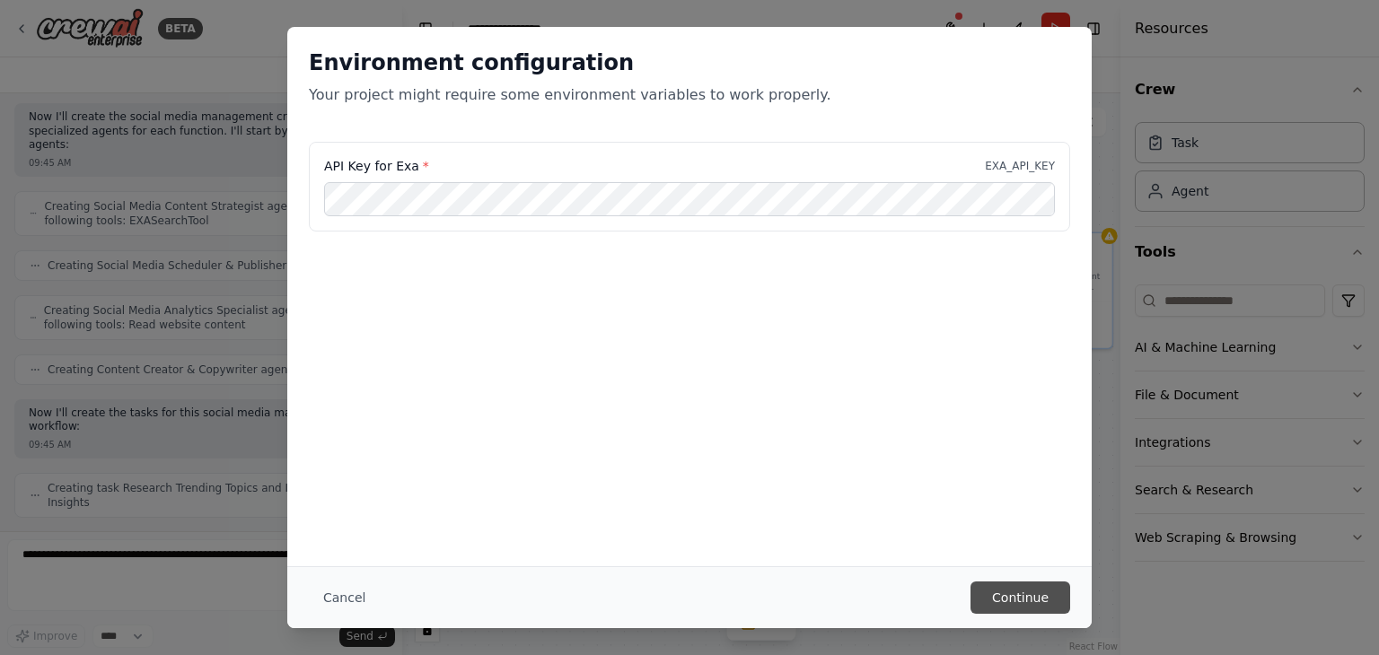
click at [1035, 607] on button "Continue" at bounding box center [1020, 598] width 100 height 32
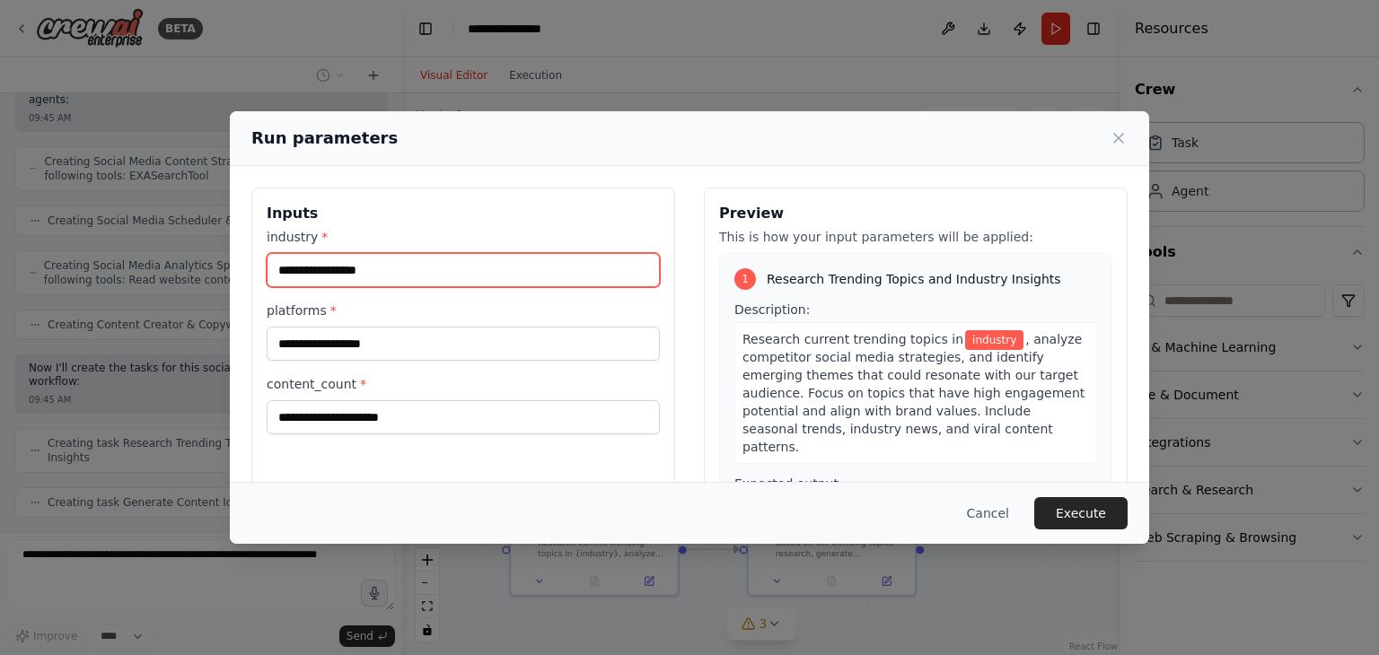
click at [531, 270] on input "industry *" at bounding box center [463, 270] width 393 height 34
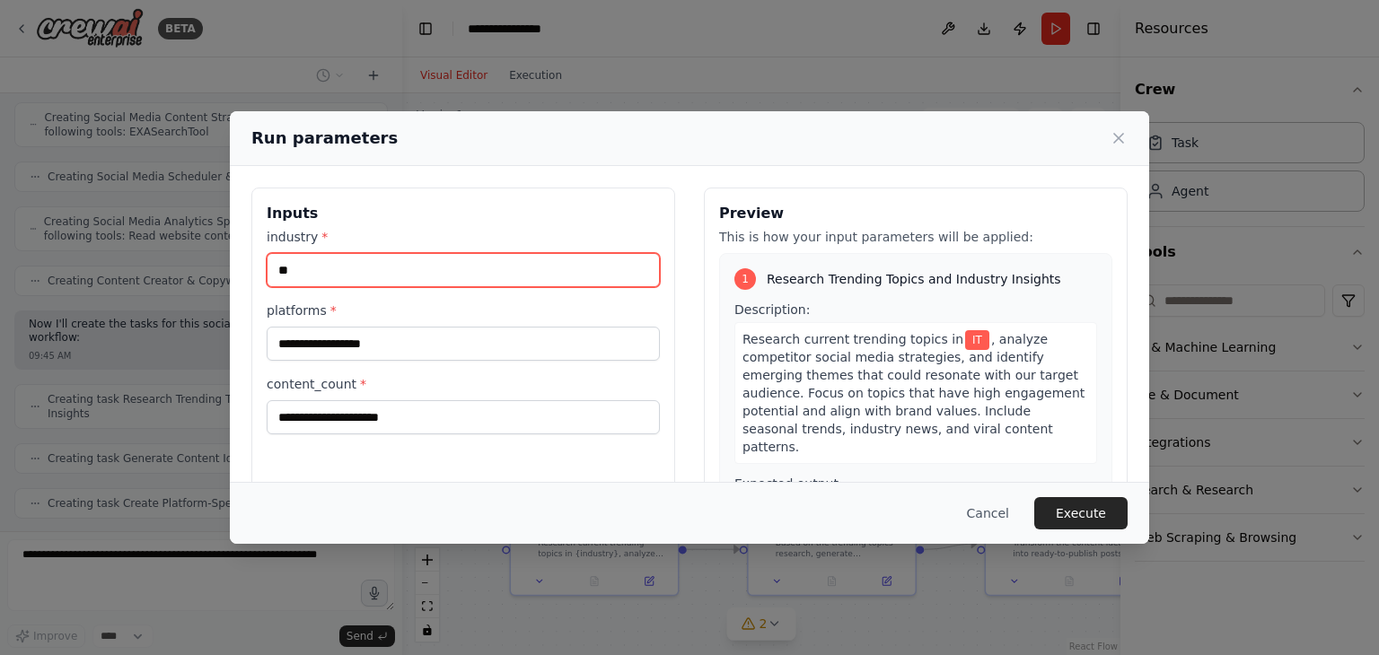
type input "**"
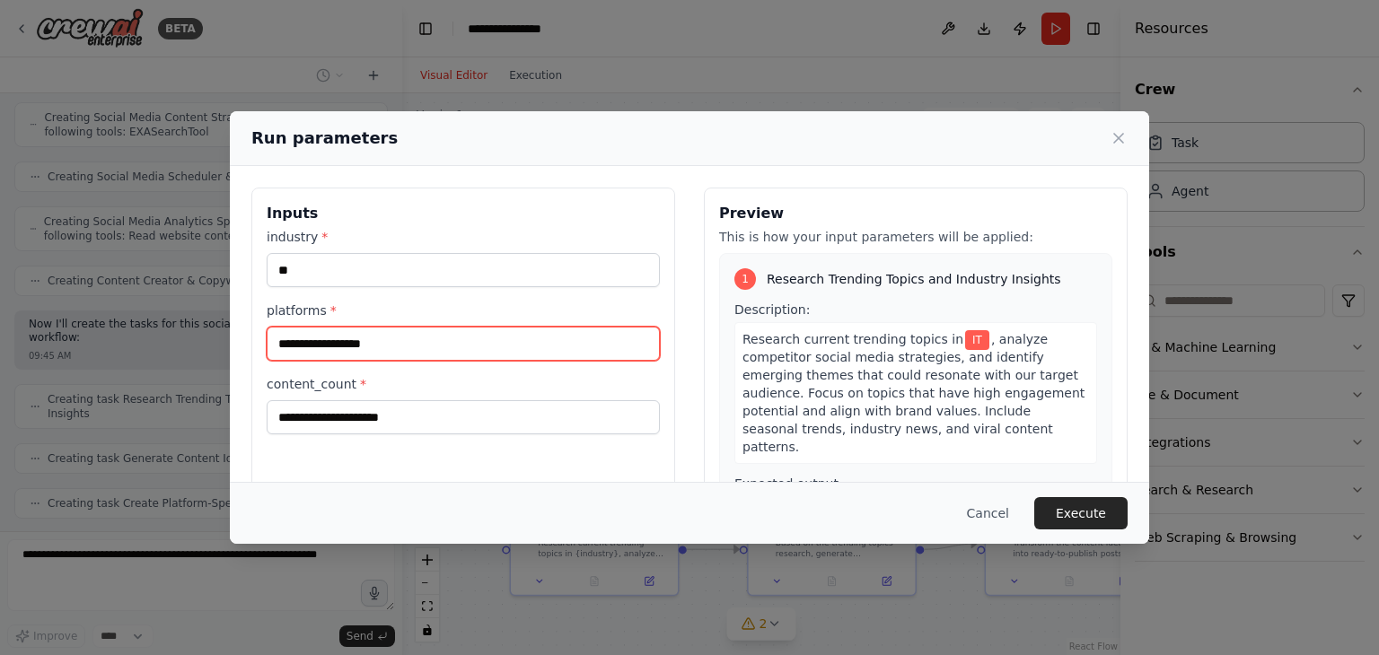
scroll to position [1076, 0]
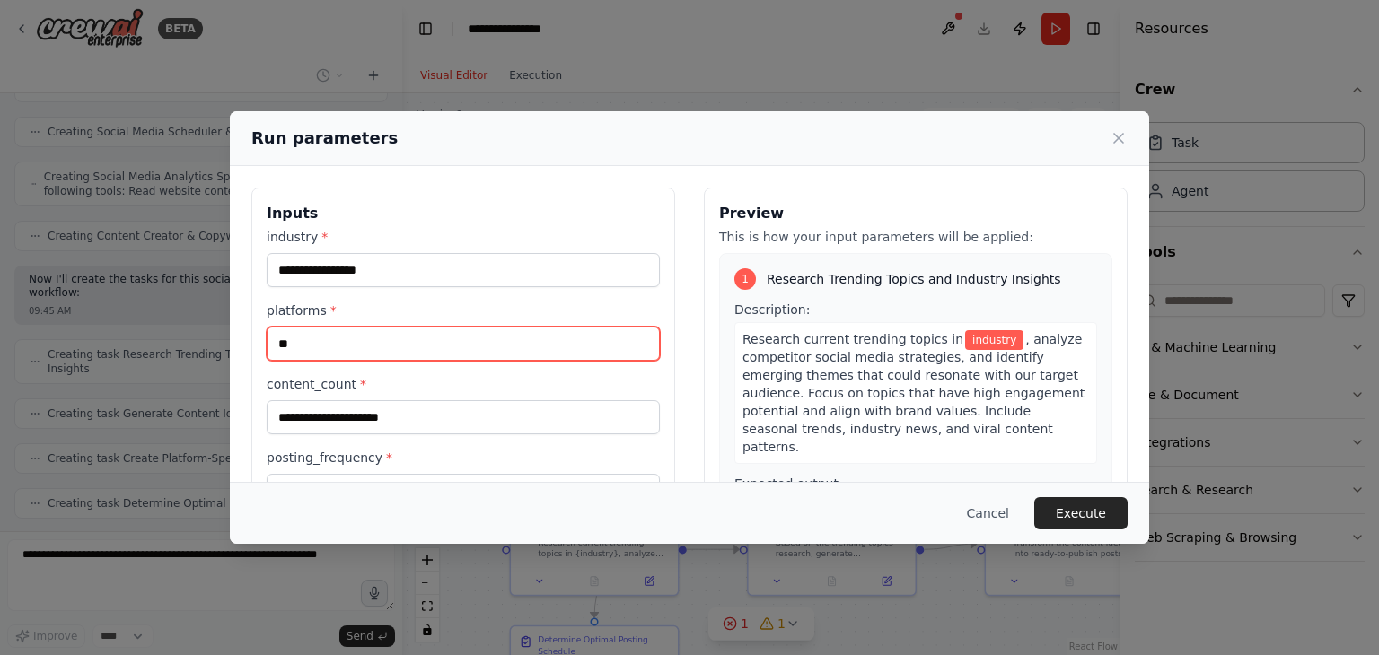
type input "**"
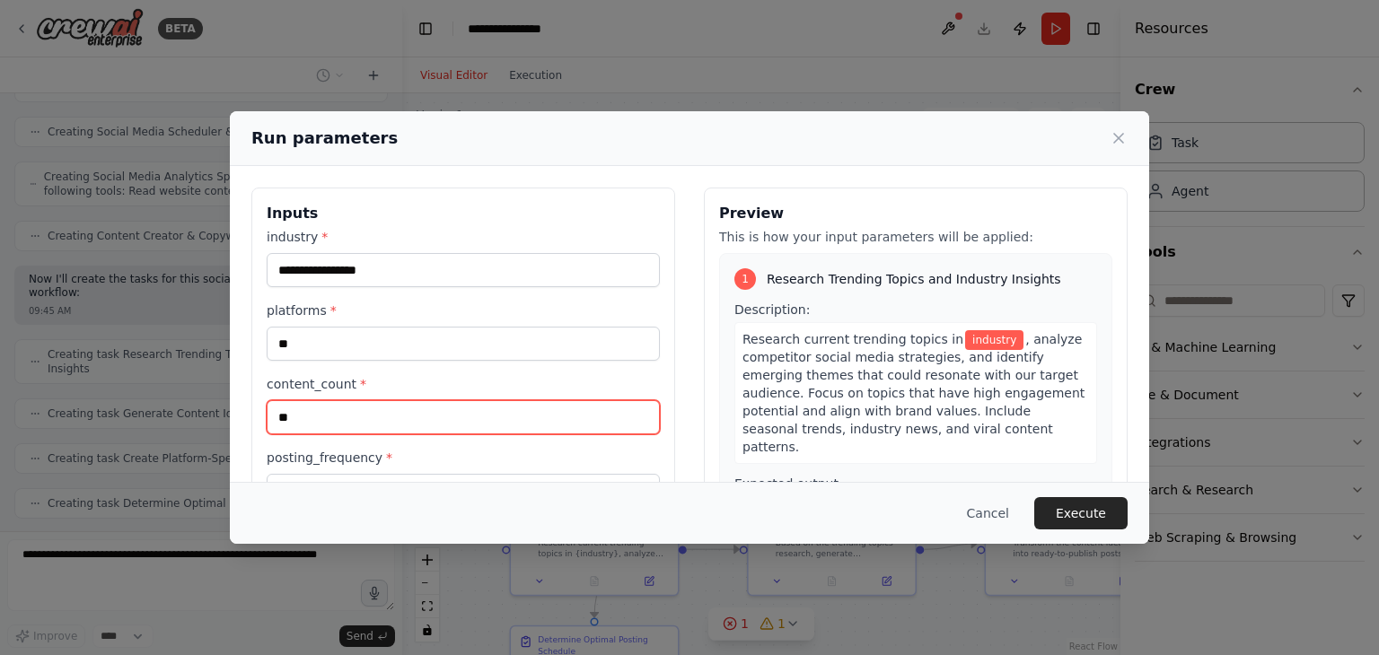
type input "**"
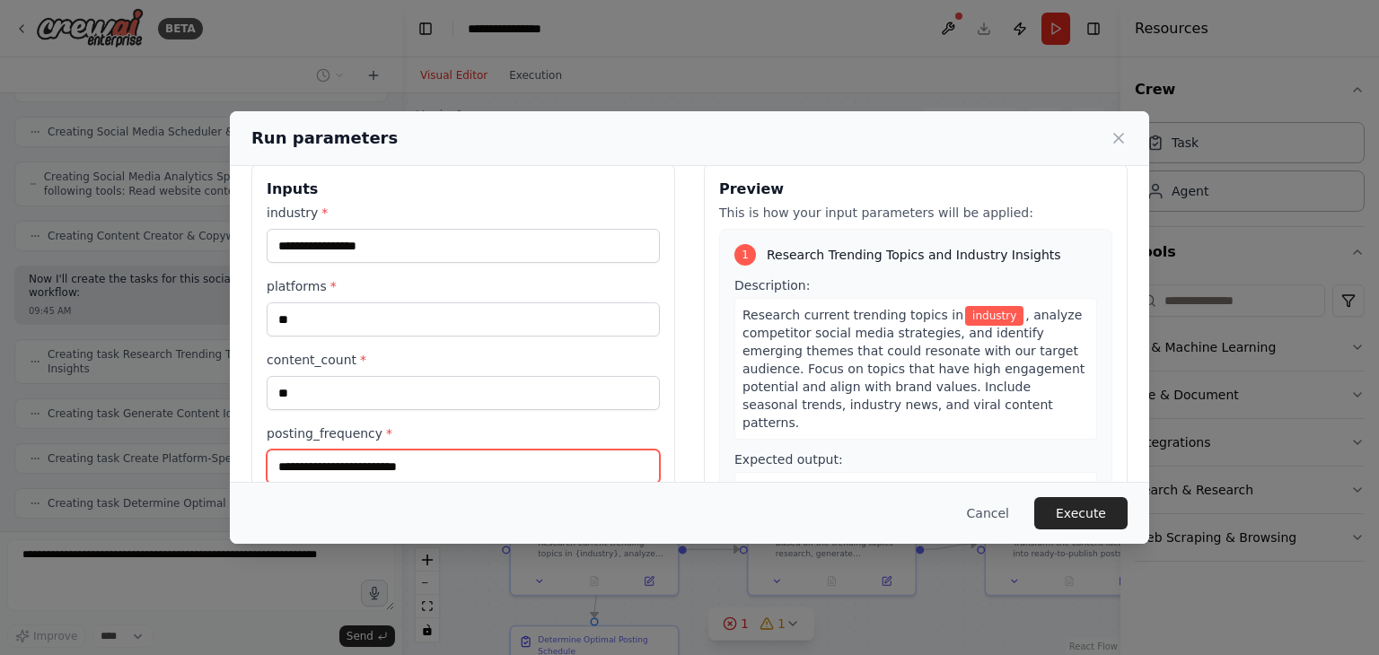
scroll to position [1120, 0]
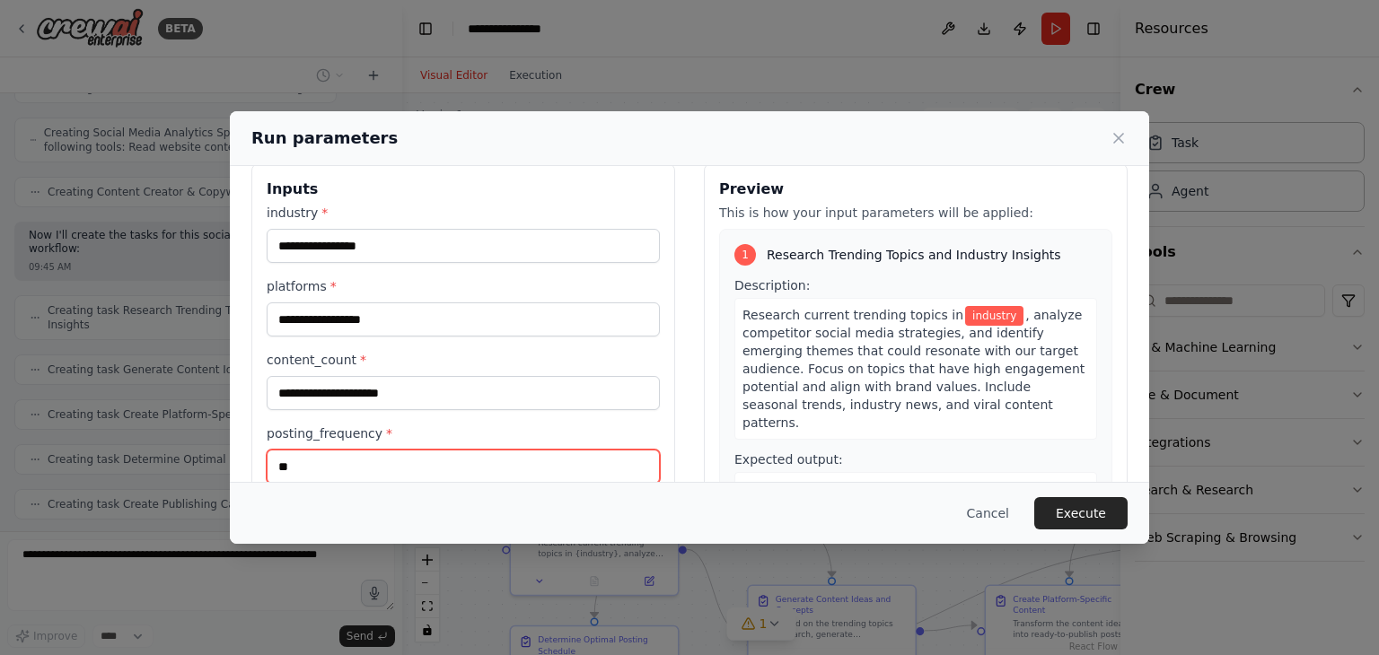
type input "**"
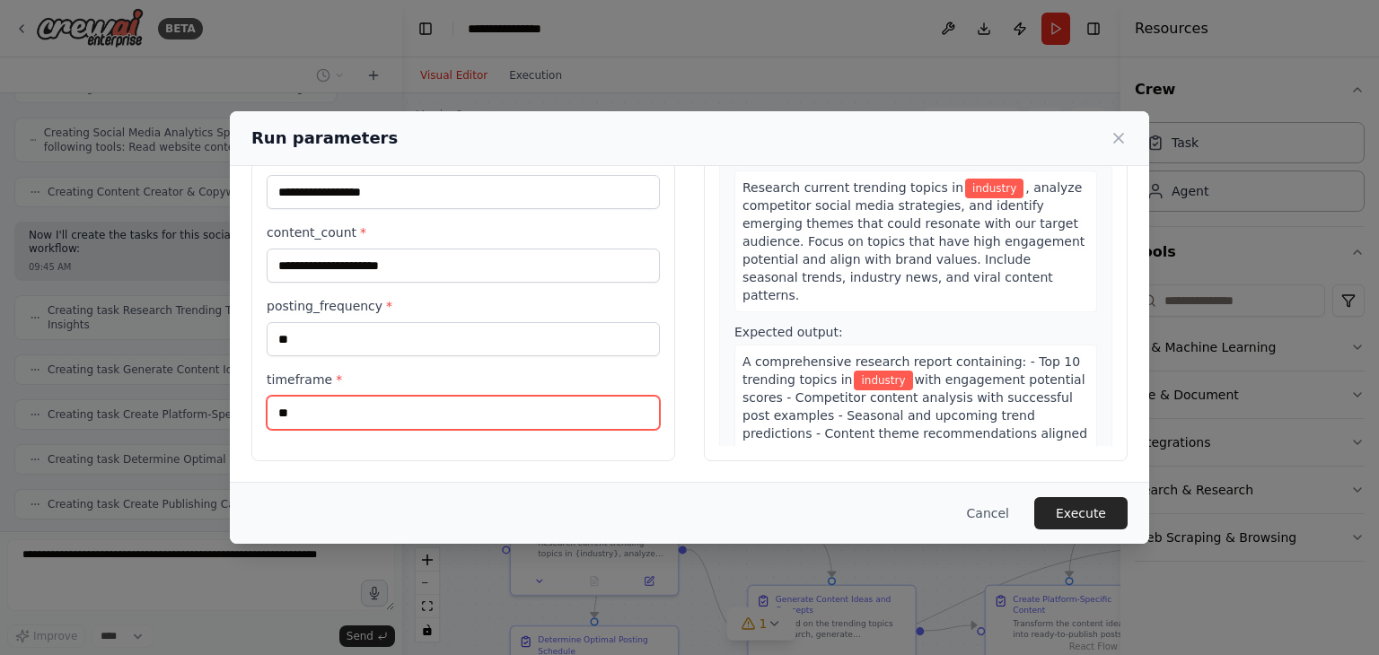
type input "**"
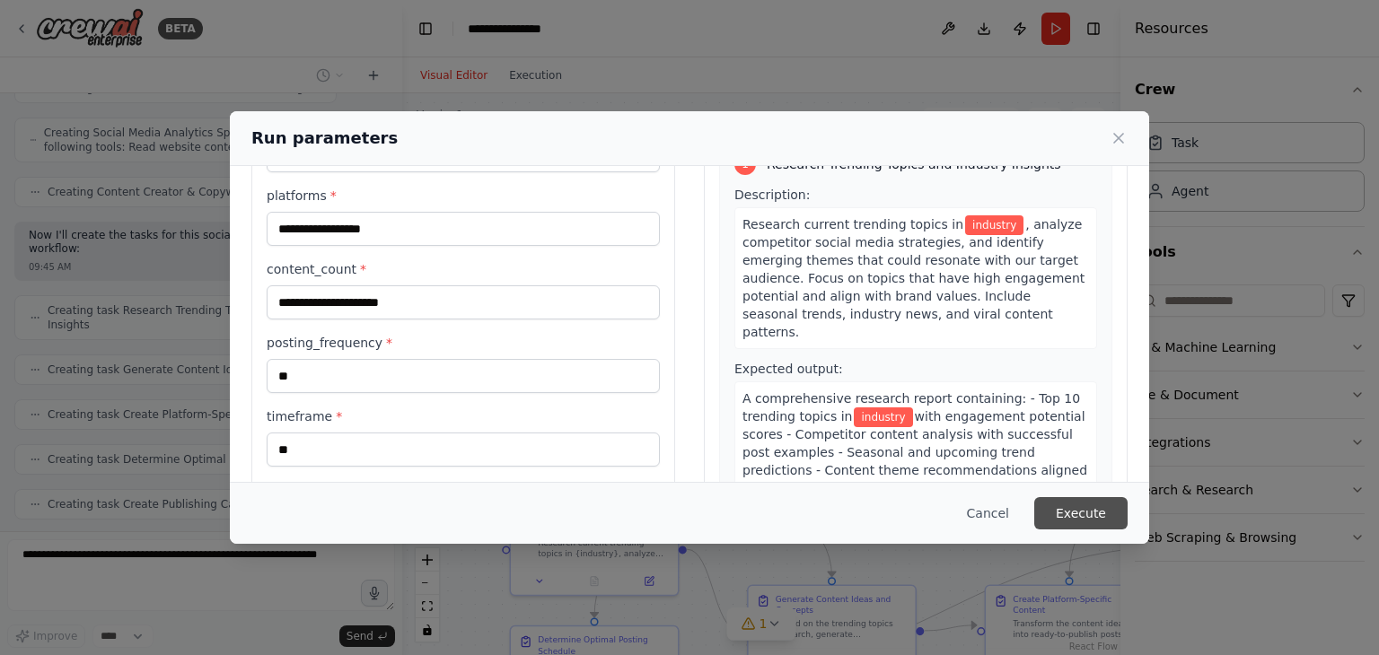
click at [1083, 525] on button "Execute" at bounding box center [1080, 513] width 93 height 32
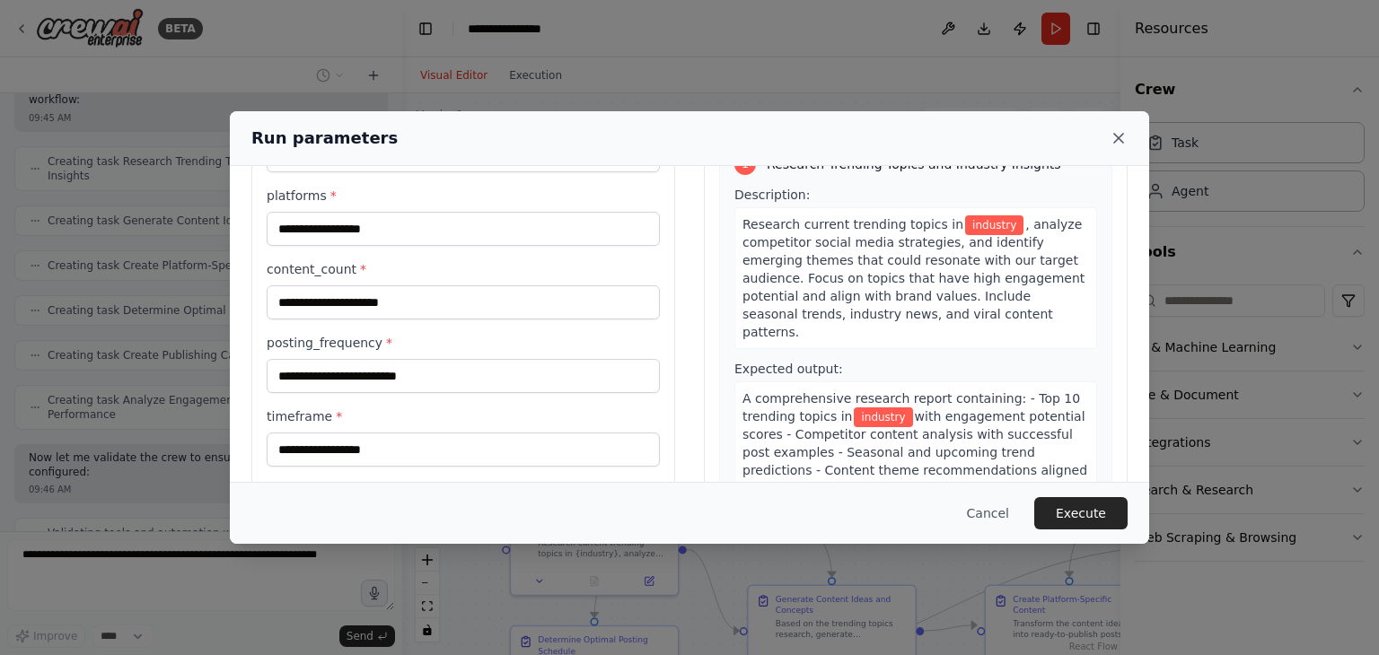
scroll to position [1283, 0]
click at [1118, 141] on icon at bounding box center [1119, 138] width 18 height 18
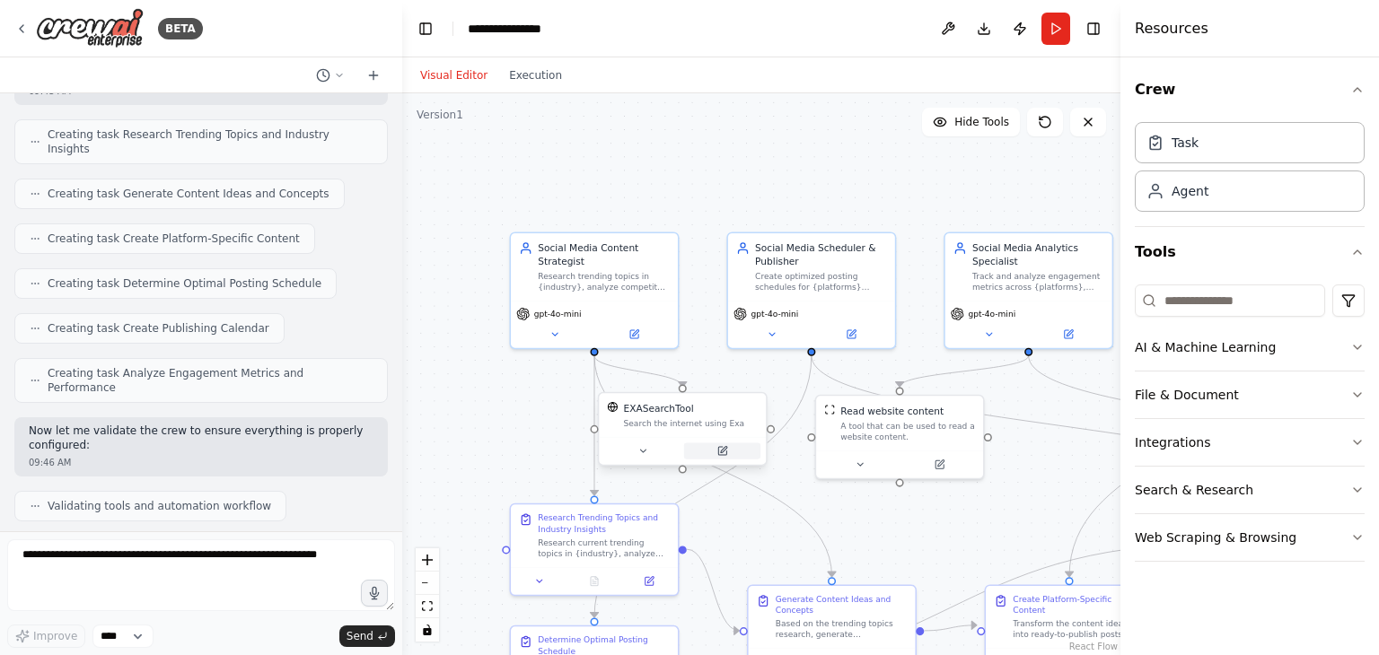
scroll to position [1402, 0]
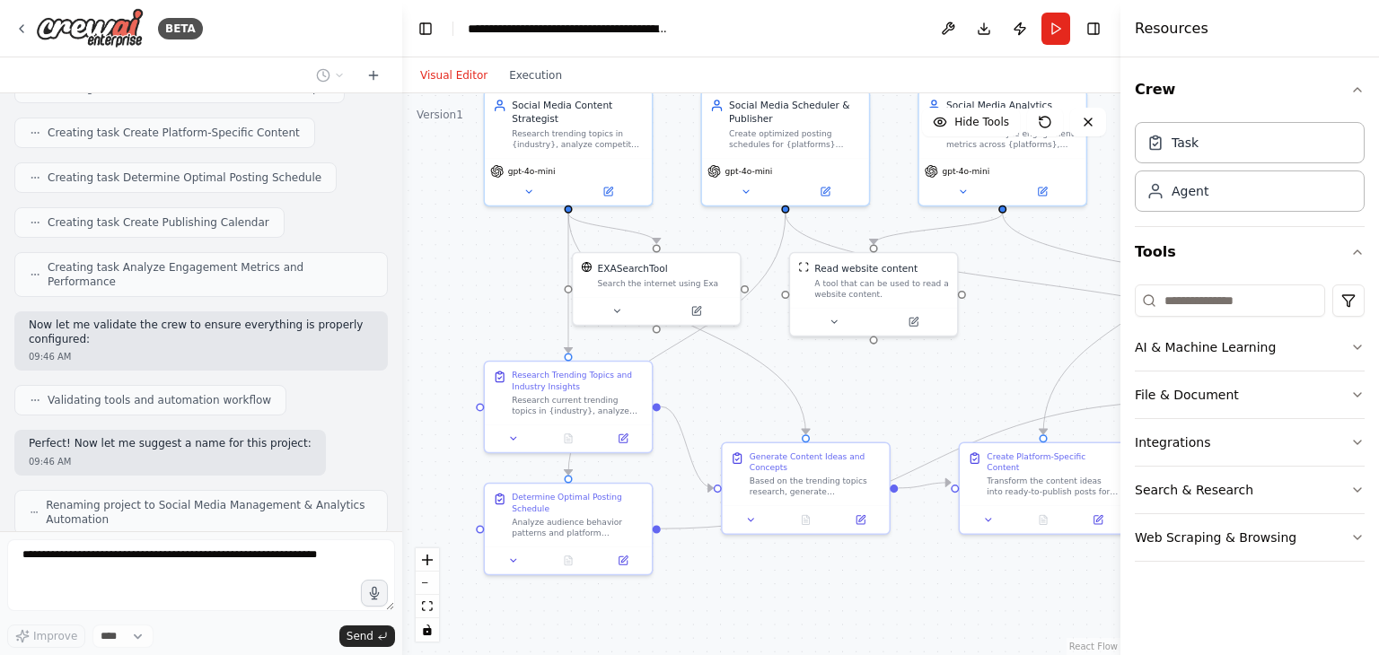
drag, startPoint x: 867, startPoint y: 530, endPoint x: 839, endPoint y: 387, distance: 145.4
click at [839, 387] on div ".deletable-edge-delete-btn { width: 20px; height: 20px; border: 0px solid #ffff…" at bounding box center [761, 374] width 718 height 562
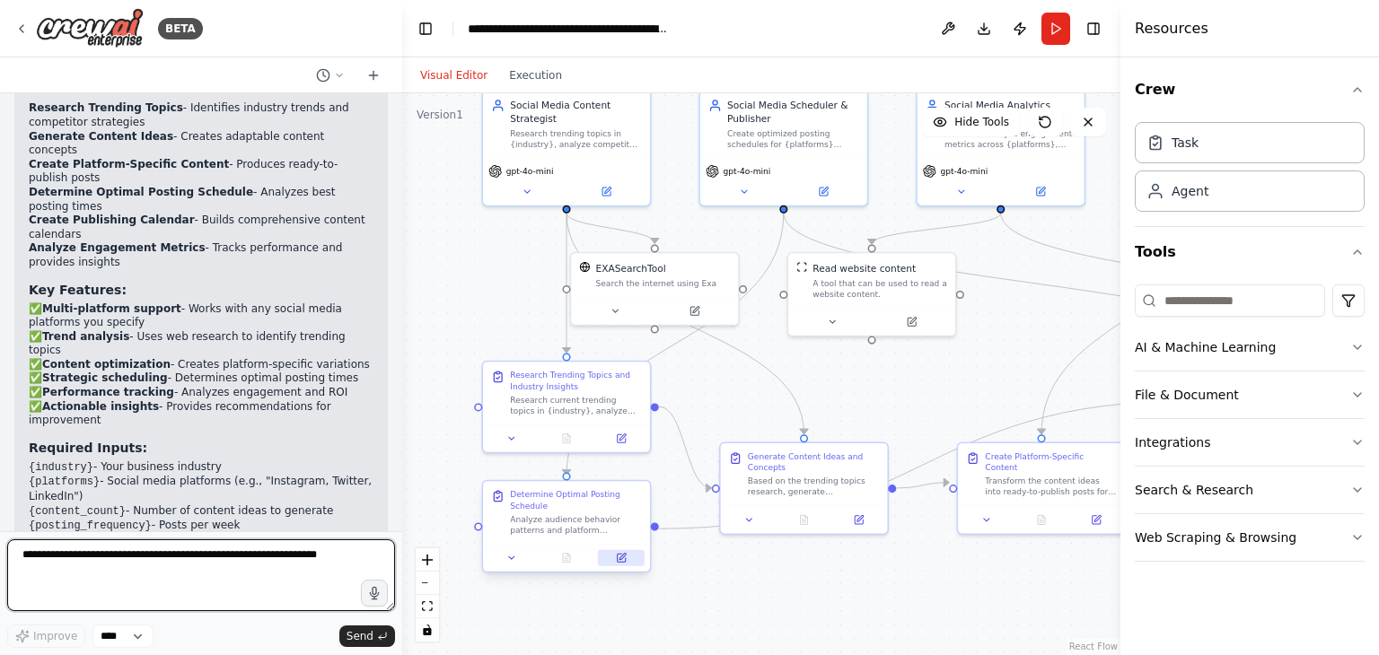
scroll to position [2079, 0]
